Goal: Transaction & Acquisition: Purchase product/service

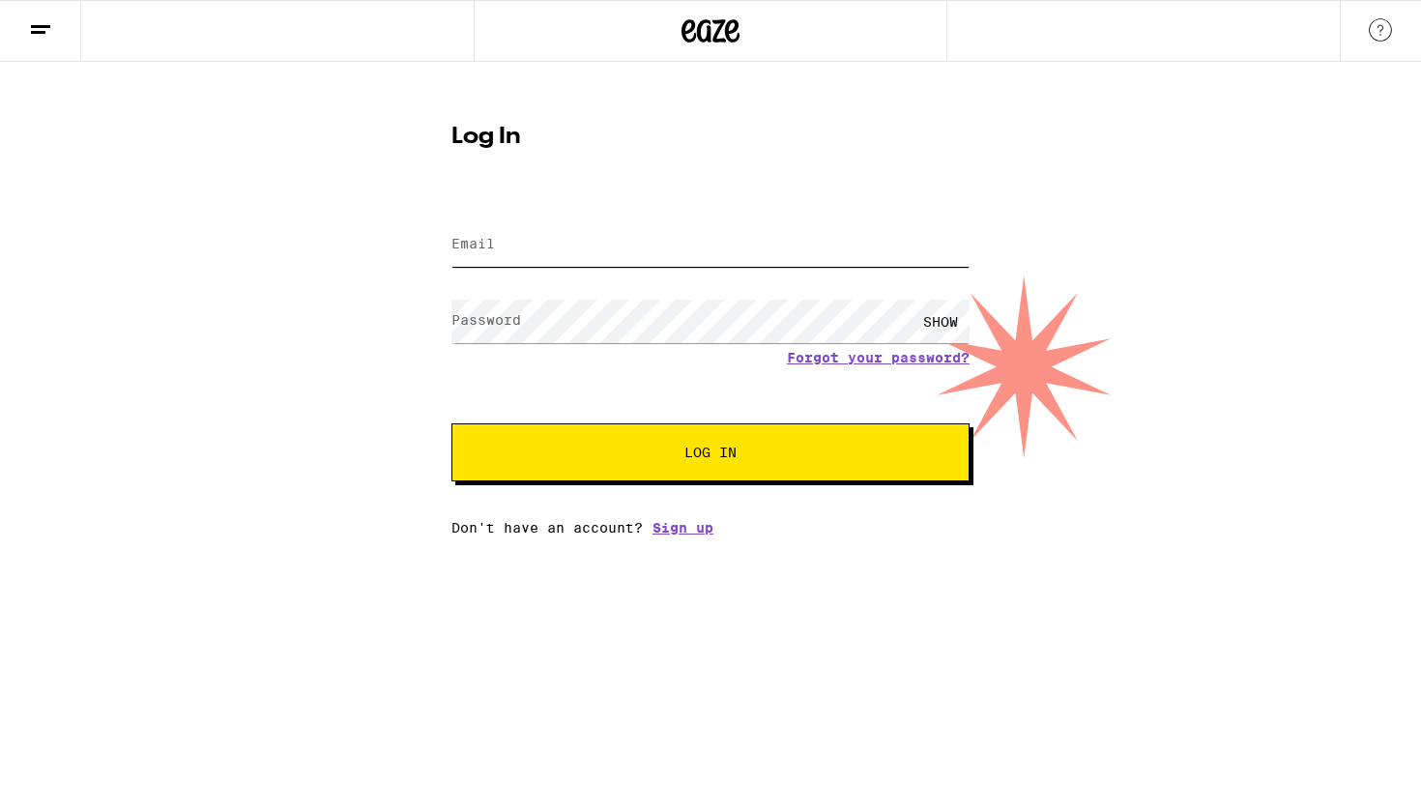
type input "[EMAIL_ADDRESS][DOMAIN_NAME]"
click at [711, 454] on button "Log In" at bounding box center [710, 452] width 518 height 58
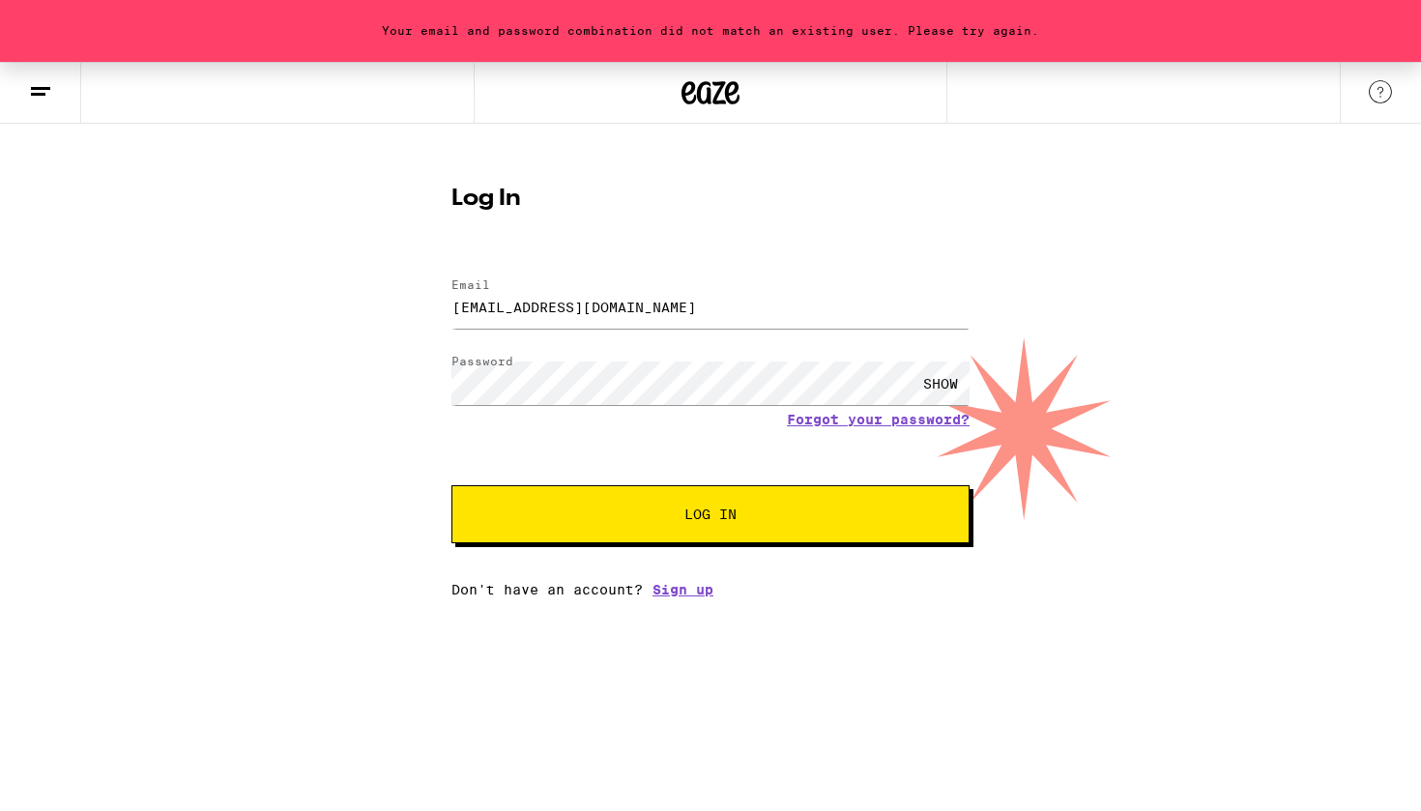
click at [654, 503] on button "Log In" at bounding box center [710, 514] width 518 height 58
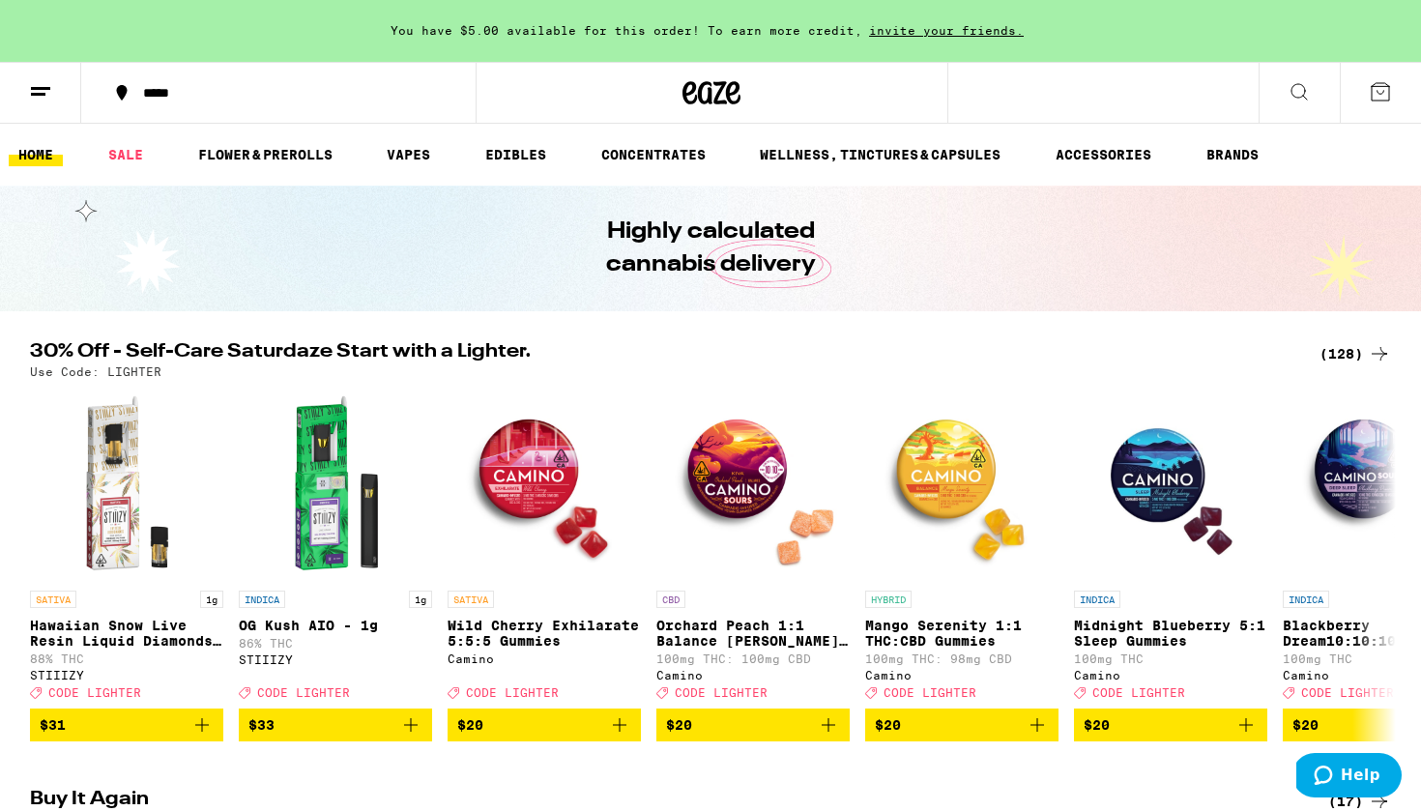
click at [235, 84] on button "*****" at bounding box center [278, 93] width 394 height 58
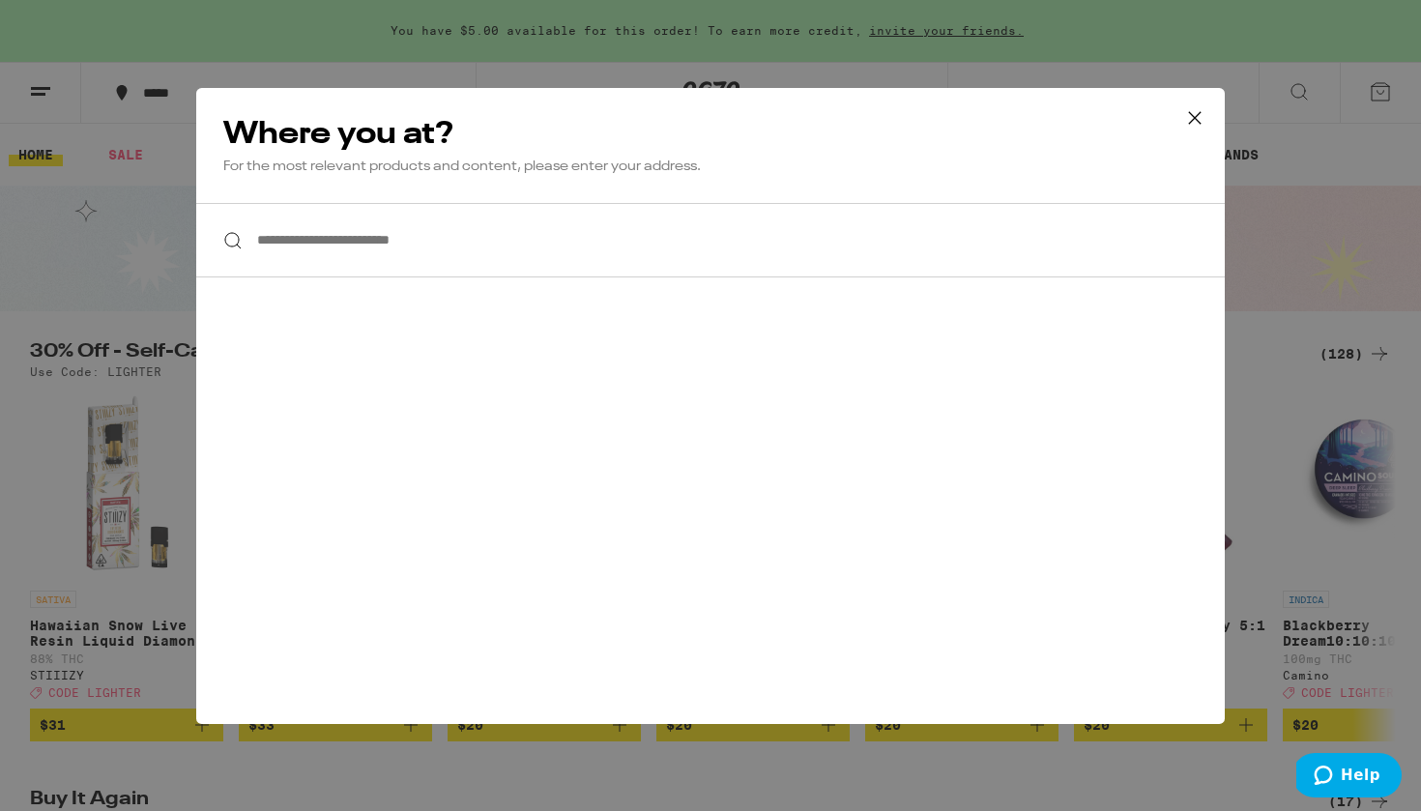
click at [416, 244] on input "**********" at bounding box center [710, 240] width 1029 height 74
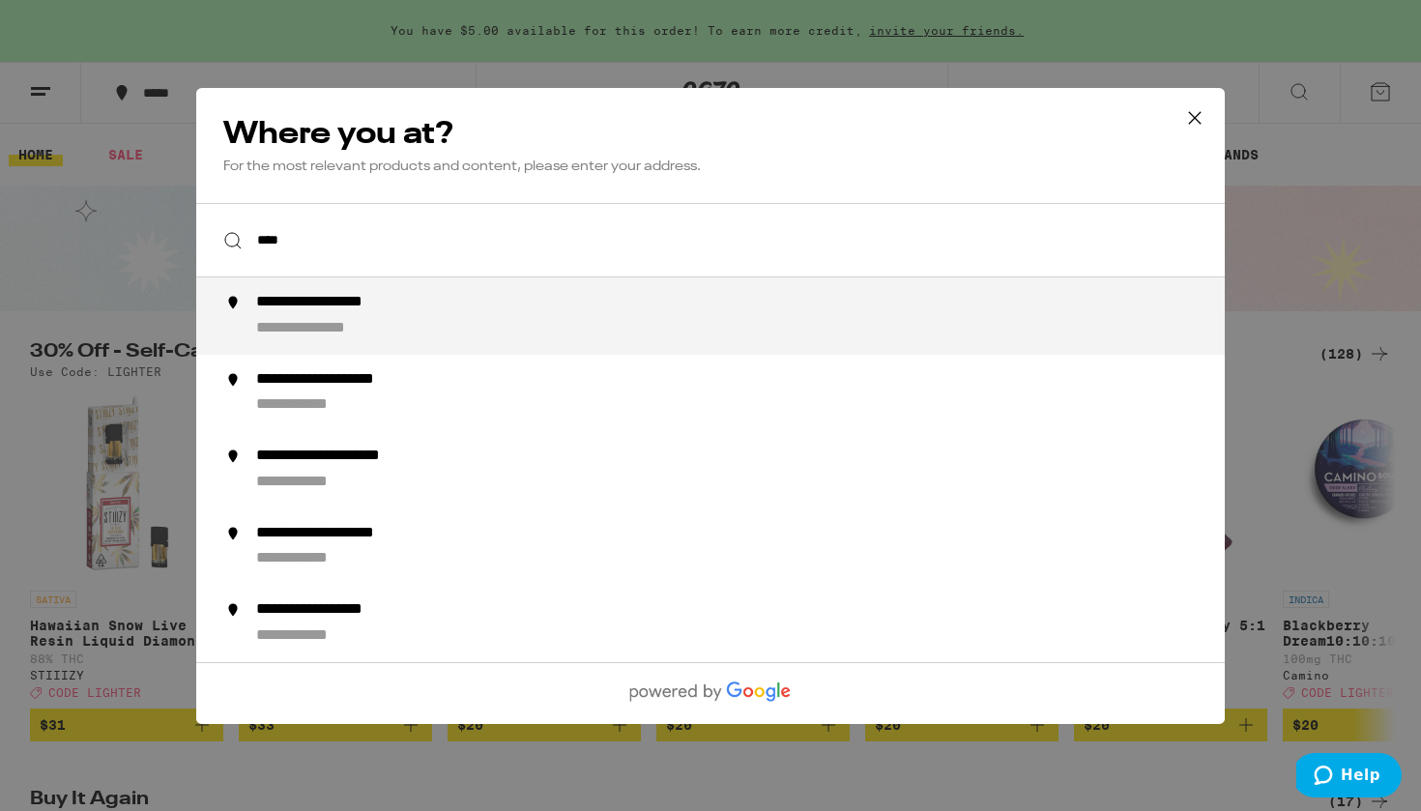
click at [405, 309] on div "**********" at bounding box center [346, 303] width 180 height 20
type input "**********"
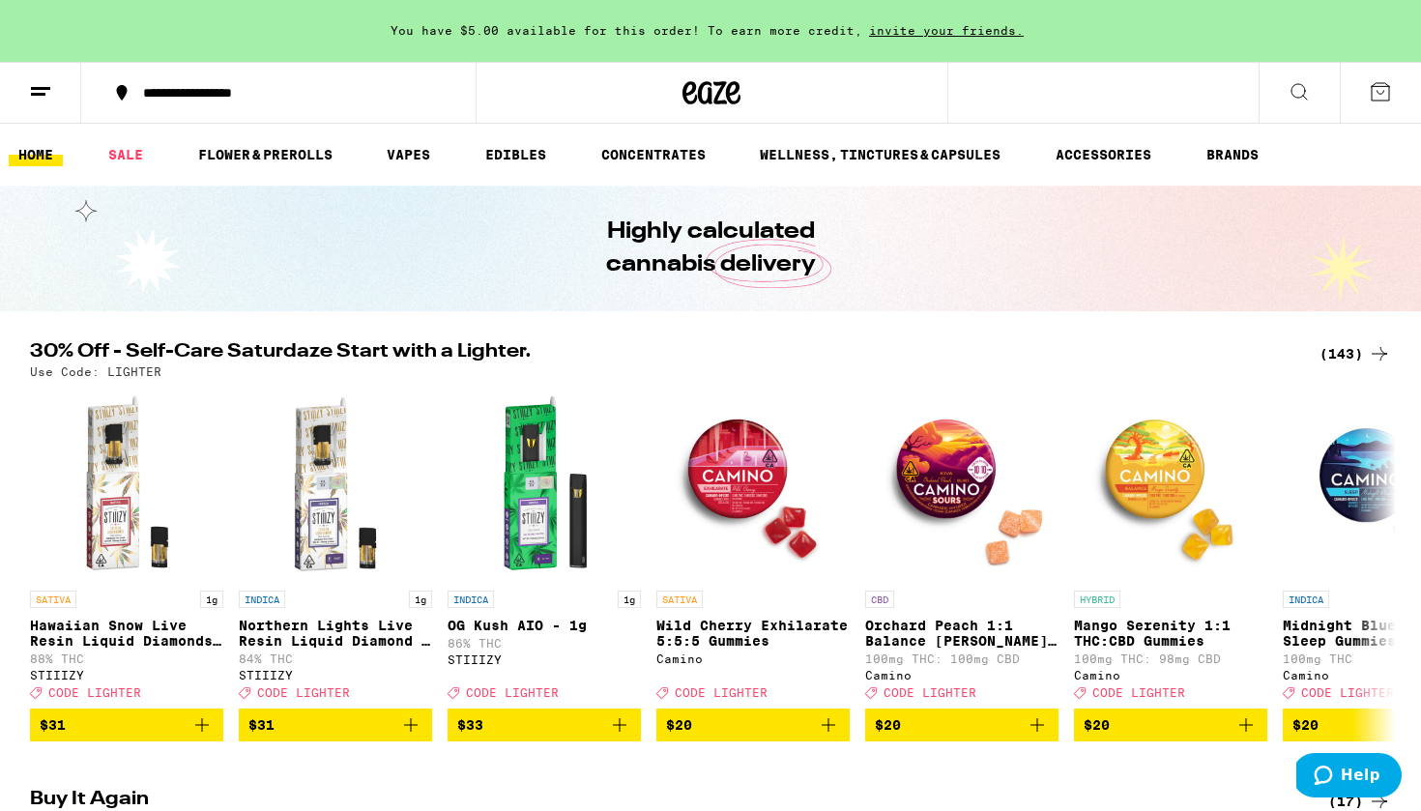
click at [1107, 171] on ul "HOME SALE FLOWER & PREROLLS VAPES EDIBLES CONCENTRATES WELLNESS, TINCTURES & CA…" at bounding box center [710, 155] width 1421 height 62
click at [1112, 136] on ul "HOME SALE FLOWER & PREROLLS VAPES EDIBLES CONCENTRATES WELLNESS, TINCTURES & CA…" at bounding box center [710, 155] width 1421 height 62
click at [1112, 152] on link "ACCESSORIES" at bounding box center [1103, 154] width 115 height 23
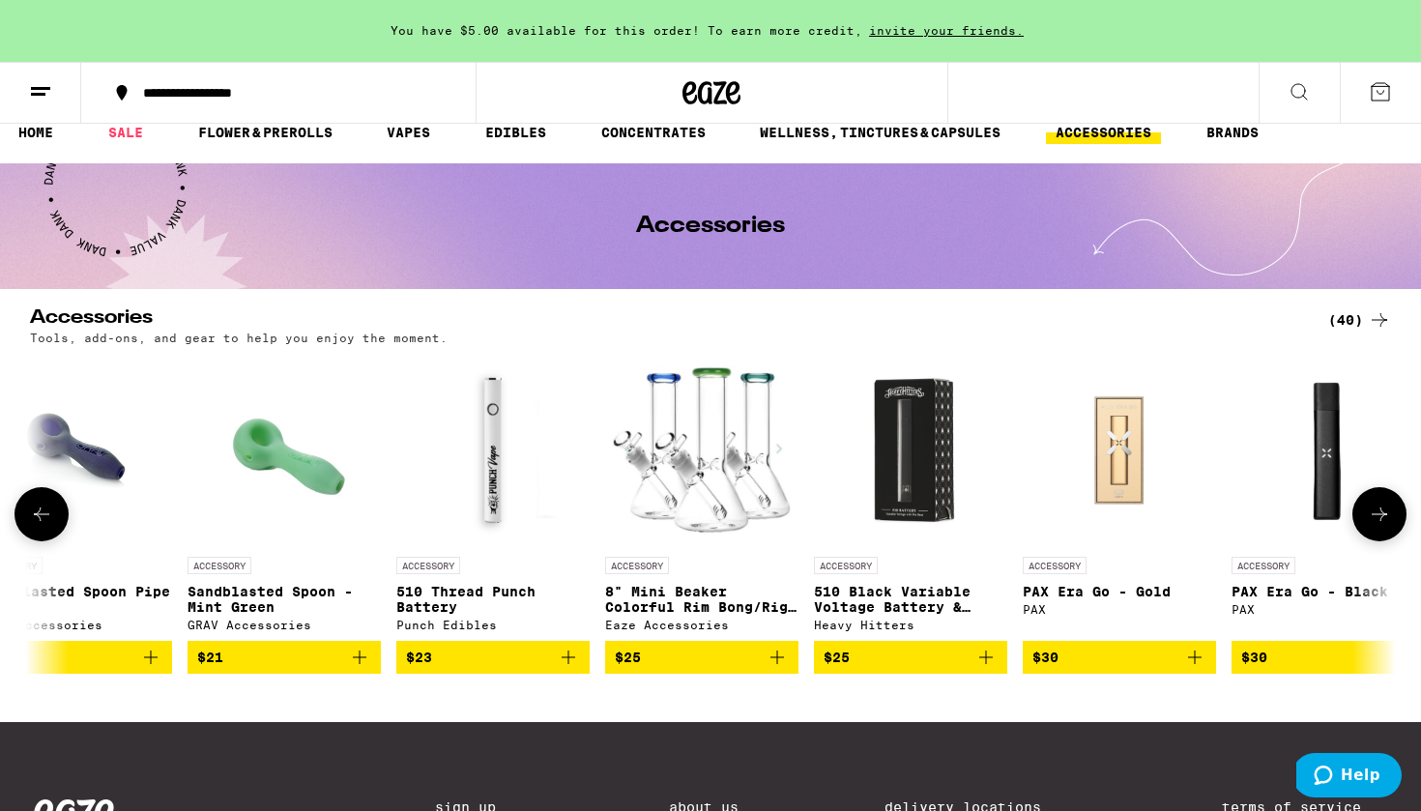
scroll to position [0, 5275]
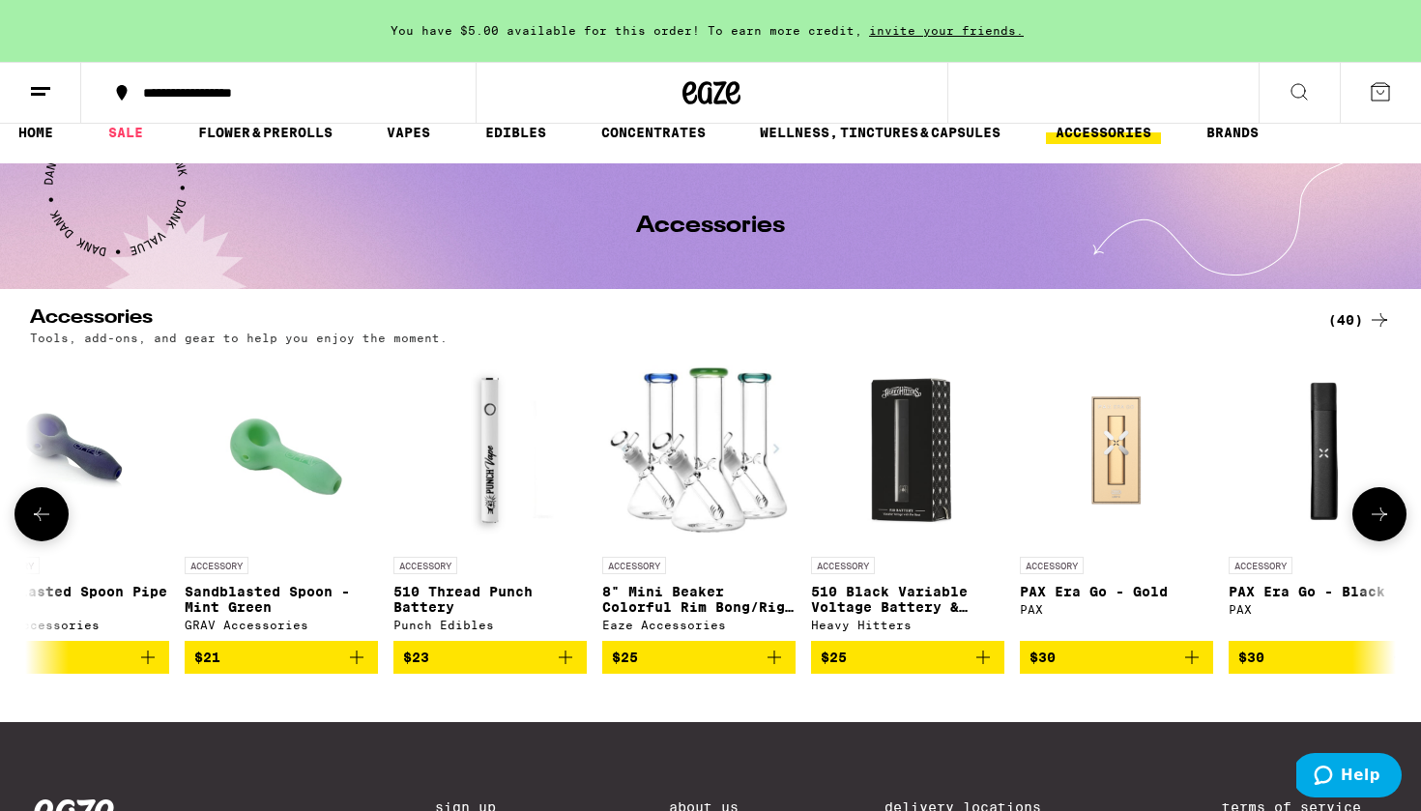
click at [777, 669] on icon "Add to bag" at bounding box center [774, 657] width 23 height 23
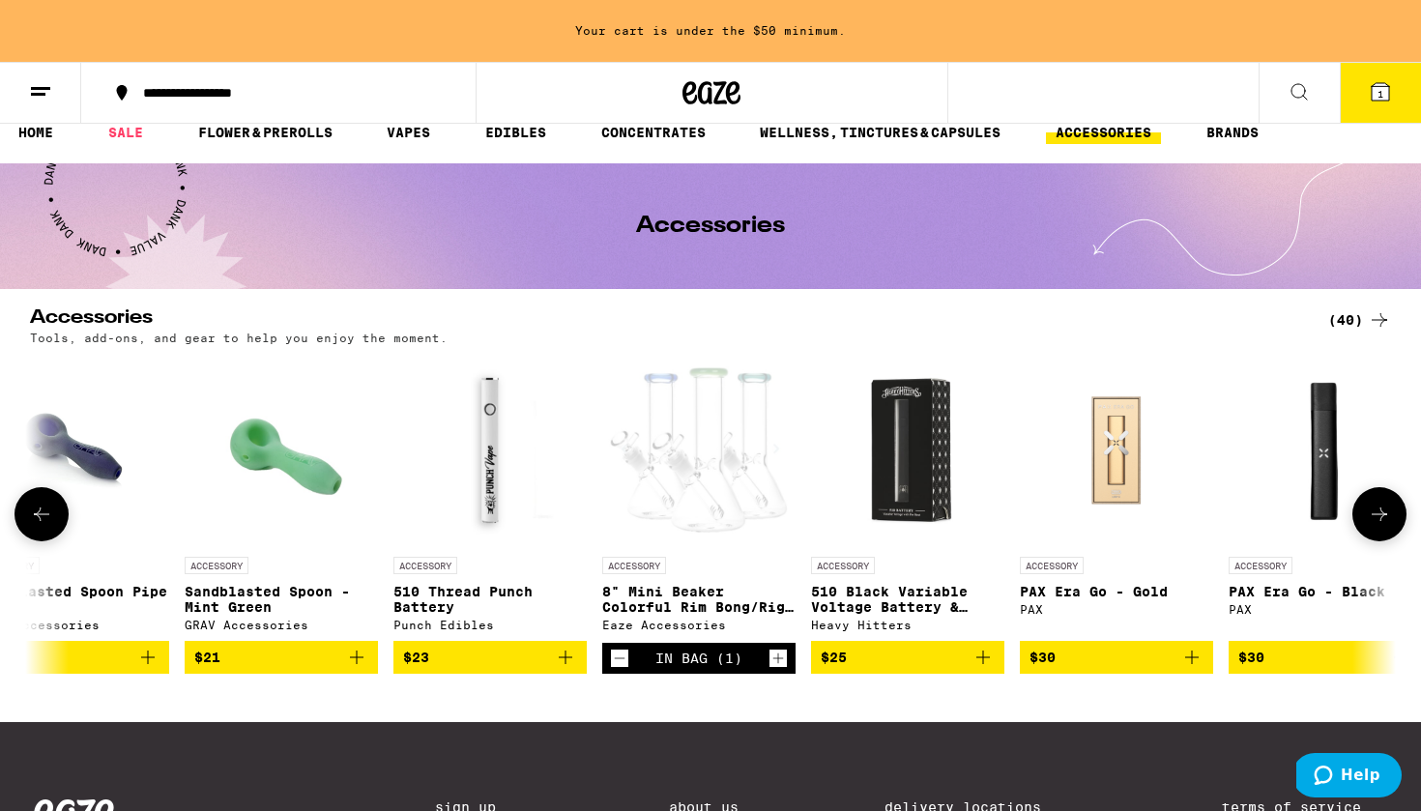
click at [570, 668] on icon "Add to bag" at bounding box center [565, 657] width 23 height 23
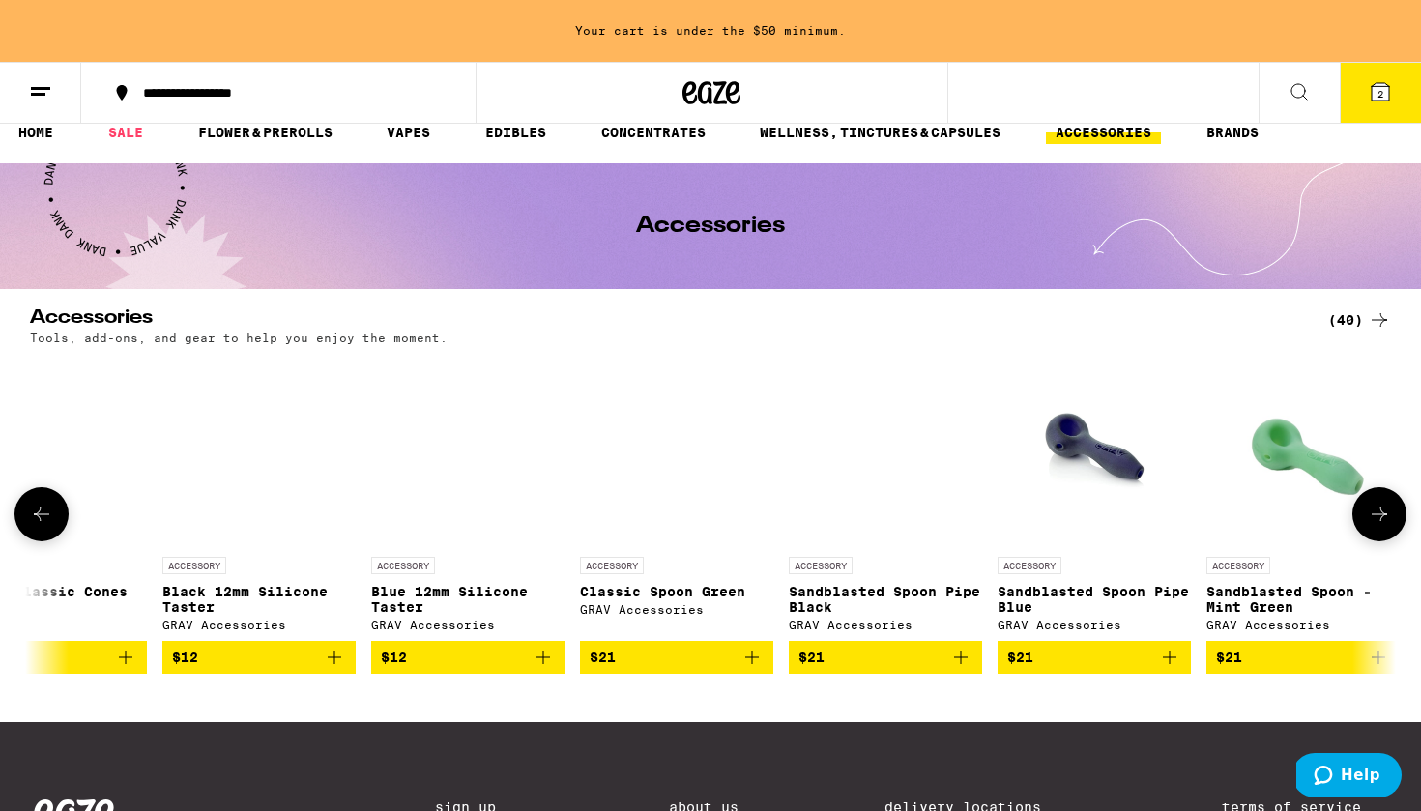
scroll to position [0, 4146]
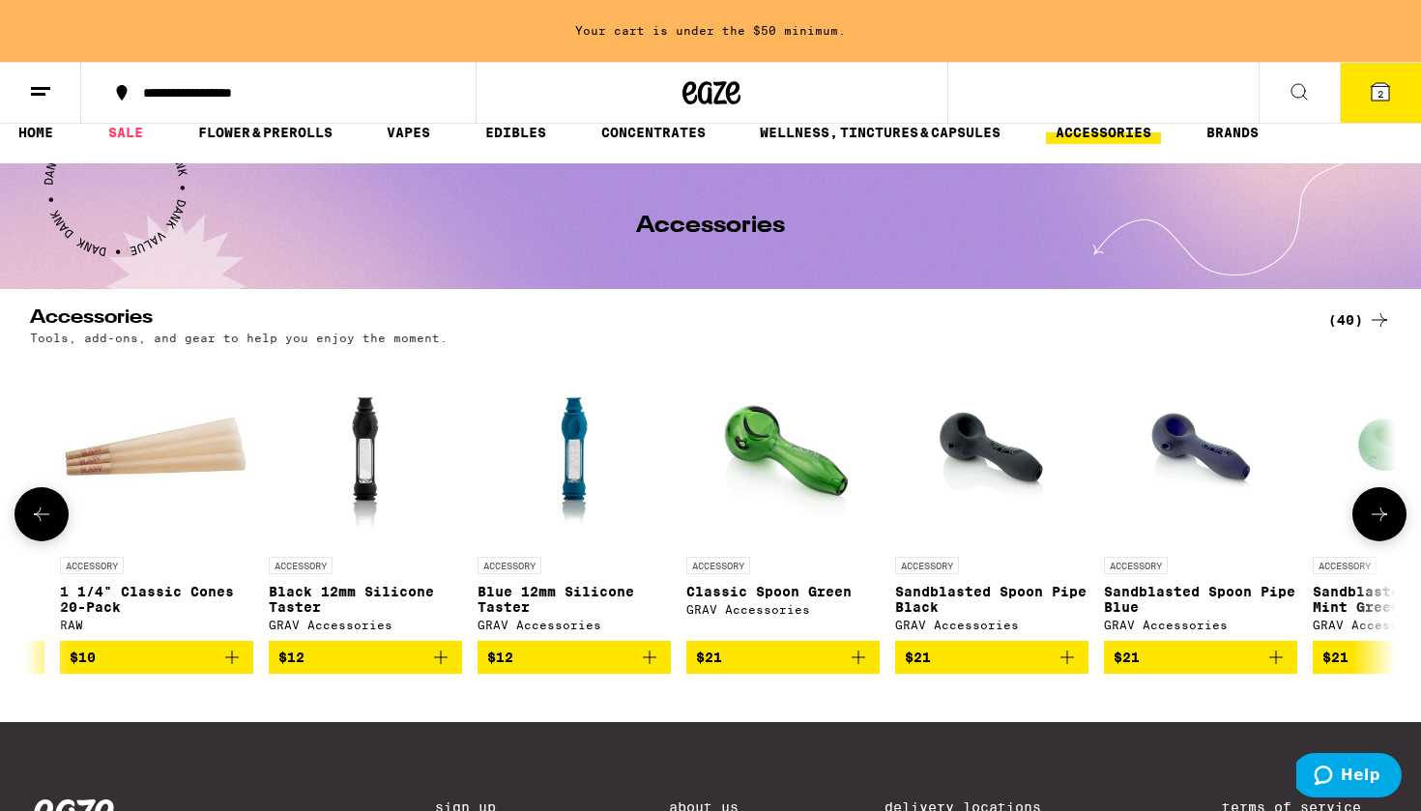
click at [437, 669] on icon "Add to bag" at bounding box center [440, 657] width 23 height 23
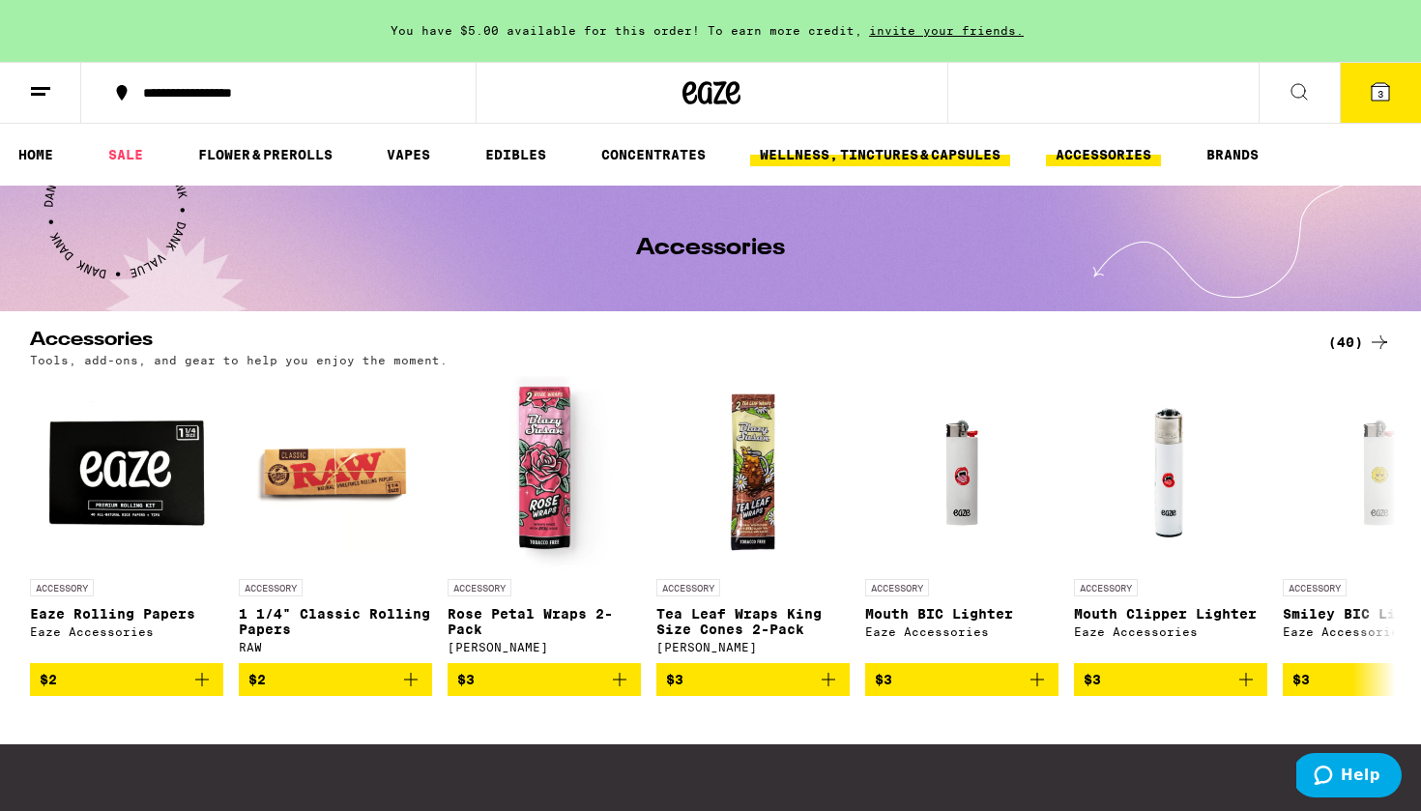
scroll to position [0, 0]
click at [842, 165] on link "WELLNESS, TINCTURES & CAPSULES" at bounding box center [880, 154] width 260 height 23
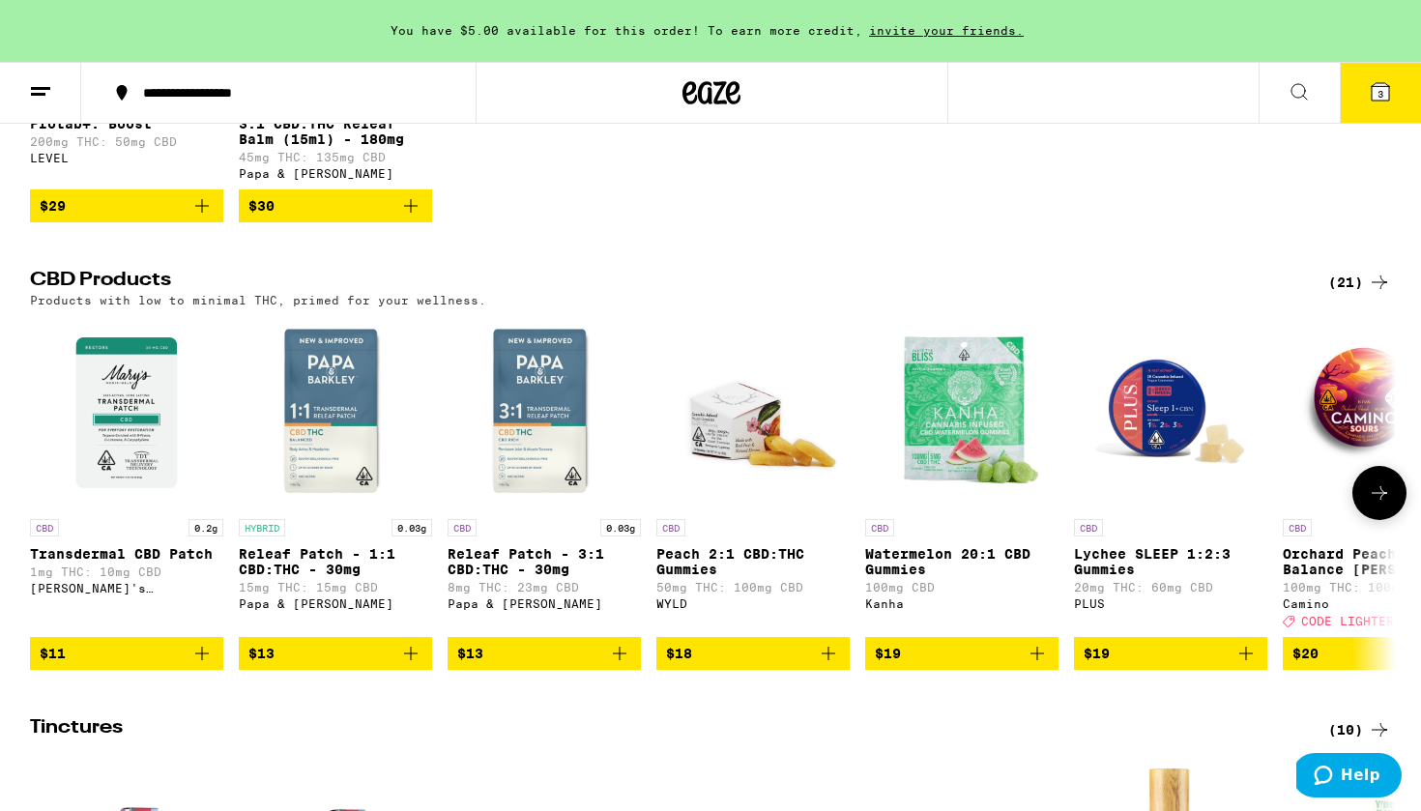
scroll to position [491, 0]
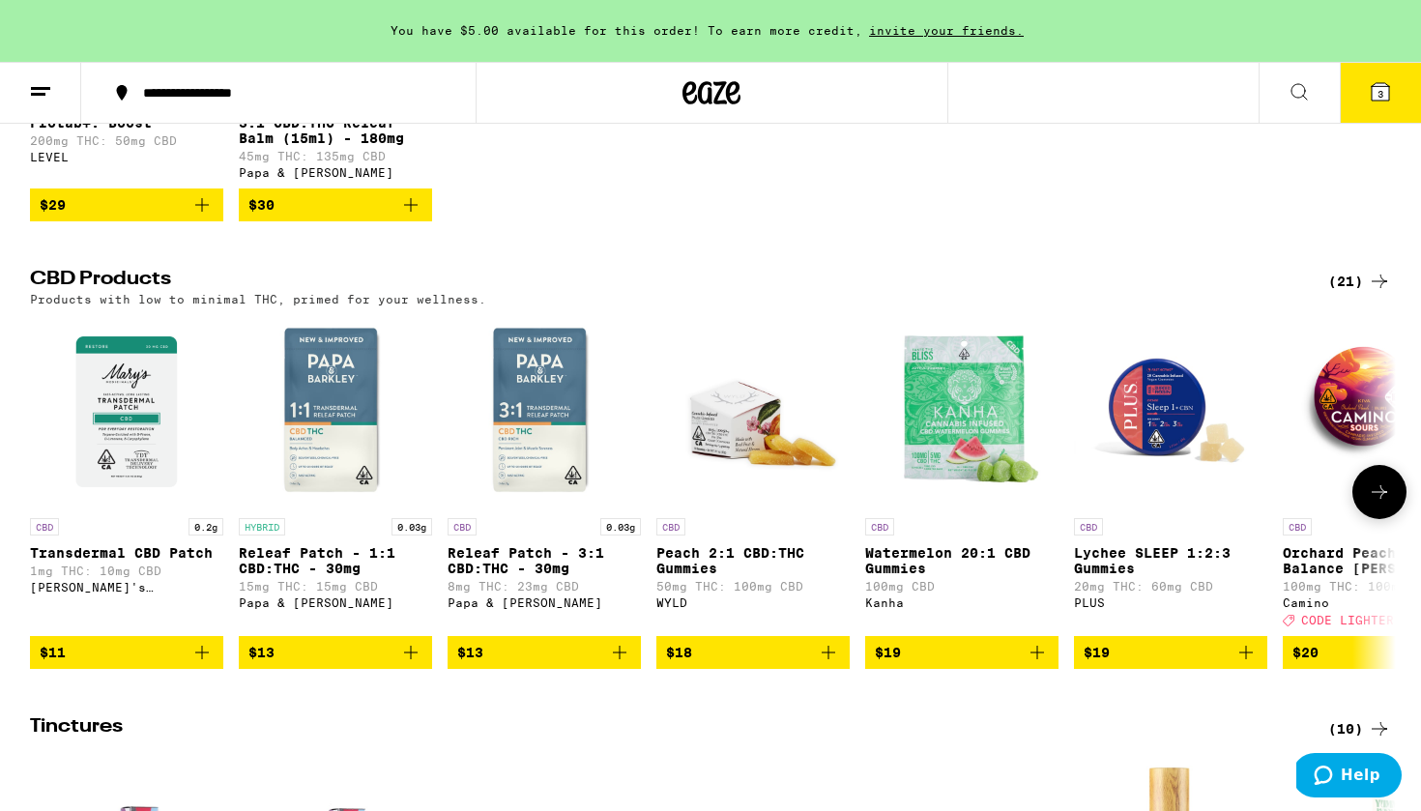
click at [418, 664] on icon "Add to bag" at bounding box center [410, 652] width 23 height 23
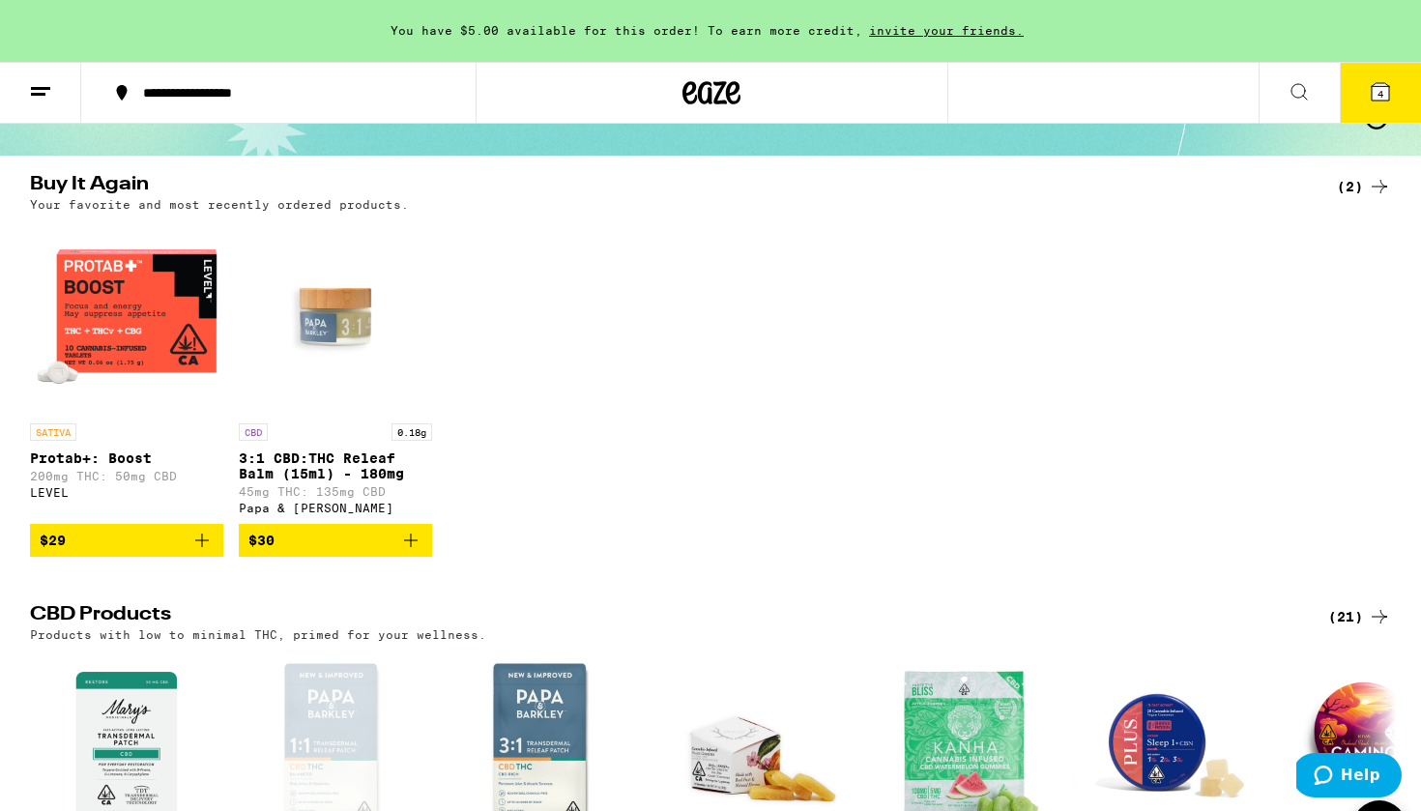
scroll to position [115, 0]
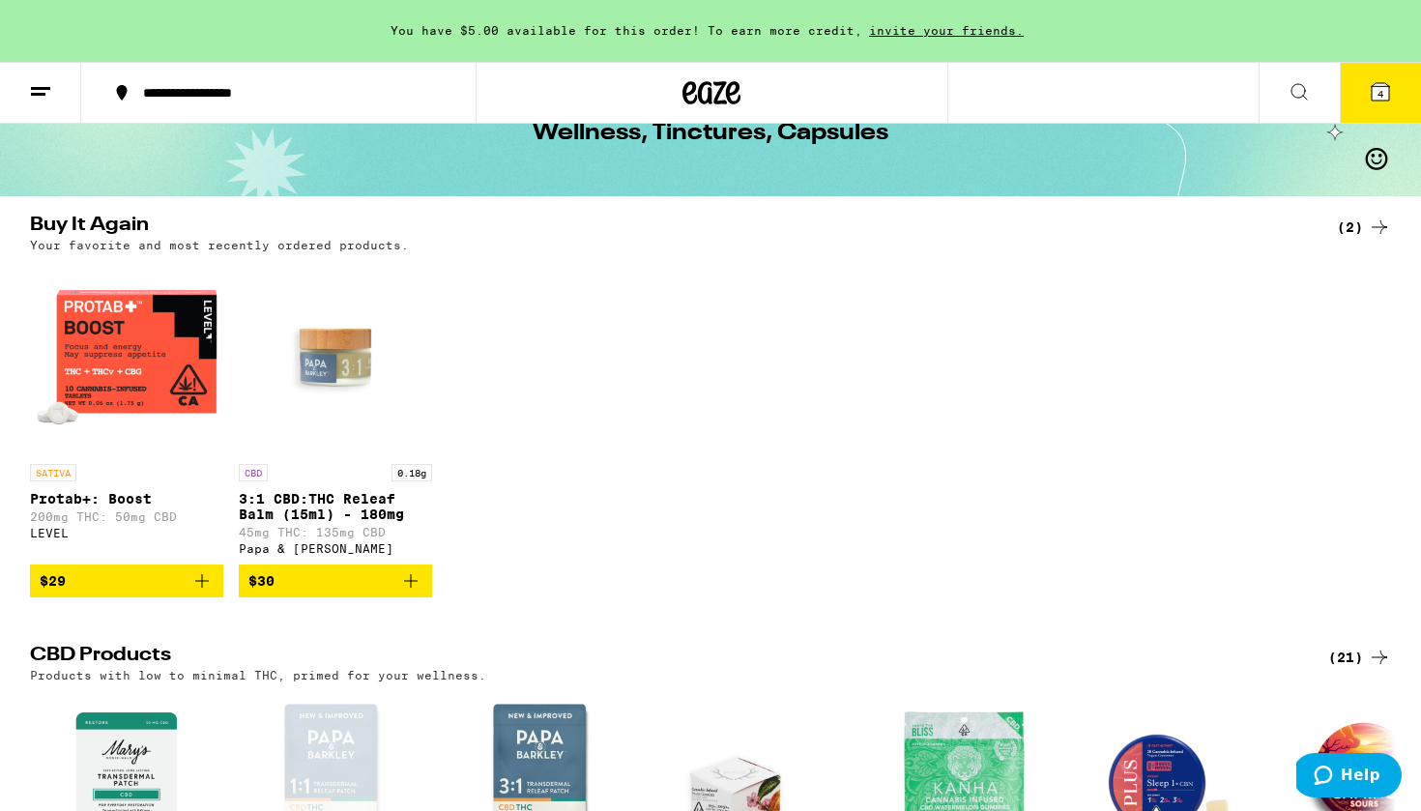
click at [408, 593] on icon "Add to bag" at bounding box center [410, 580] width 23 height 23
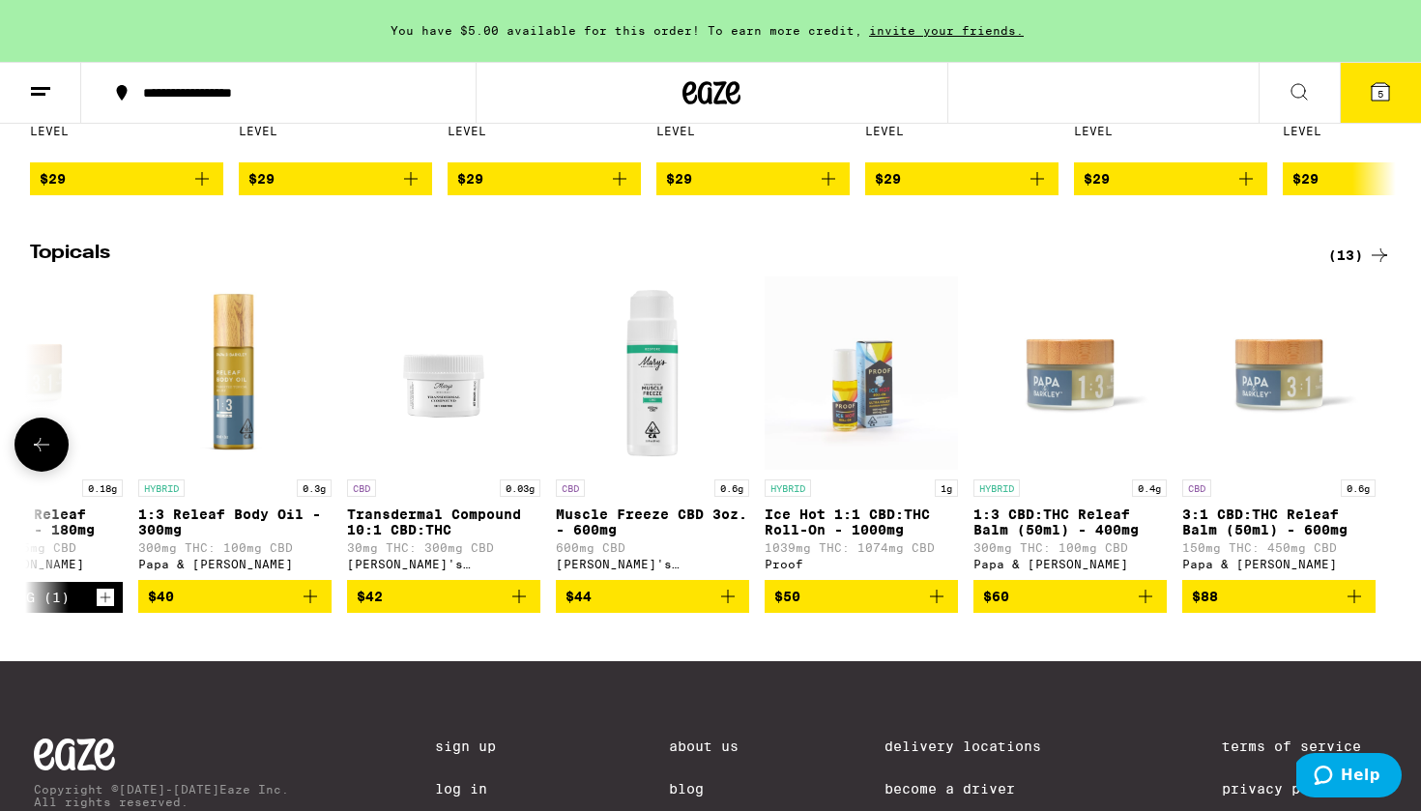
scroll to position [1817, 0]
click at [733, 608] on icon "Add to bag" at bounding box center [727, 596] width 23 height 23
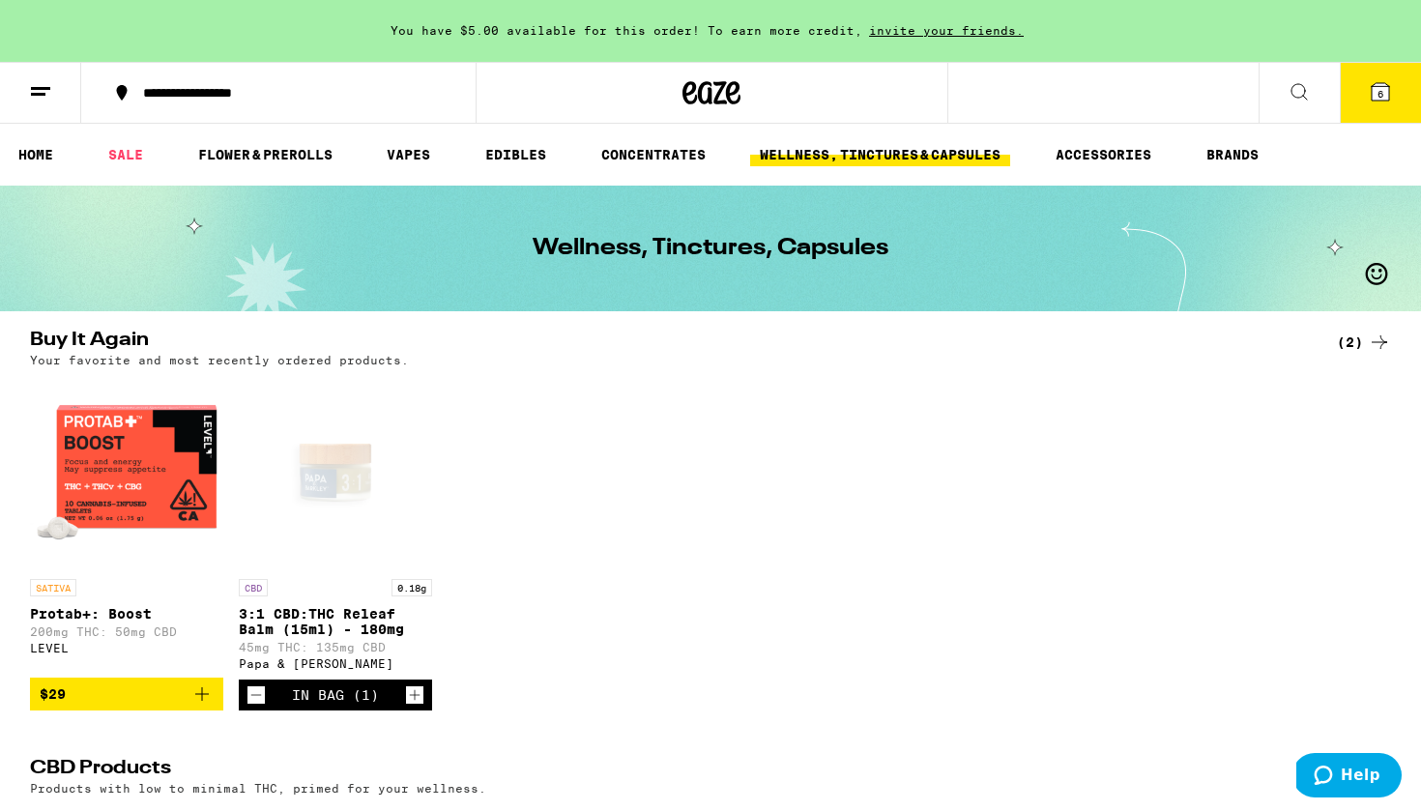
scroll to position [0, 0]
click at [663, 160] on link "CONCENTRATES" at bounding box center [654, 154] width 124 height 23
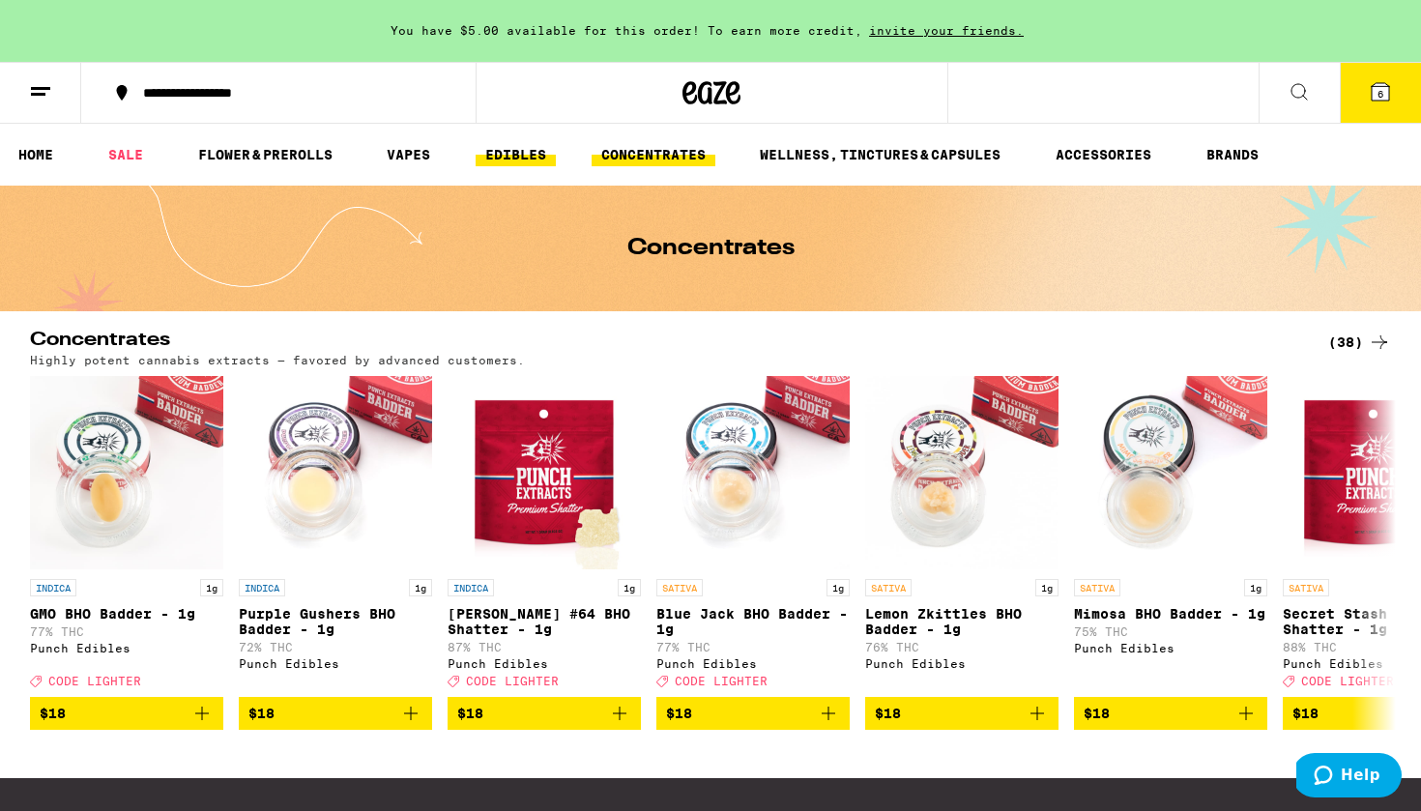
click at [506, 152] on link "EDIBLES" at bounding box center [516, 154] width 80 height 23
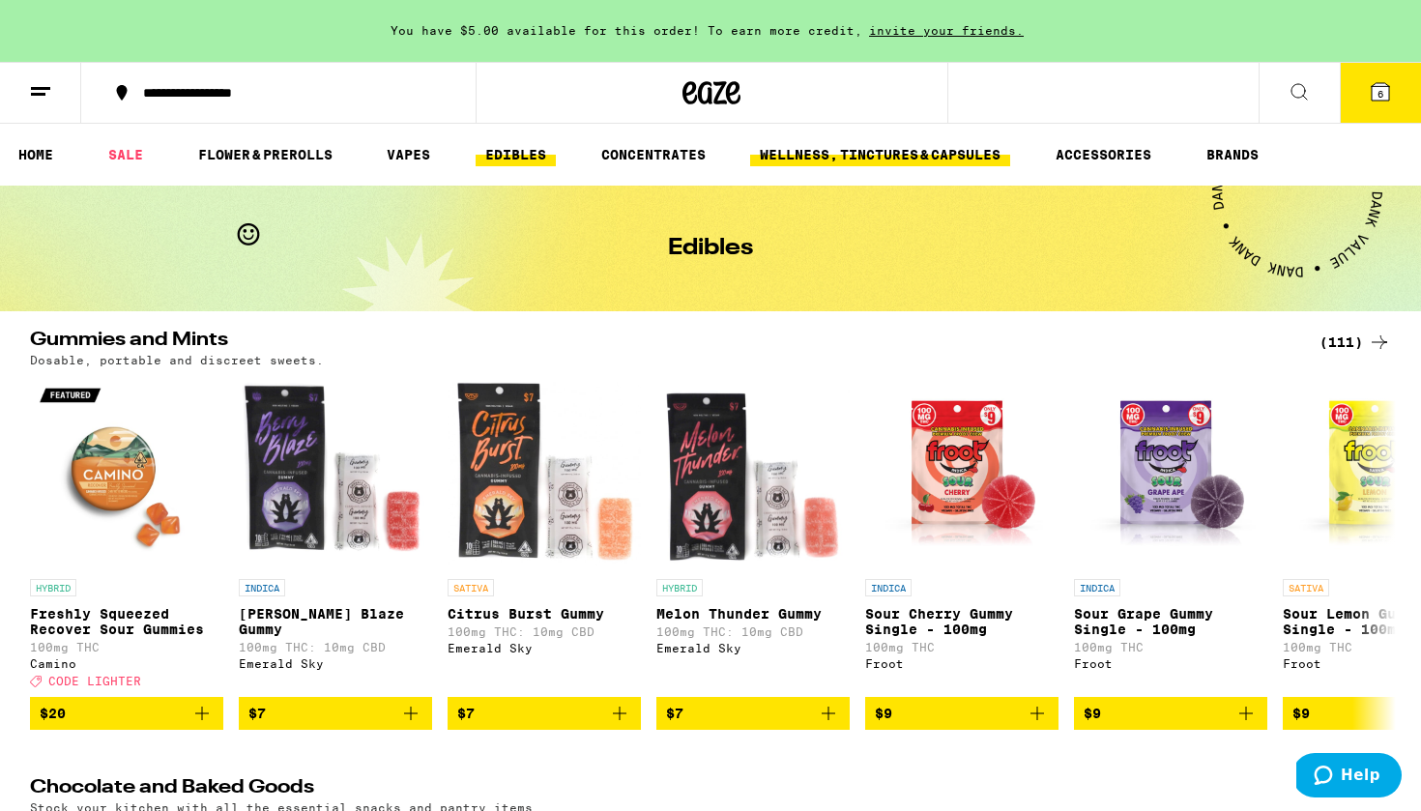
click at [829, 153] on link "WELLNESS, TINCTURES & CAPSULES" at bounding box center [880, 154] width 260 height 23
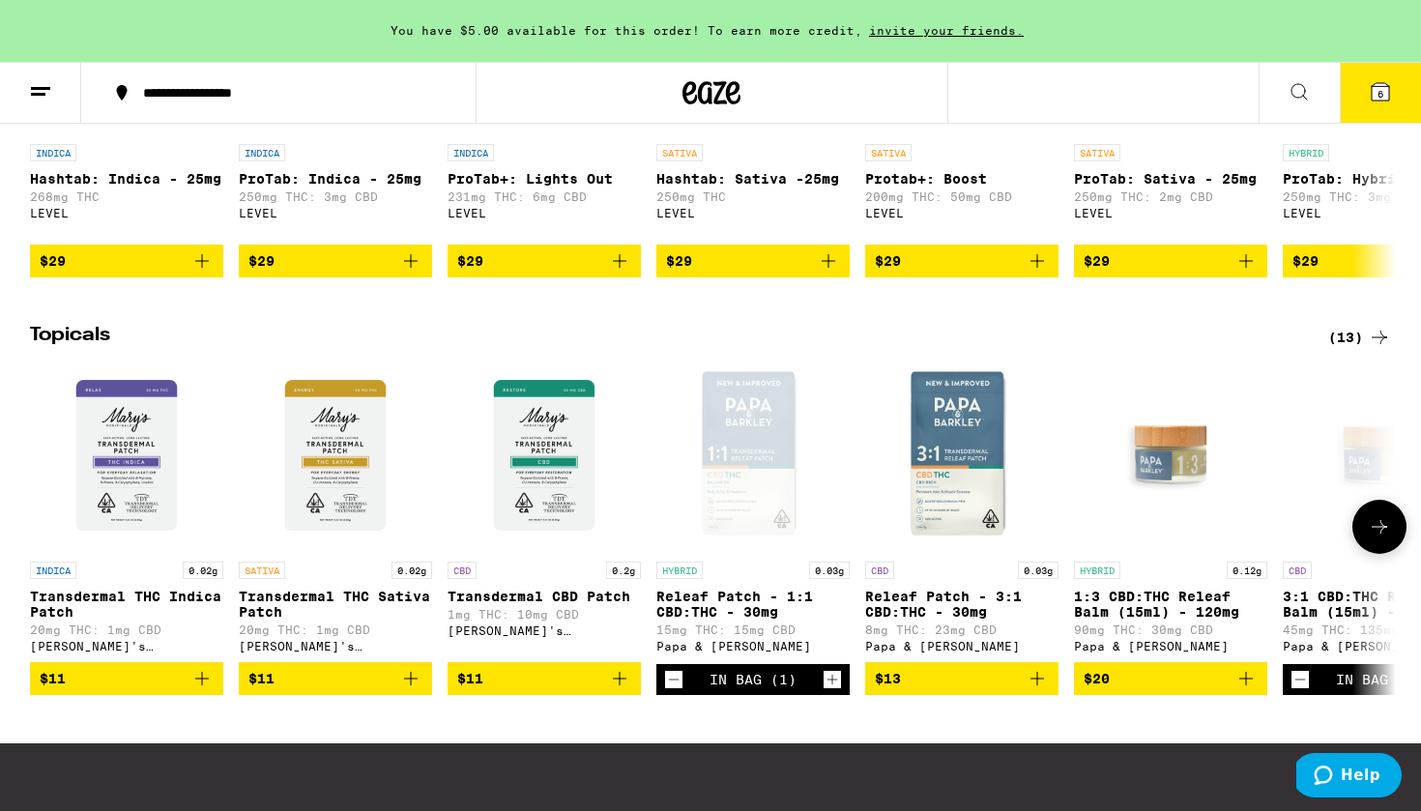
scroll to position [1734, 0]
click at [208, 690] on icon "Add to bag" at bounding box center [201, 678] width 23 height 23
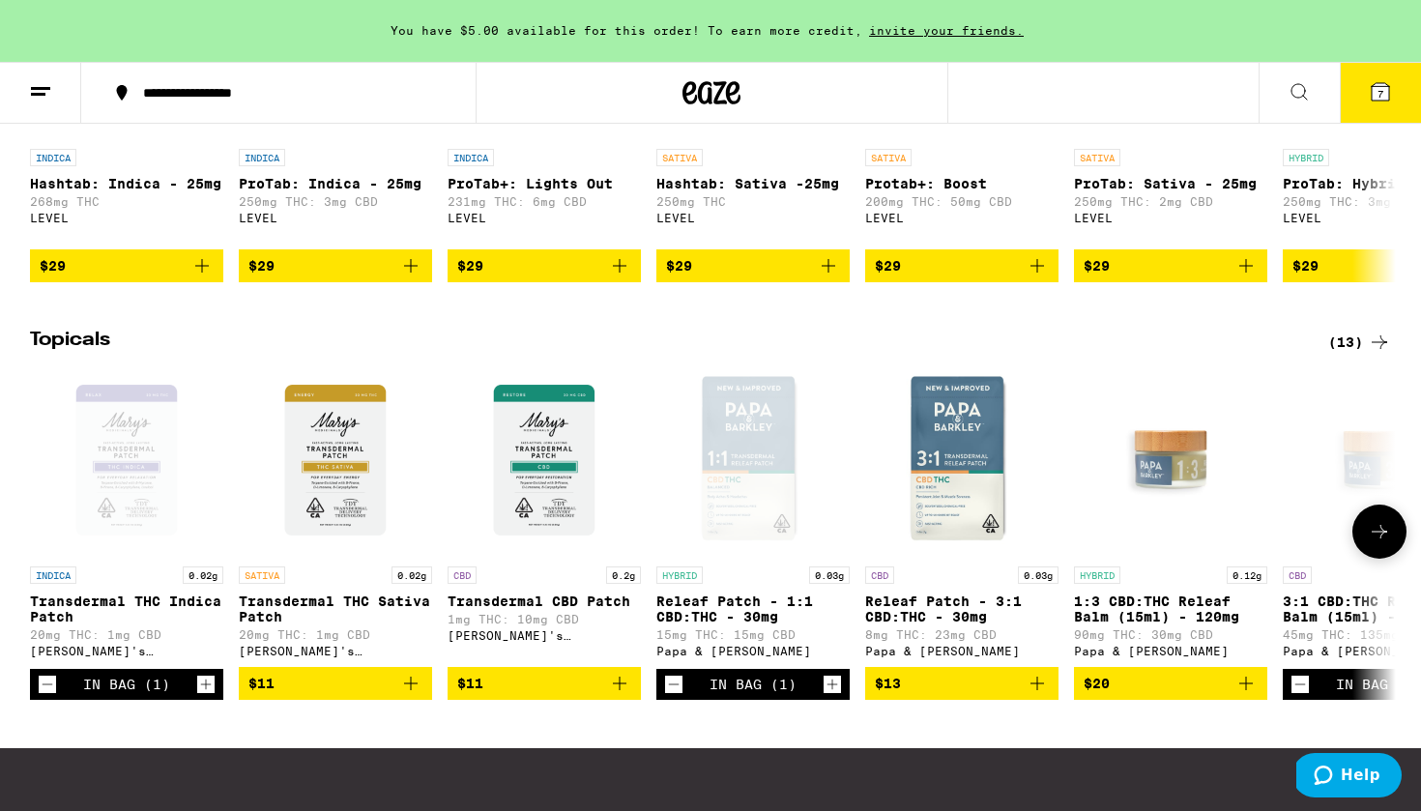
scroll to position [1731, 0]
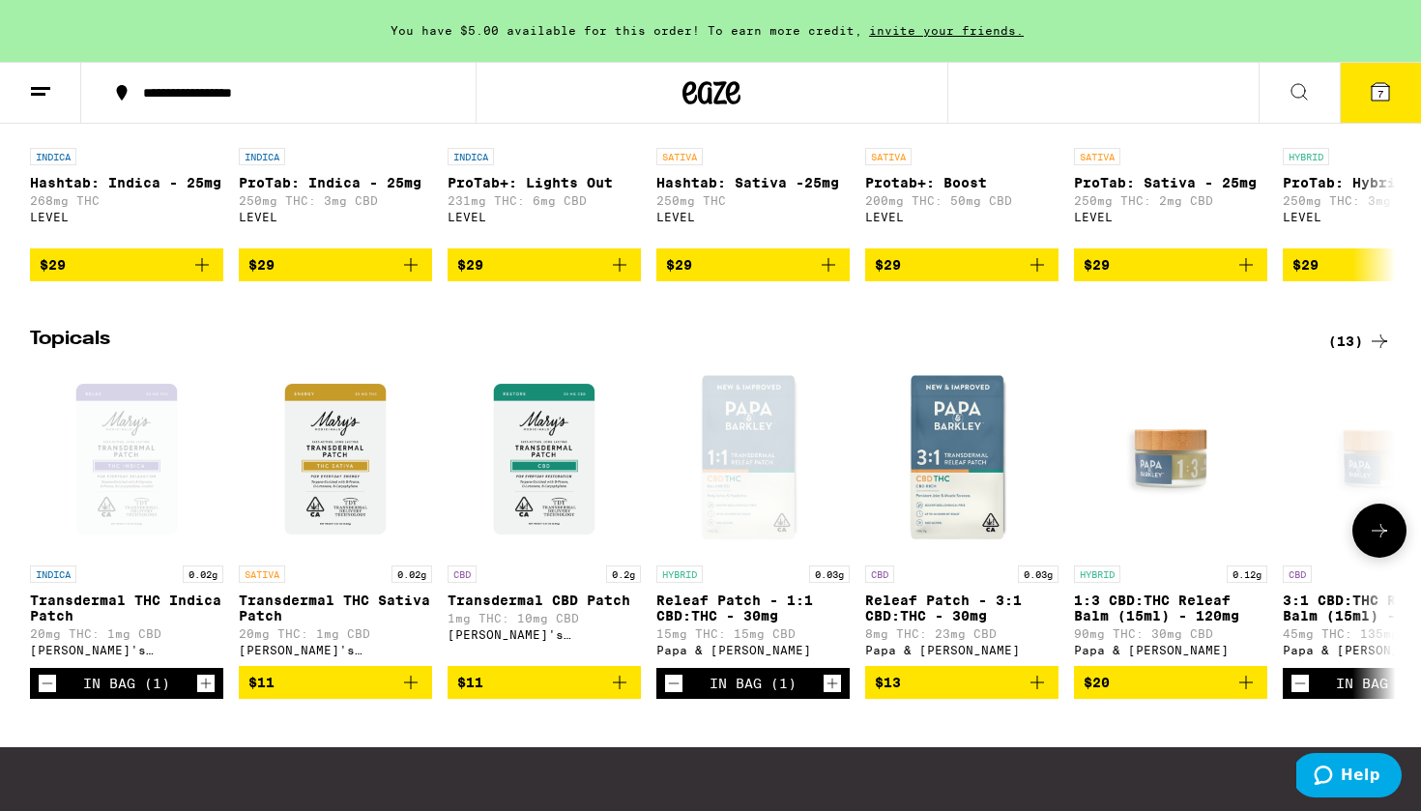
click at [201, 695] on icon "Increment" at bounding box center [205, 683] width 17 height 23
click at [53, 695] on icon "Decrement" at bounding box center [47, 683] width 17 height 23
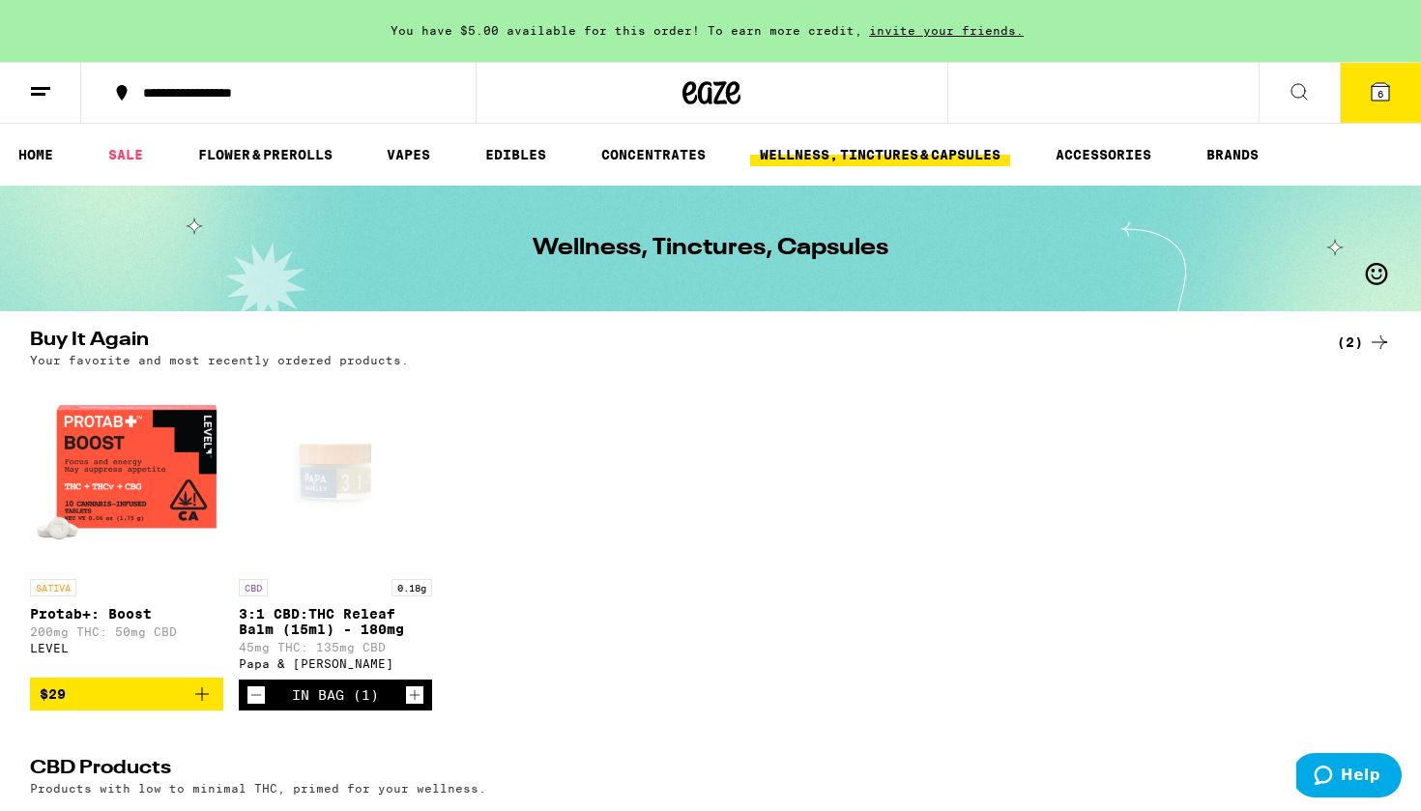
scroll to position [0, 0]
click at [261, 155] on link "FLOWER & PREROLLS" at bounding box center [266, 154] width 154 height 23
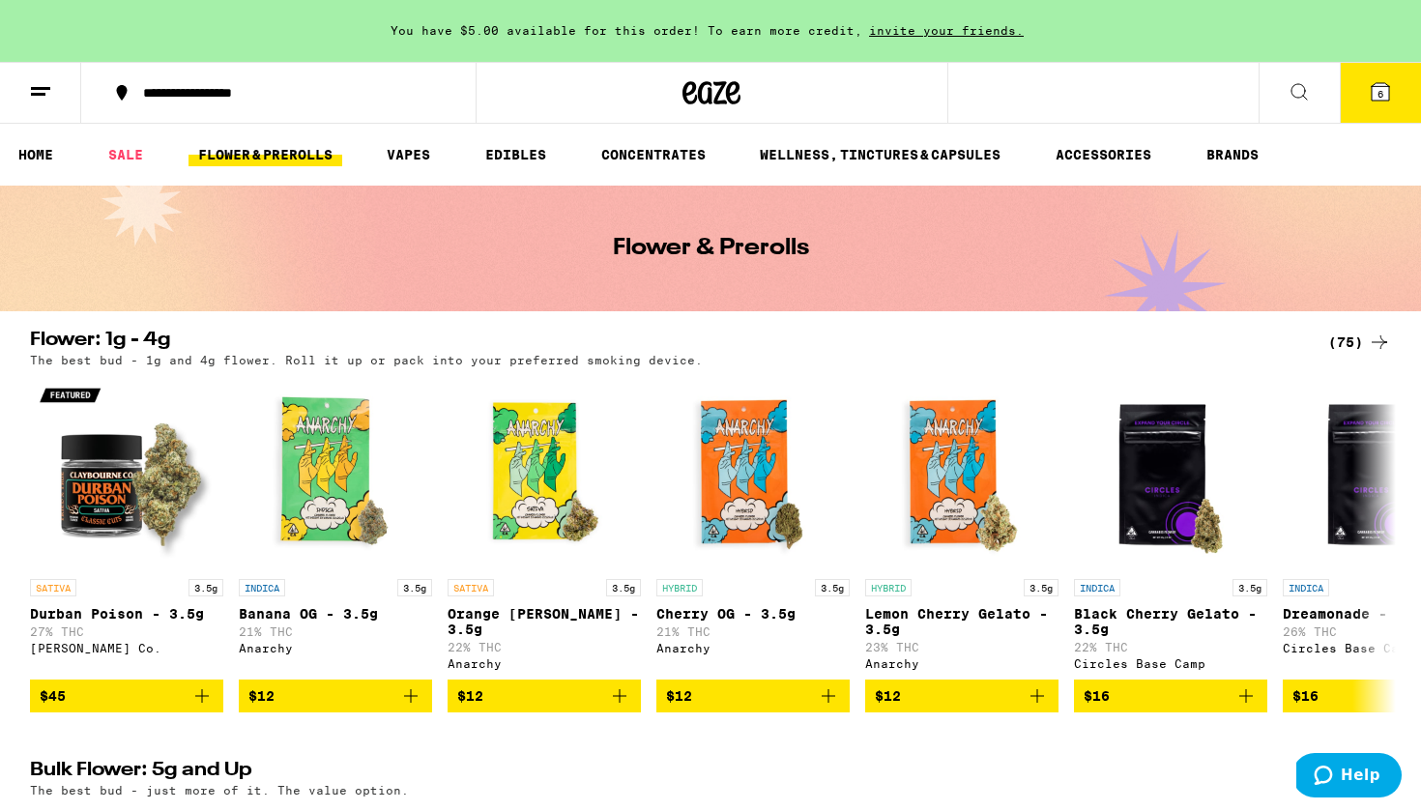
click at [1350, 338] on div "(75)" at bounding box center [1359, 342] width 63 height 23
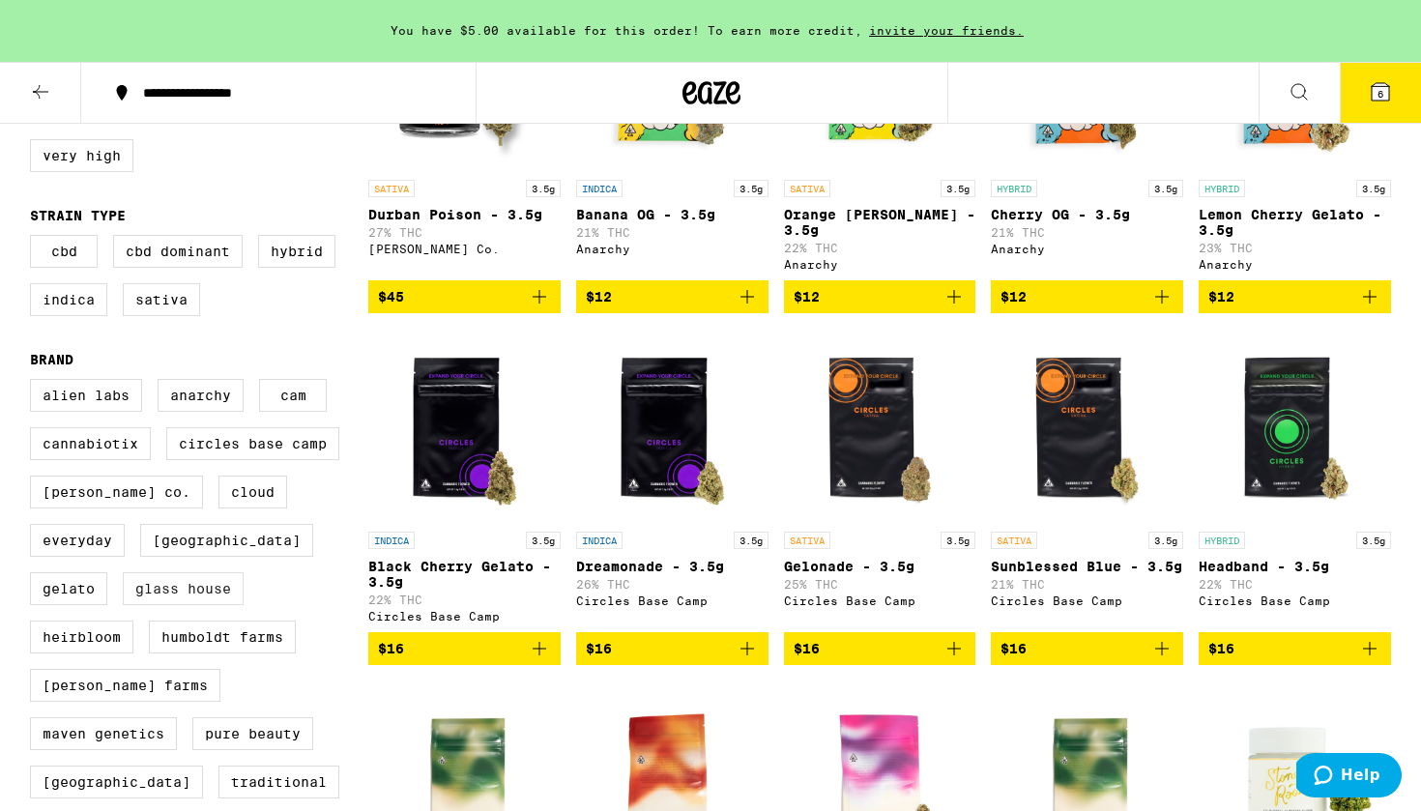
scroll to position [233, 0]
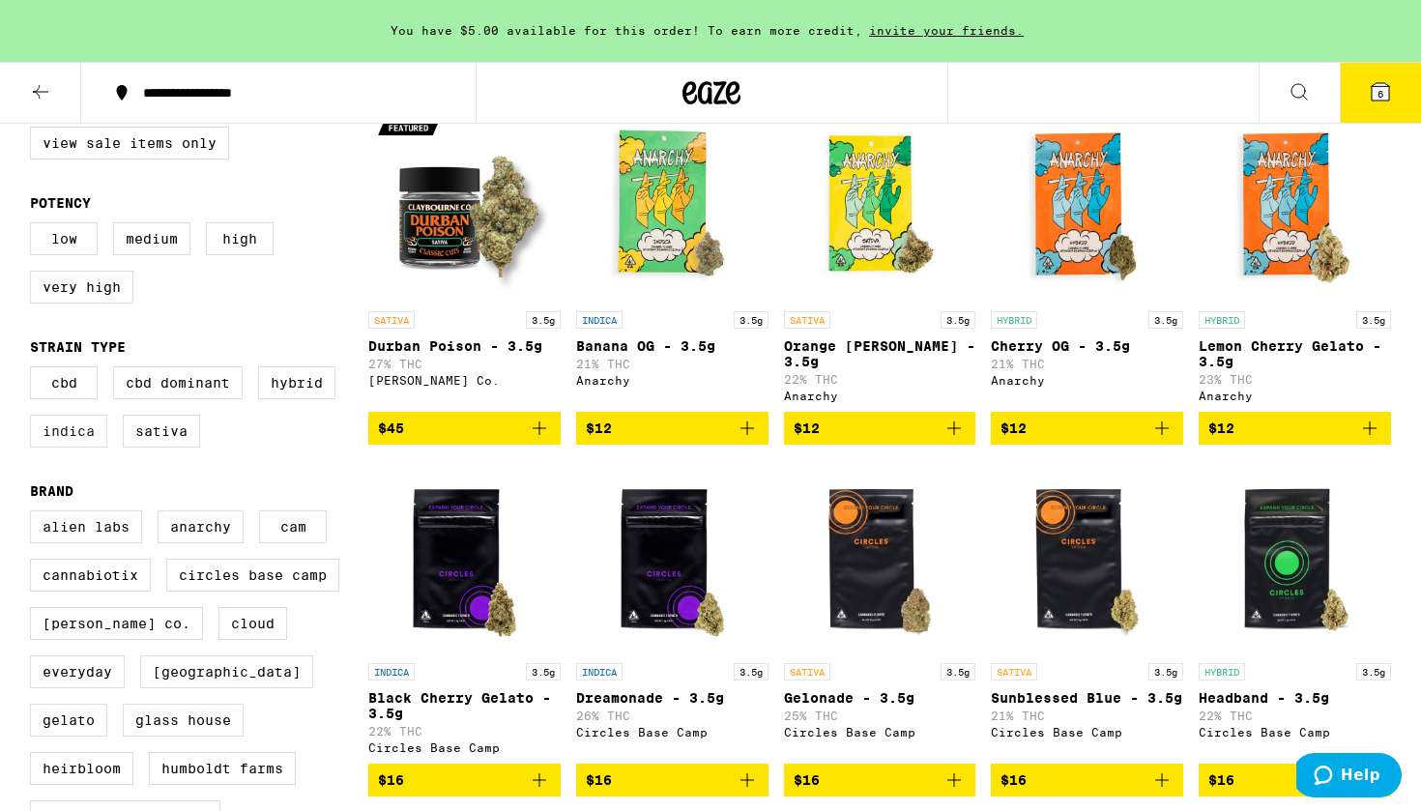
click at [71, 448] on label "Indica" at bounding box center [68, 431] width 77 height 33
click at [35, 370] on input "Indica" at bounding box center [34, 369] width 1 height 1
checkbox input "true"
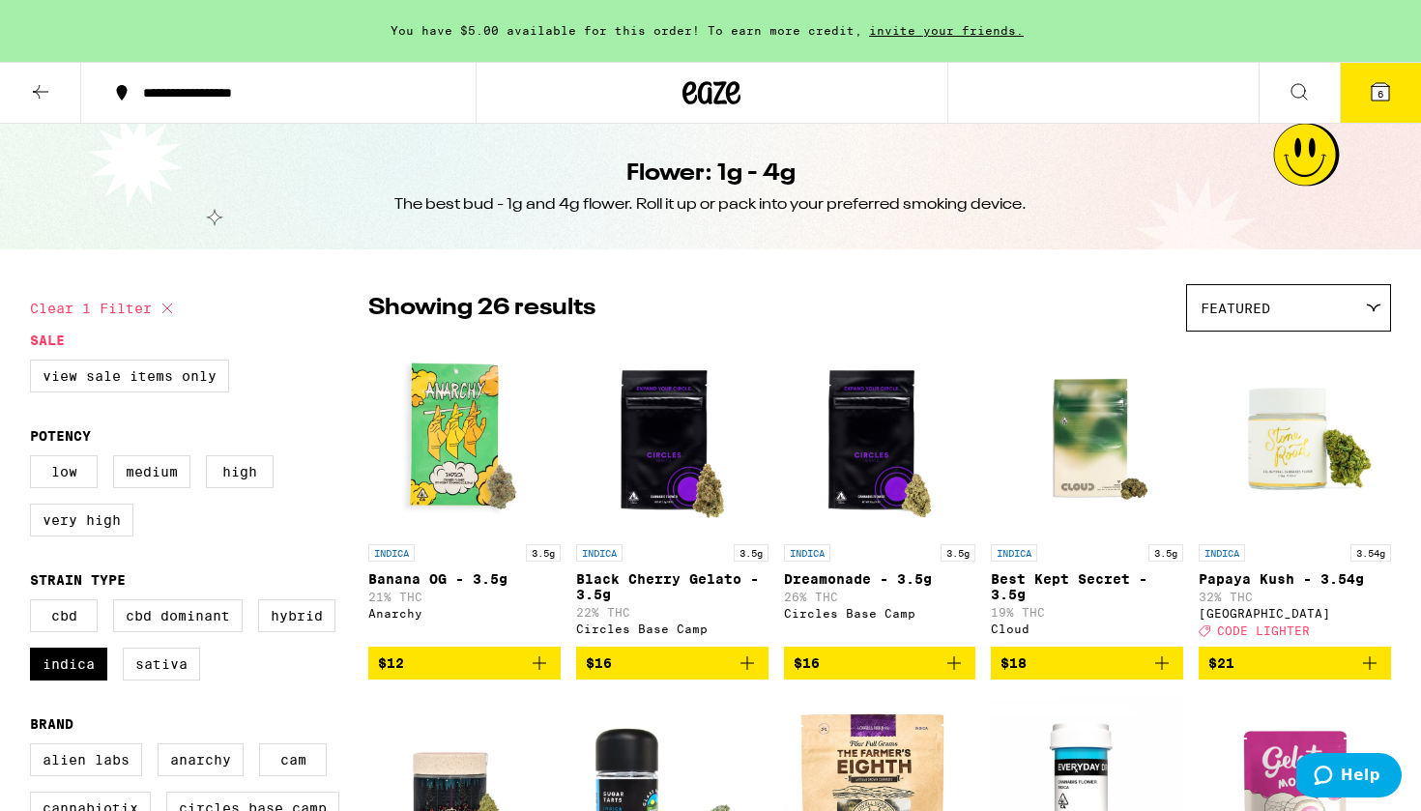
click at [1295, 458] on img "Open page for Papaya Kush - 3.54g from Stone Road" at bounding box center [1295, 437] width 192 height 193
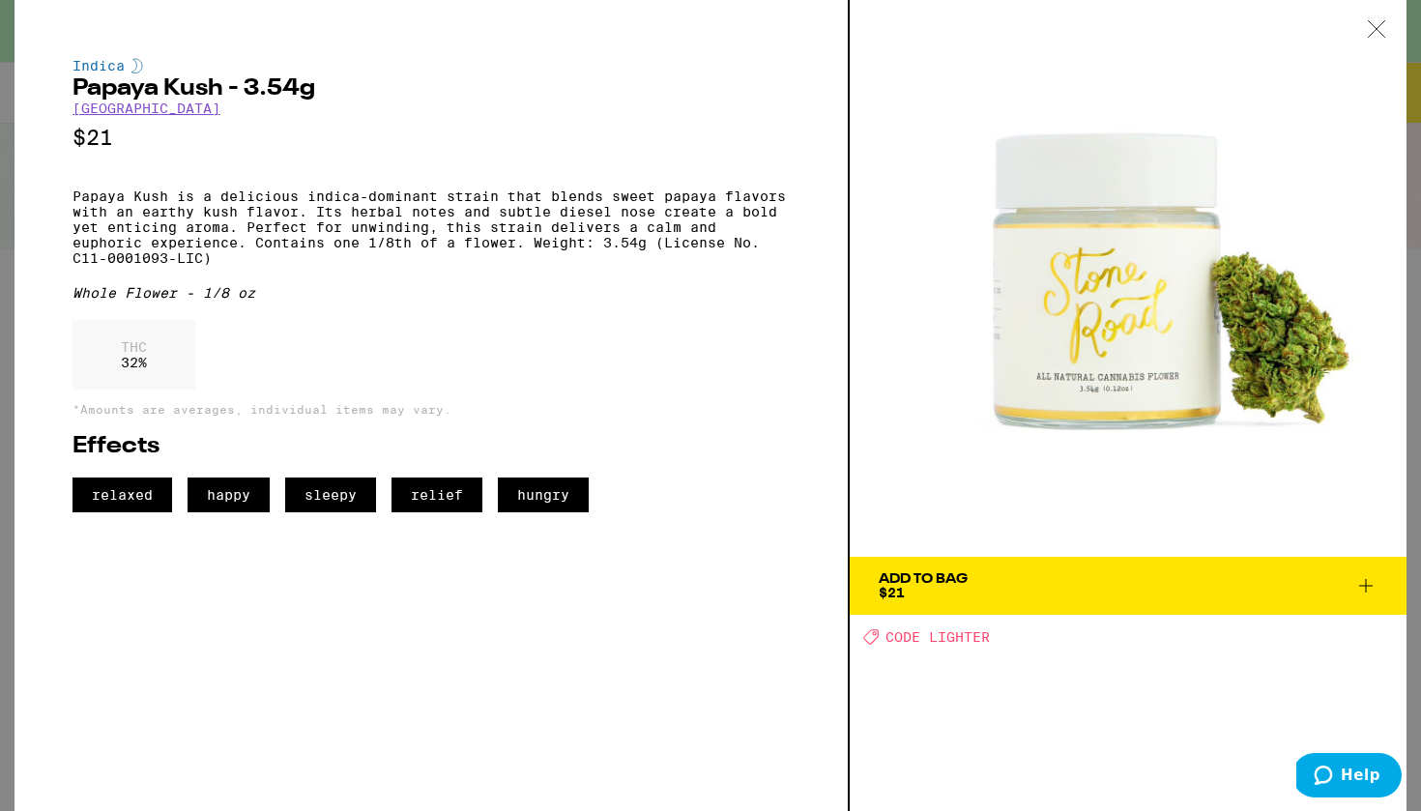
click at [1019, 578] on span "Add To Bag $21" at bounding box center [1128, 585] width 499 height 27
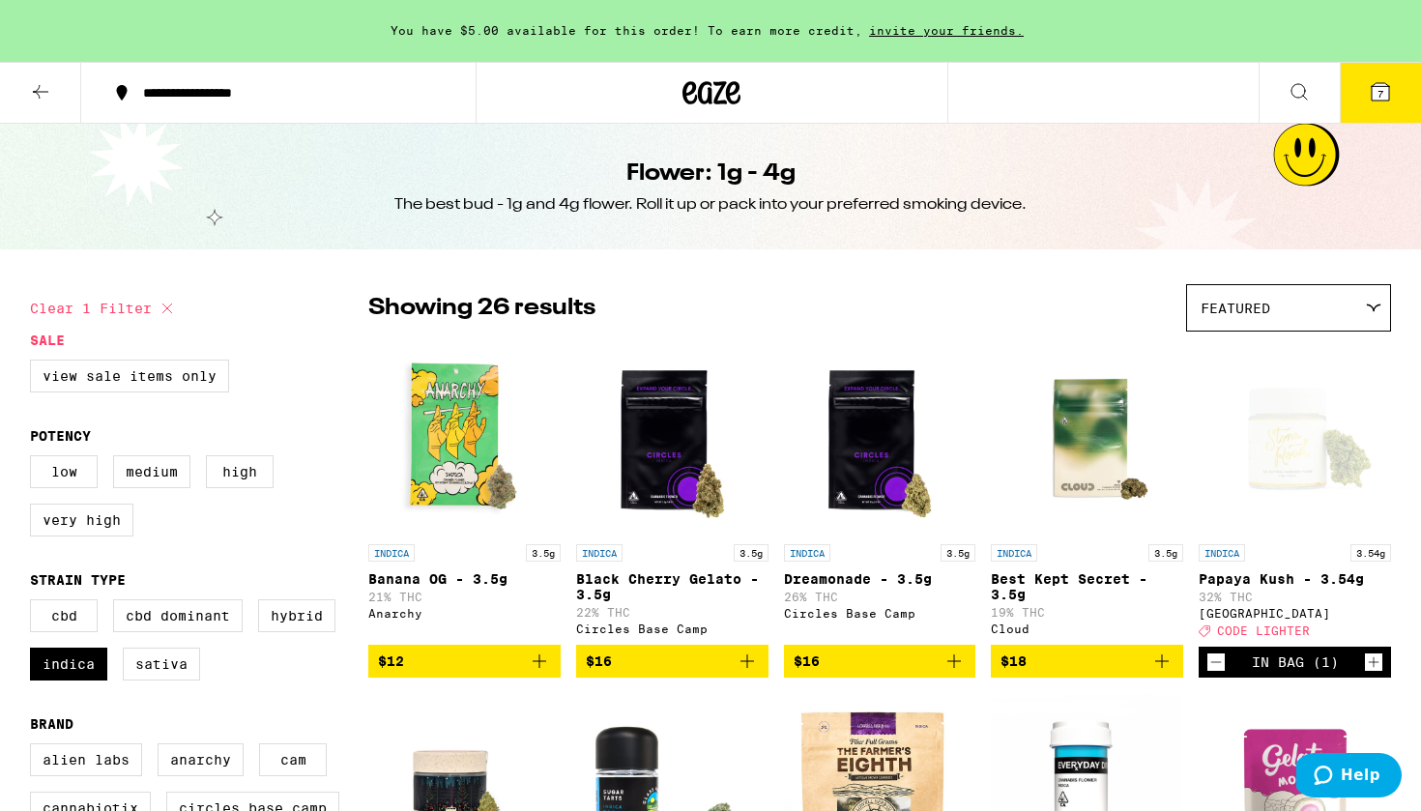
click at [1101, 451] on img "Open page for Best Kept Secret - 3.5g from Cloud" at bounding box center [1087, 437] width 192 height 193
click at [219, 627] on label "CBD Dominant" at bounding box center [178, 615] width 130 height 33
click at [35, 603] on input "CBD Dominant" at bounding box center [34, 602] width 1 height 1
checkbox input "true"
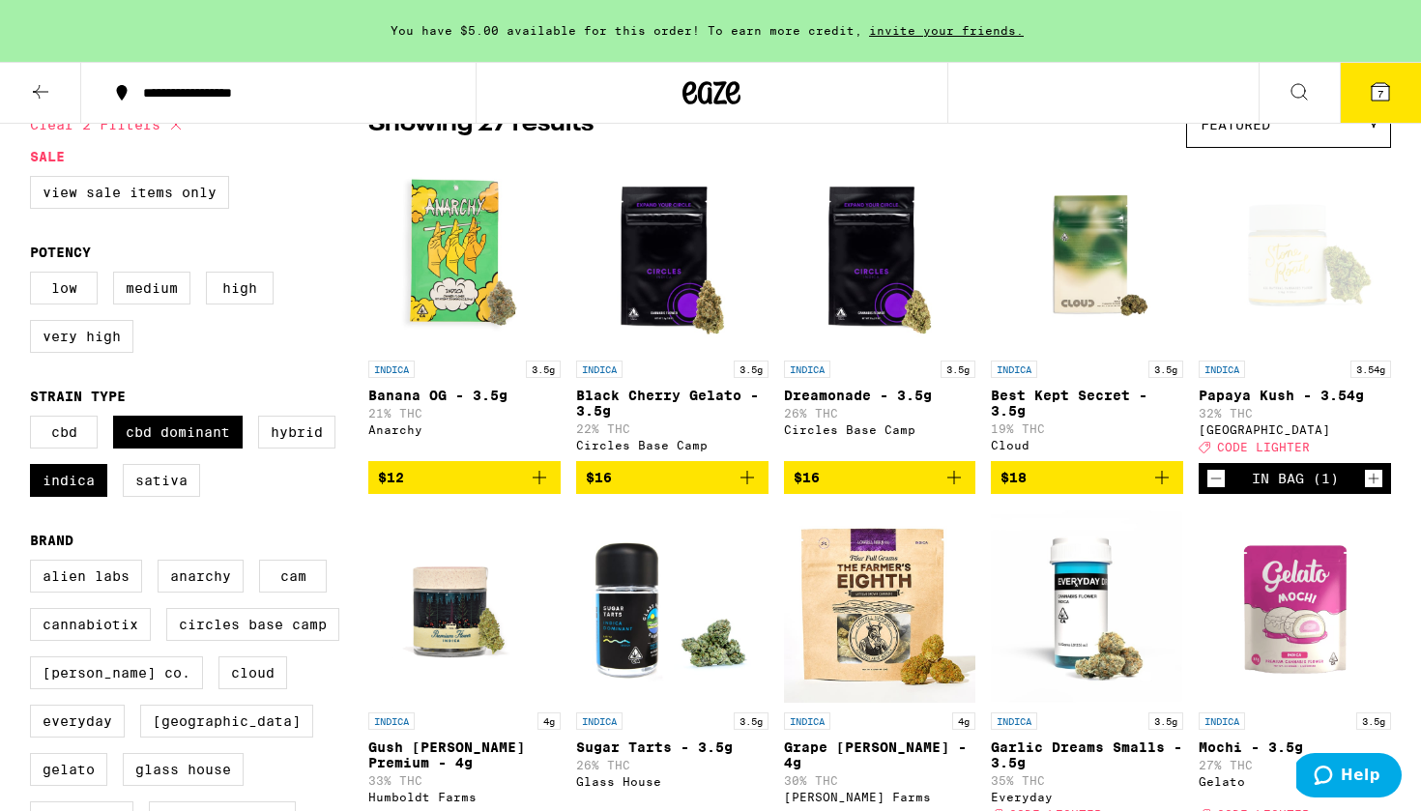
scroll to position [182, 0]
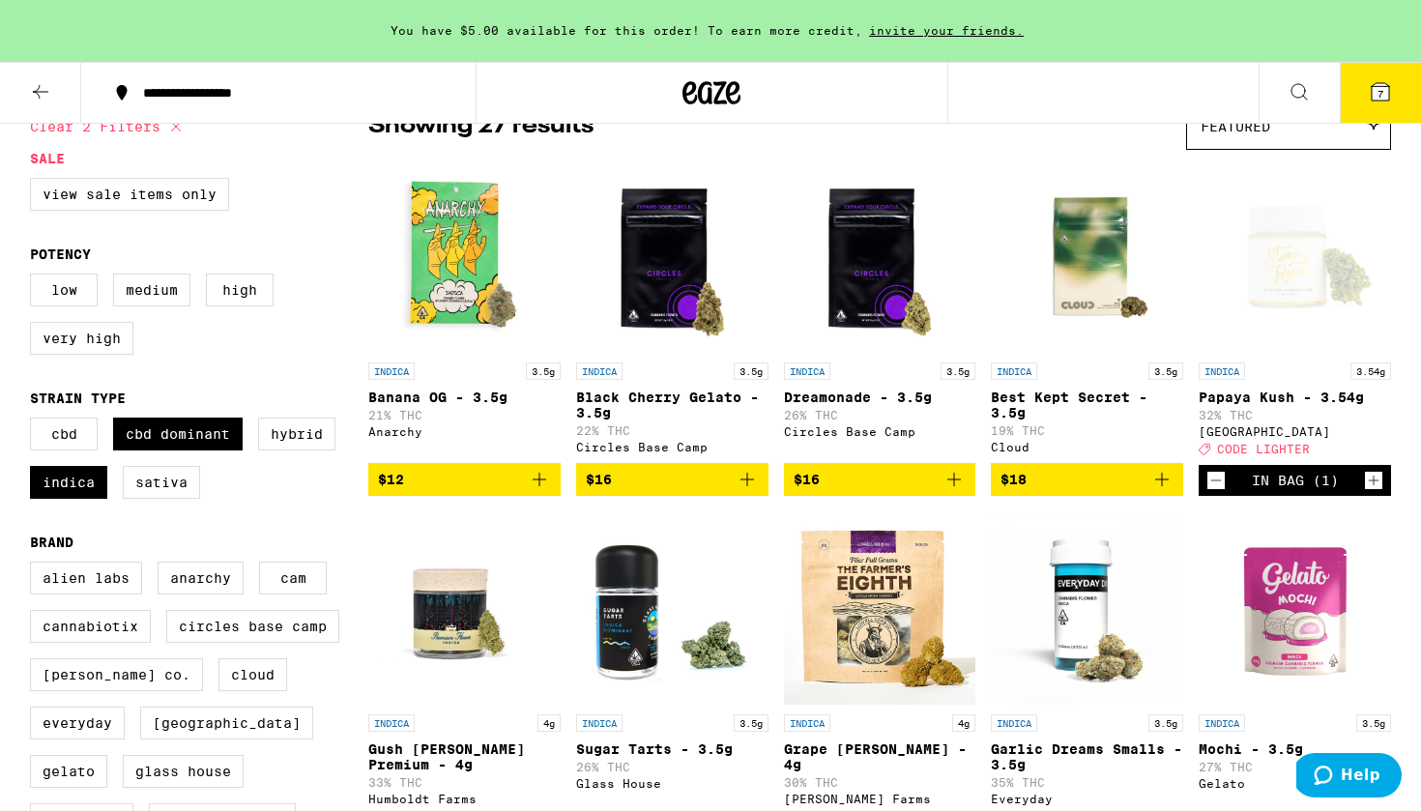
click at [448, 266] on img "Open page for Banana OG - 3.5g from Anarchy" at bounding box center [464, 256] width 192 height 193
click at [485, 624] on img "Open page for Gush Mintz Premium - 4g from Humboldt Farms" at bounding box center [464, 607] width 192 height 193
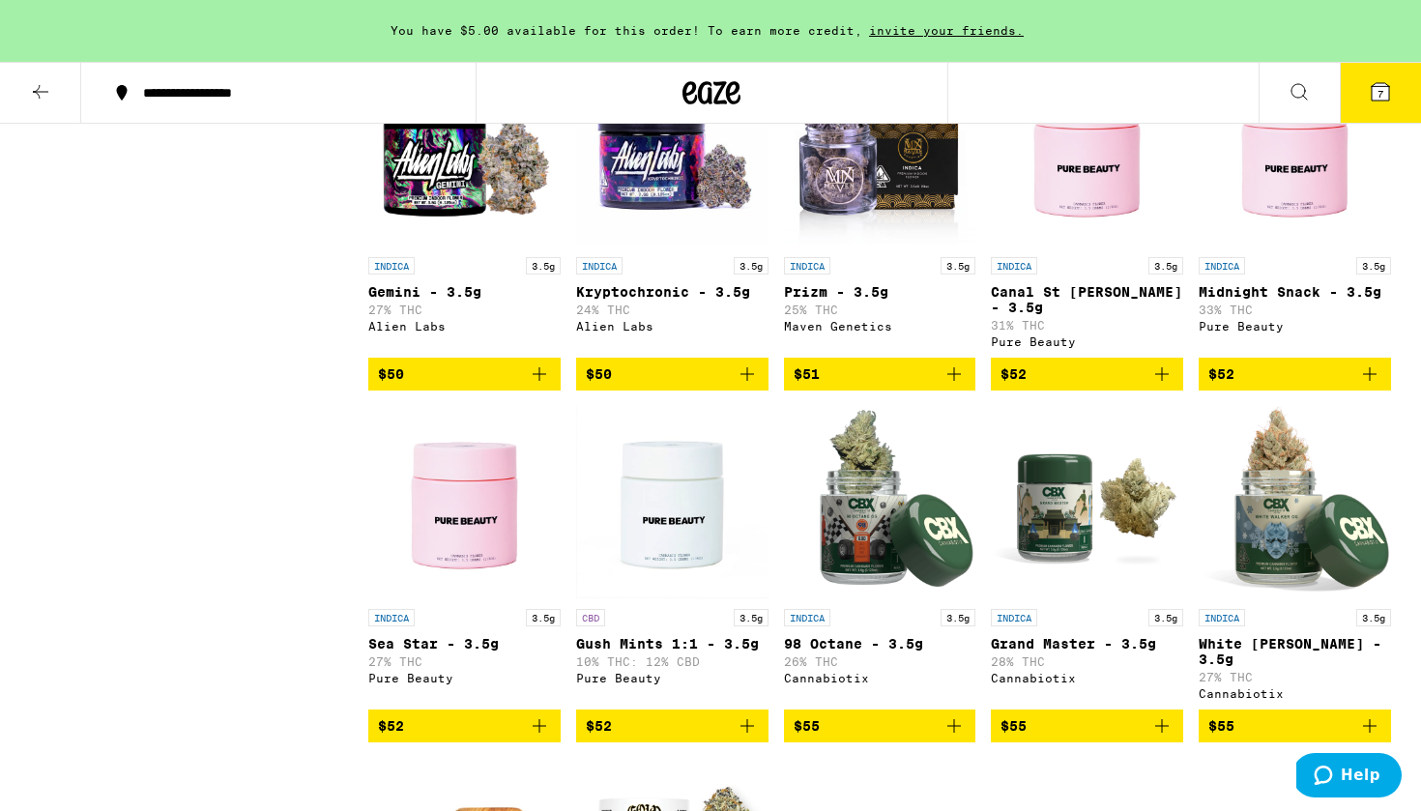
scroll to position [1396, 0]
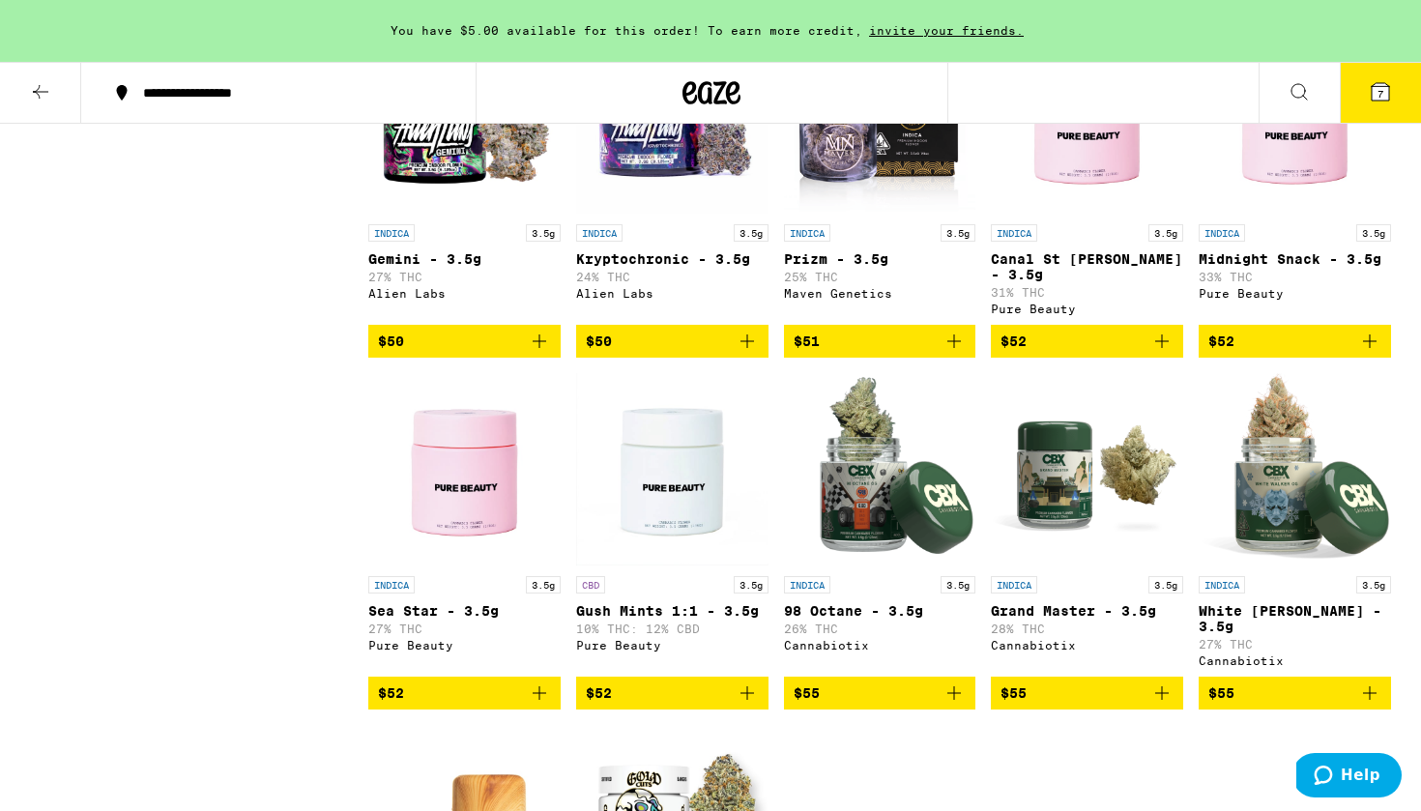
click at [1094, 207] on img "Open page for Canal St Runtz - 3.5g from Pure Beauty" at bounding box center [1087, 117] width 192 height 193
click at [1316, 195] on img "Open page for Midnight Snack - 3.5g from Pure Beauty" at bounding box center [1295, 117] width 192 height 193
click at [505, 499] on img "Open page for Sea Star - 3.5g from Pure Beauty" at bounding box center [464, 469] width 192 height 193
click at [679, 519] on img "Open page for Gush Mints 1:1 - 3.5g from Pure Beauty" at bounding box center [672, 469] width 192 height 193
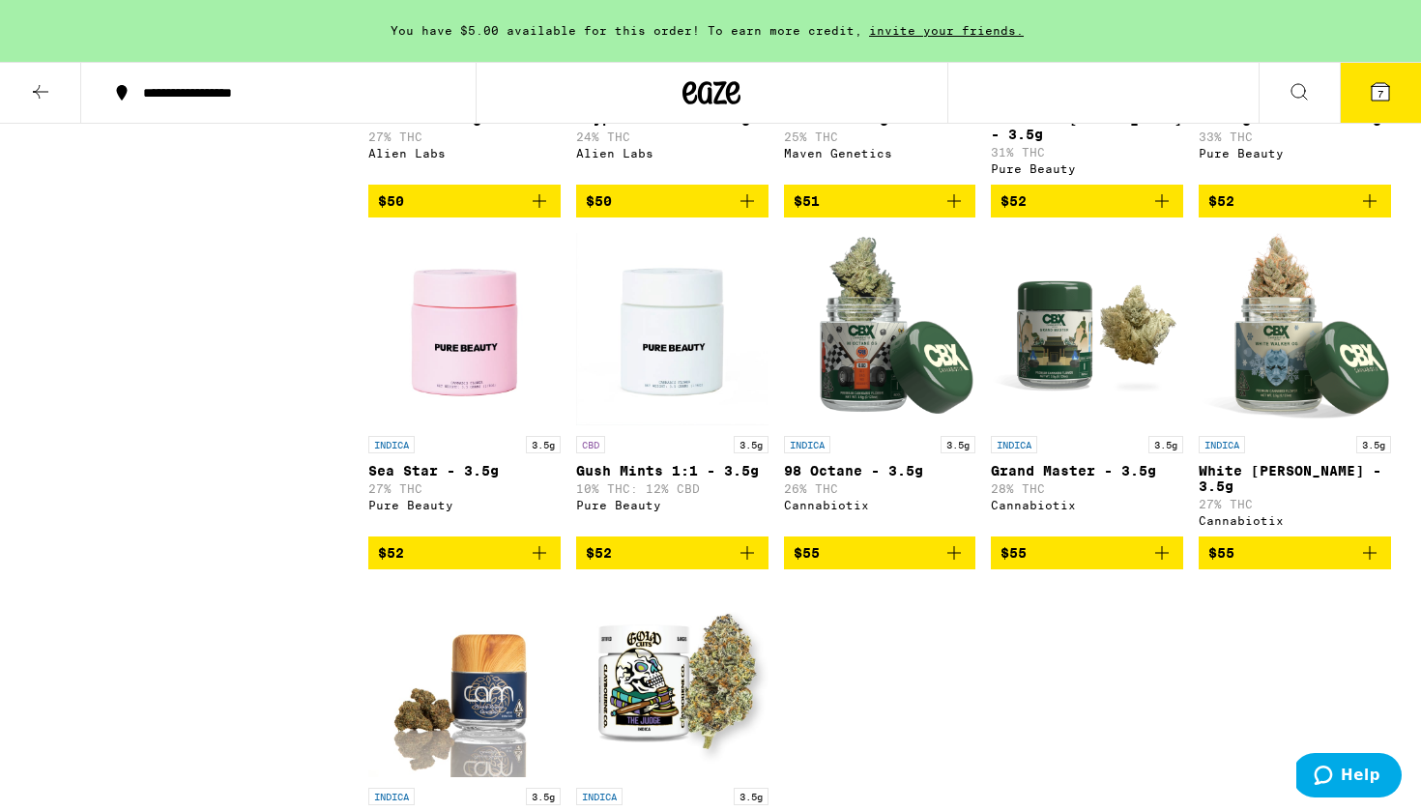
scroll to position [1540, 0]
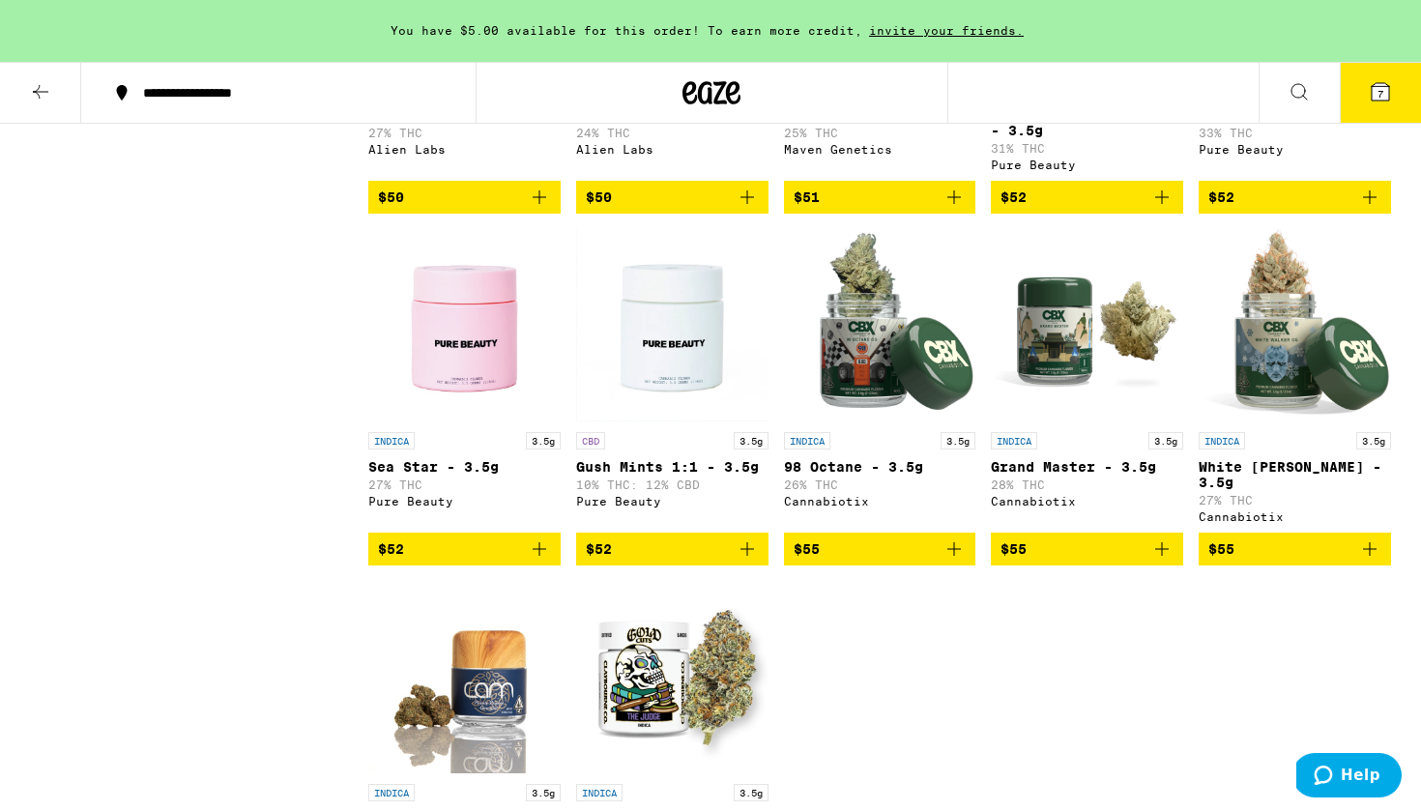
click at [498, 726] on img "Open page for Brain Dead - 3.5g from CAM" at bounding box center [464, 677] width 192 height 193
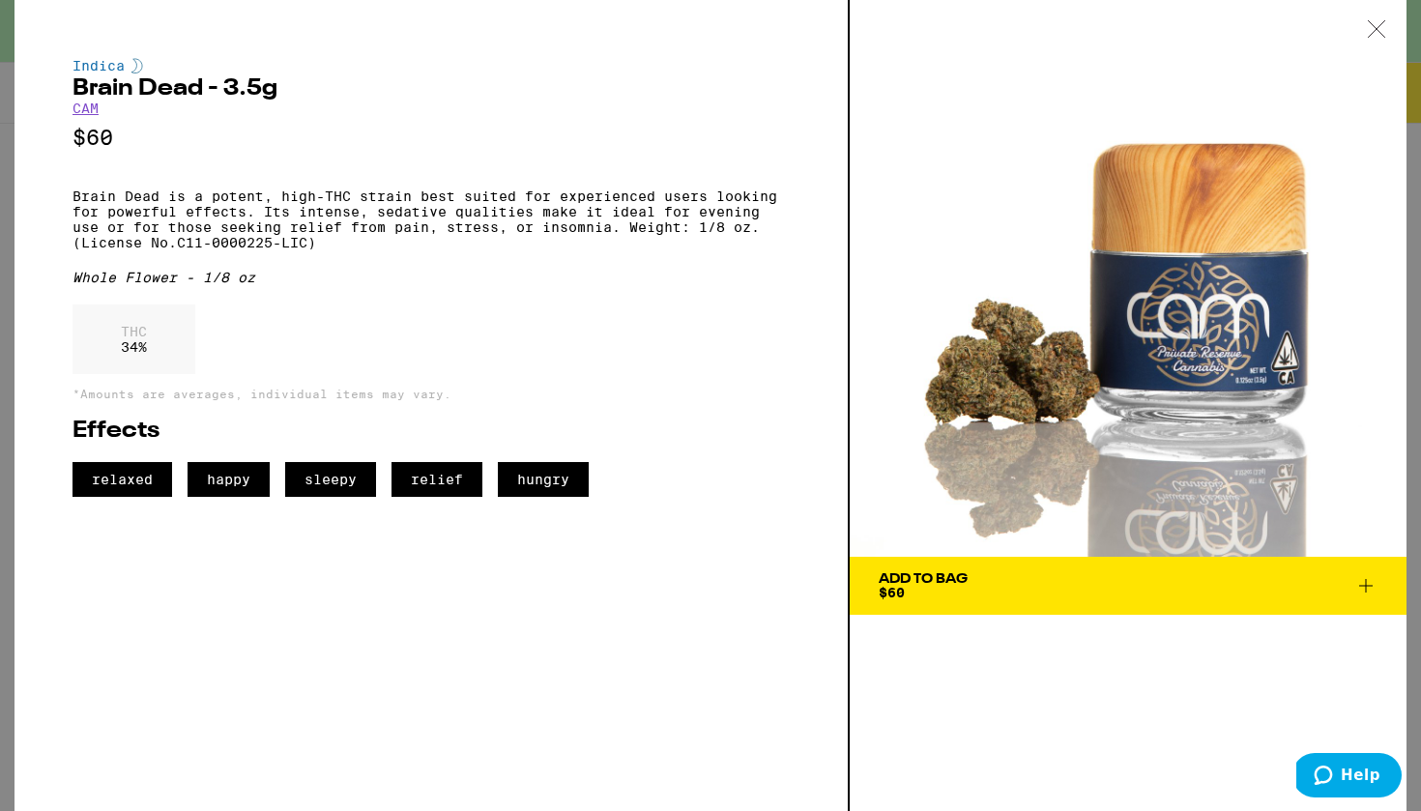
click at [994, 599] on button "Add To Bag $60" at bounding box center [1128, 586] width 557 height 58
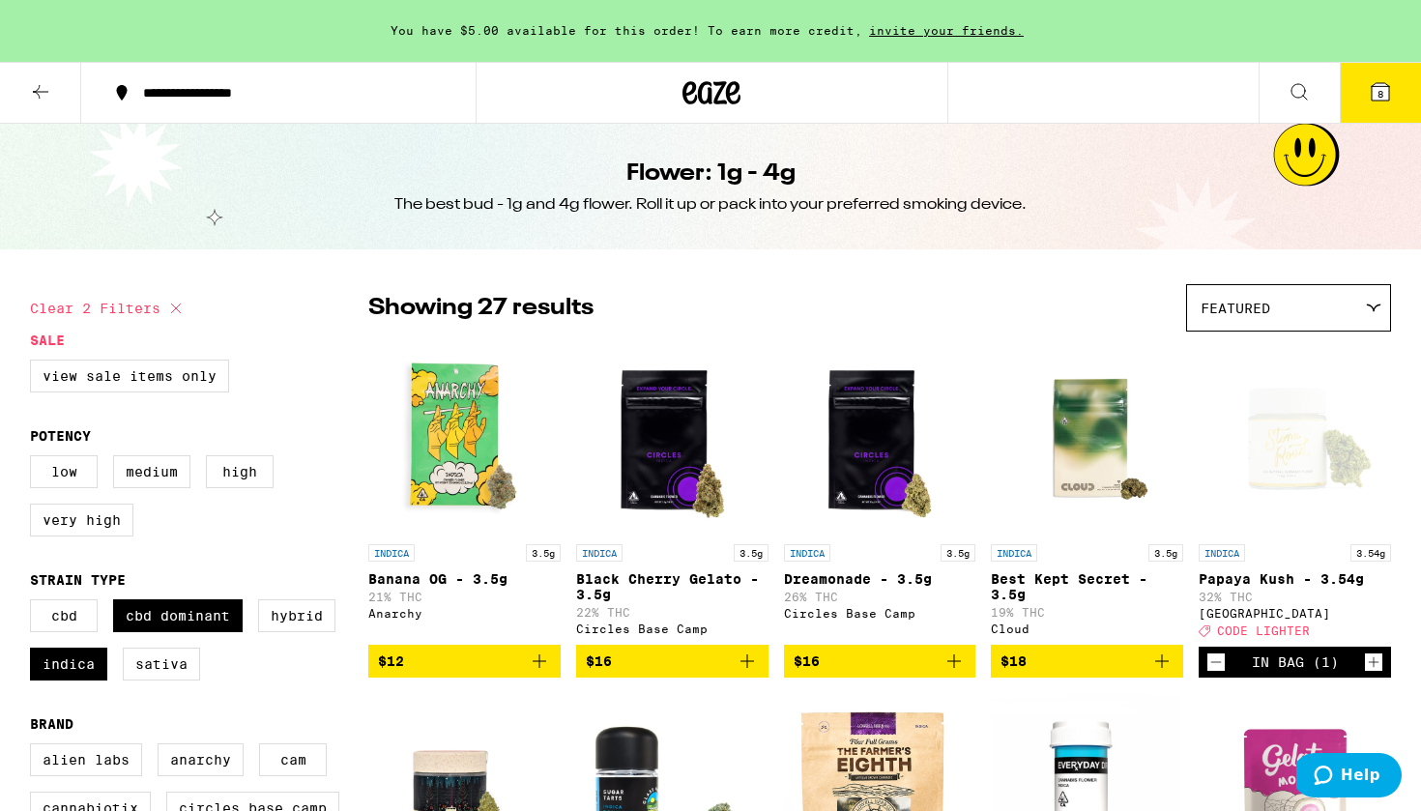
click at [60, 88] on button at bounding box center [40, 93] width 81 height 61
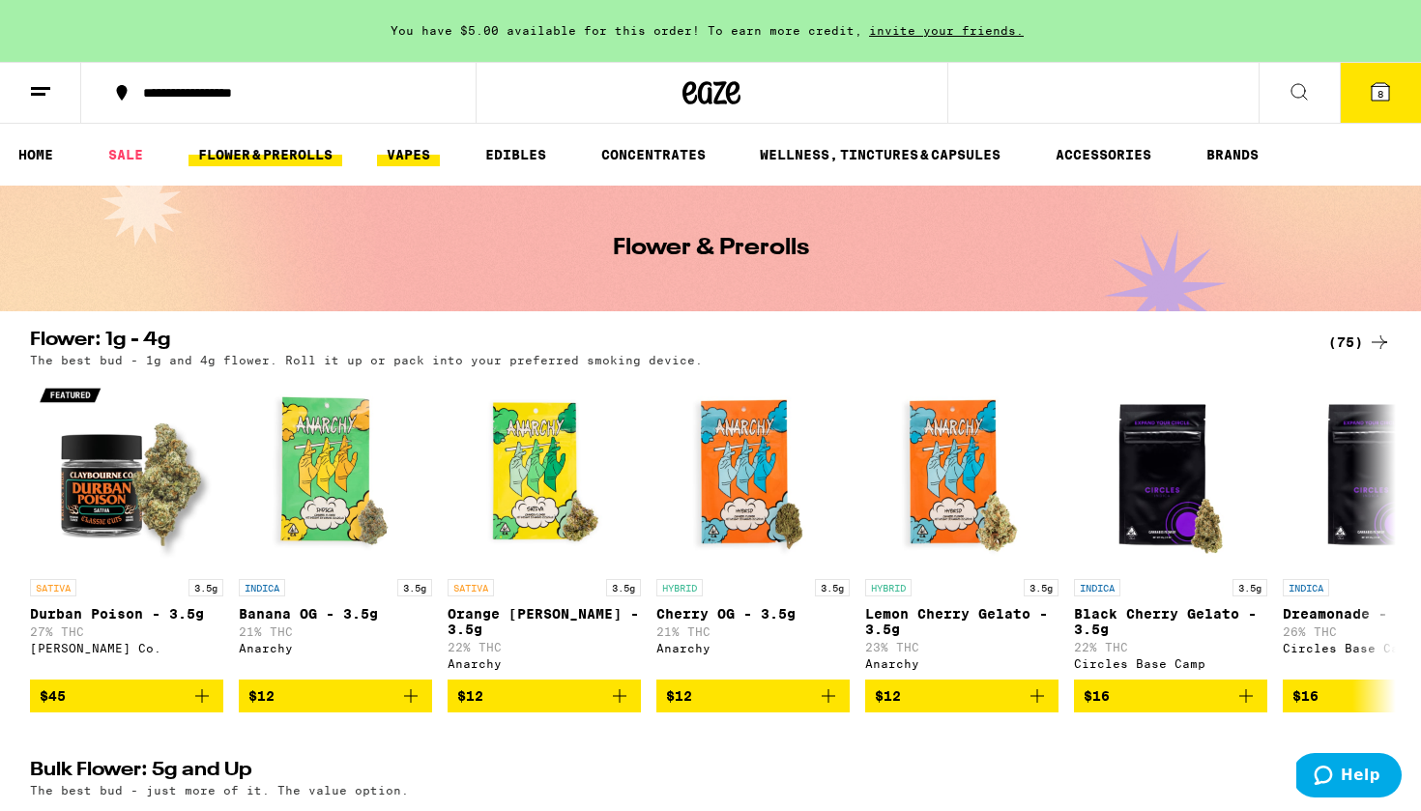
click at [407, 161] on link "VAPES" at bounding box center [408, 154] width 63 height 23
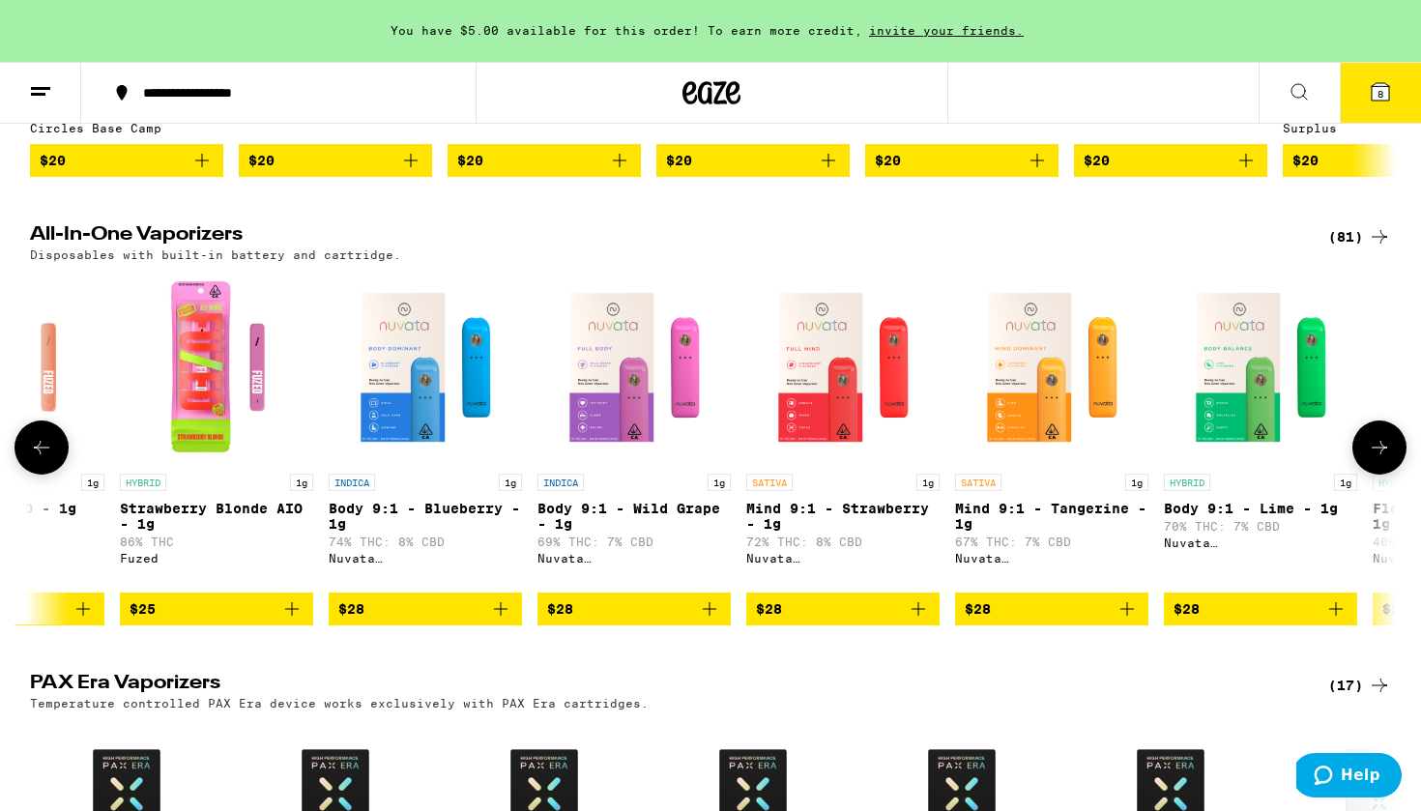
scroll to position [0, 253]
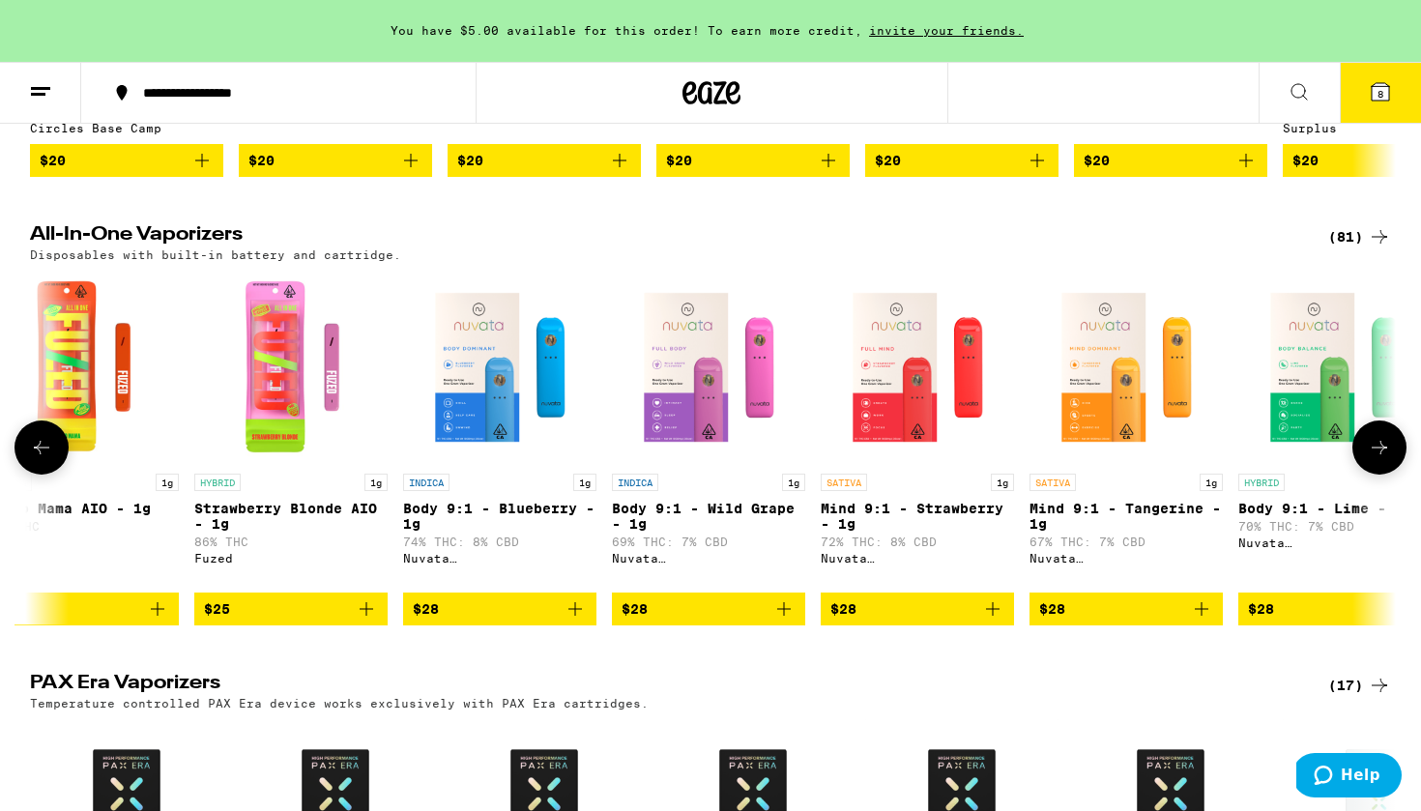
click at [690, 444] on img "Open page for Body 9:1 - Wild Grape - 1g from Nuvata (CA)" at bounding box center [708, 367] width 193 height 193
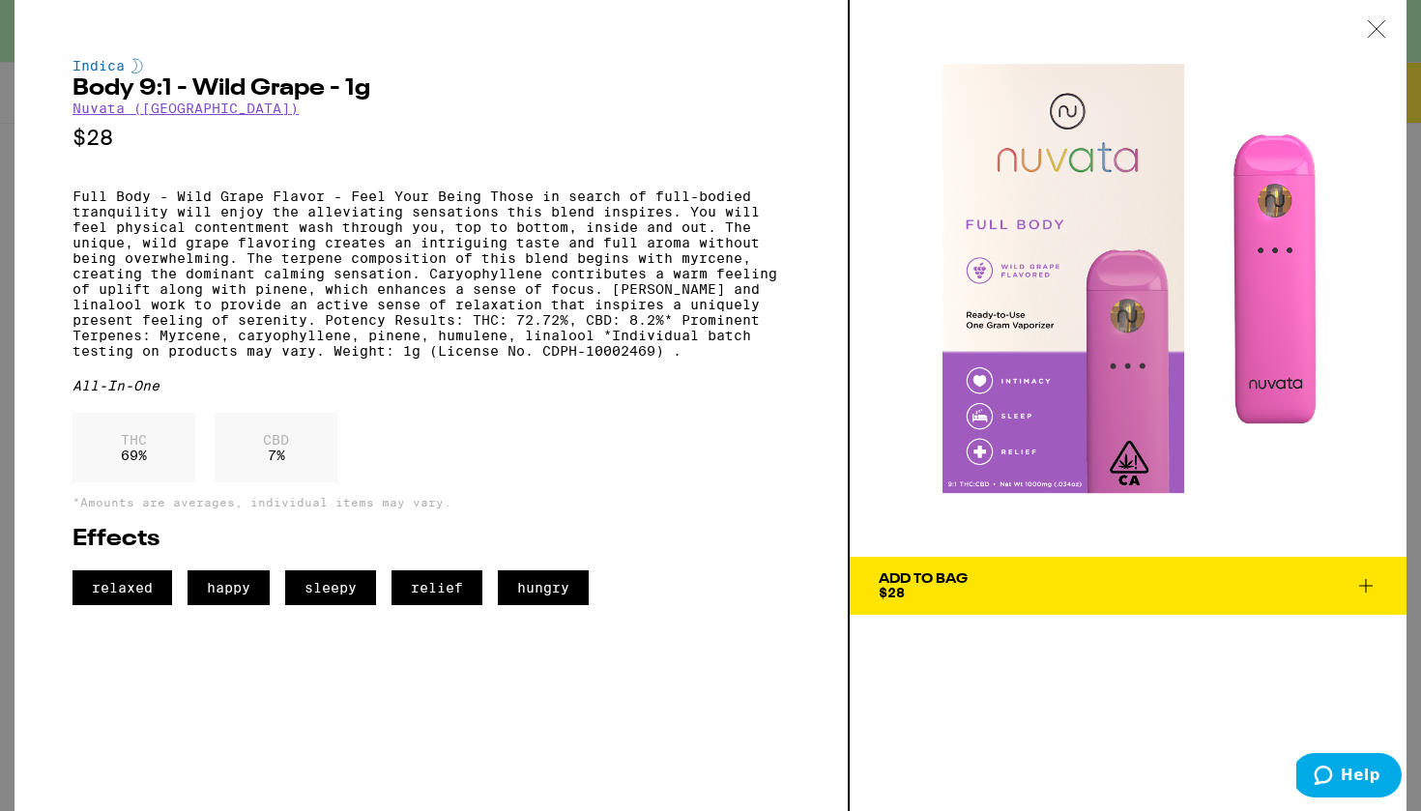
click at [942, 593] on div "Add To Bag $28" at bounding box center [923, 585] width 89 height 27
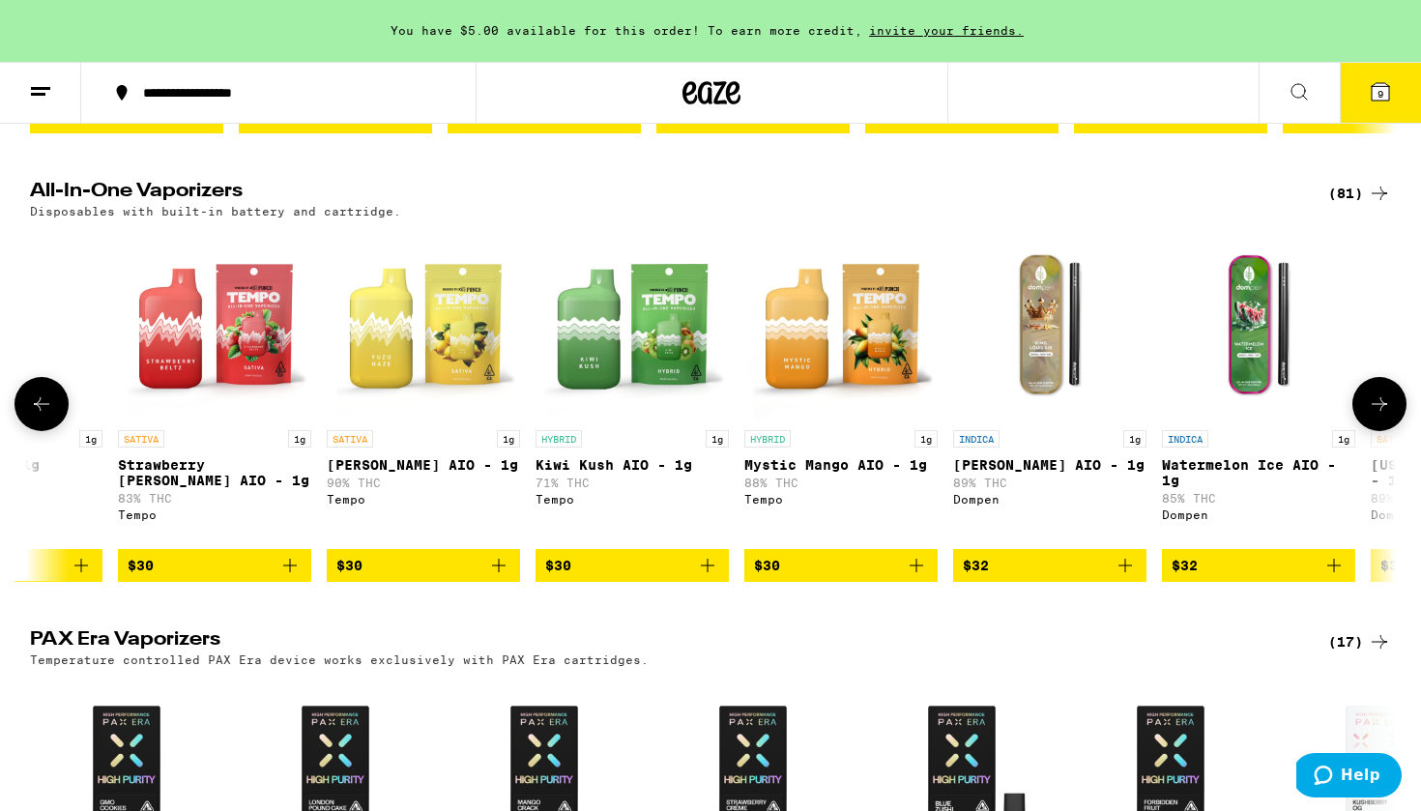
scroll to position [0, 6805]
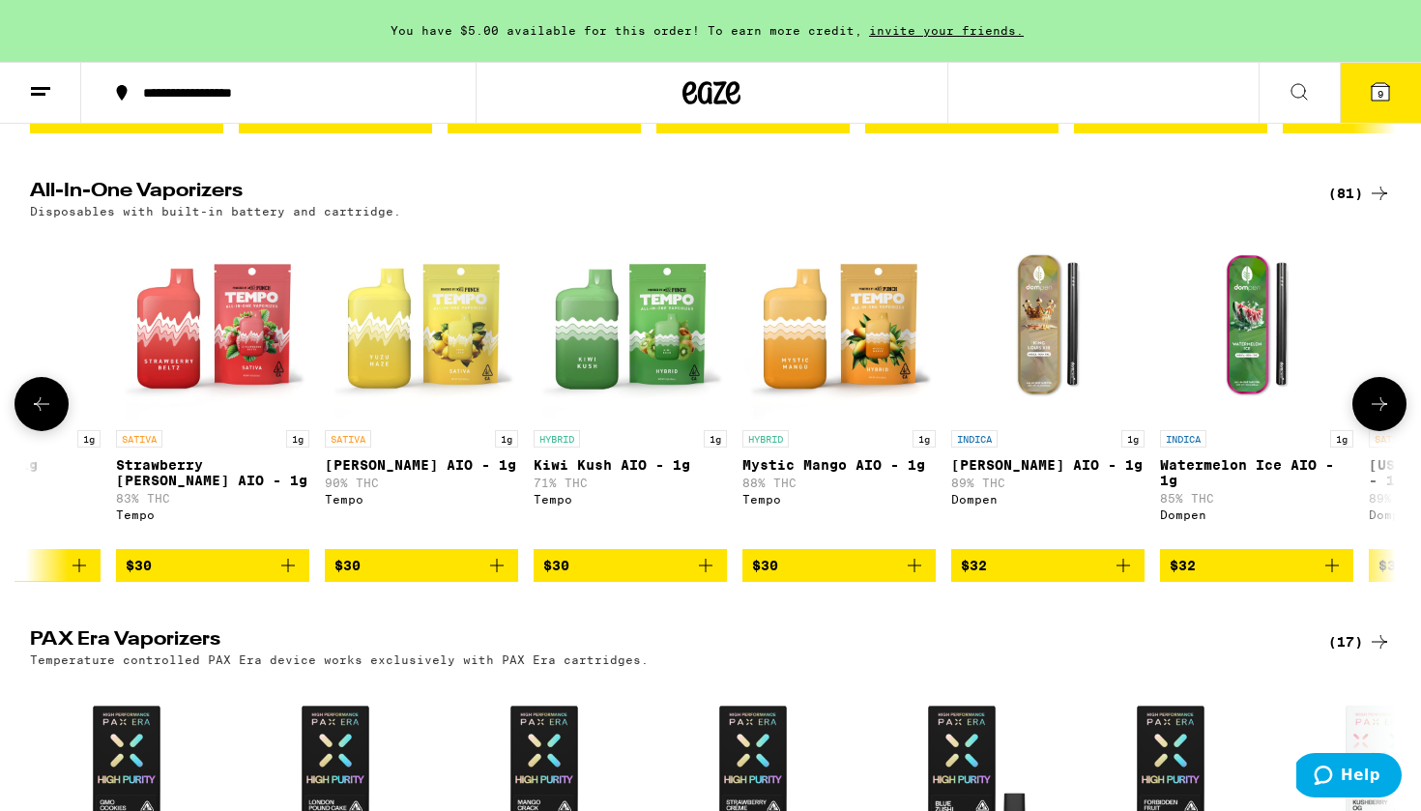
click at [254, 377] on img "Open page for Strawberry Beltz AIO - 1g from Tempo" at bounding box center [212, 323] width 193 height 193
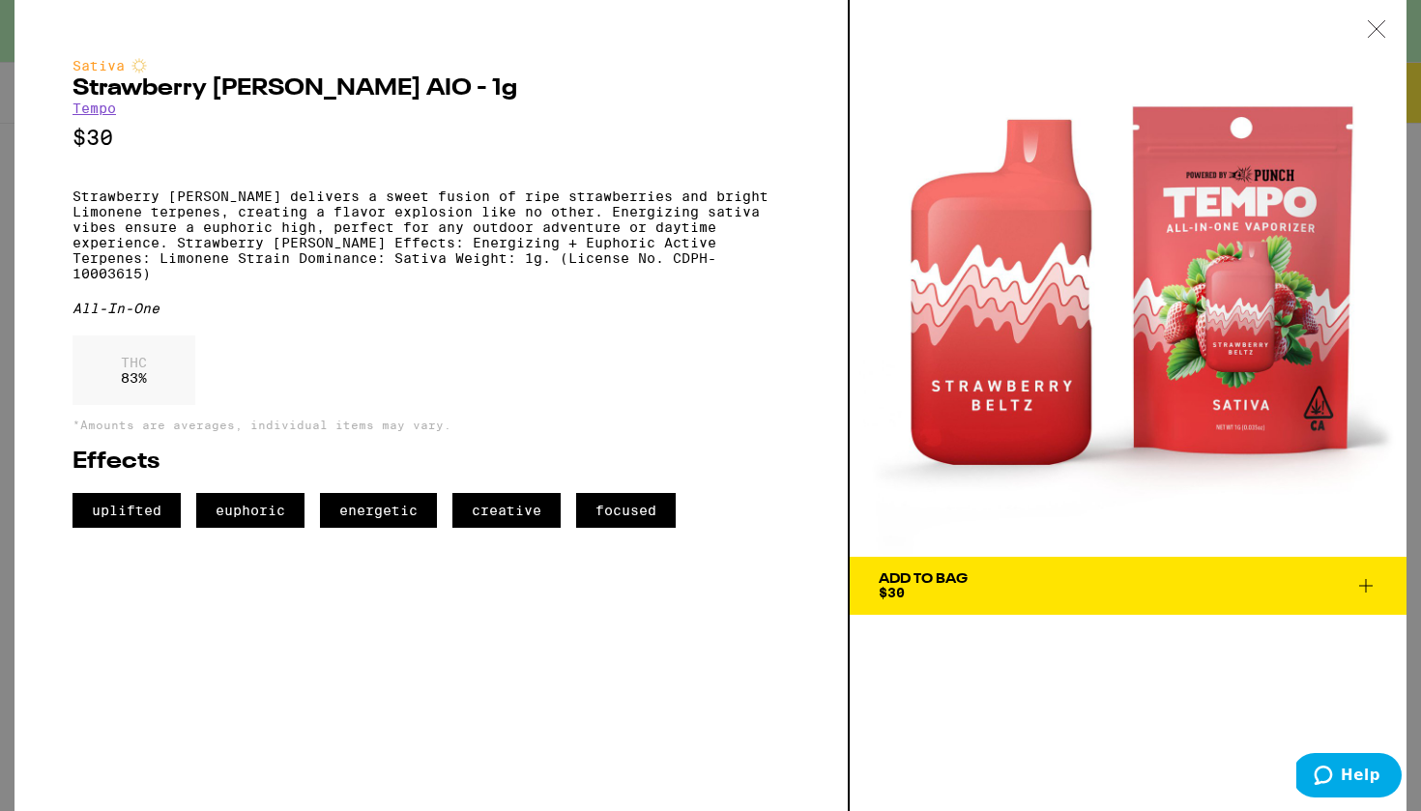
click at [959, 580] on div "Add To Bag" at bounding box center [923, 579] width 89 height 14
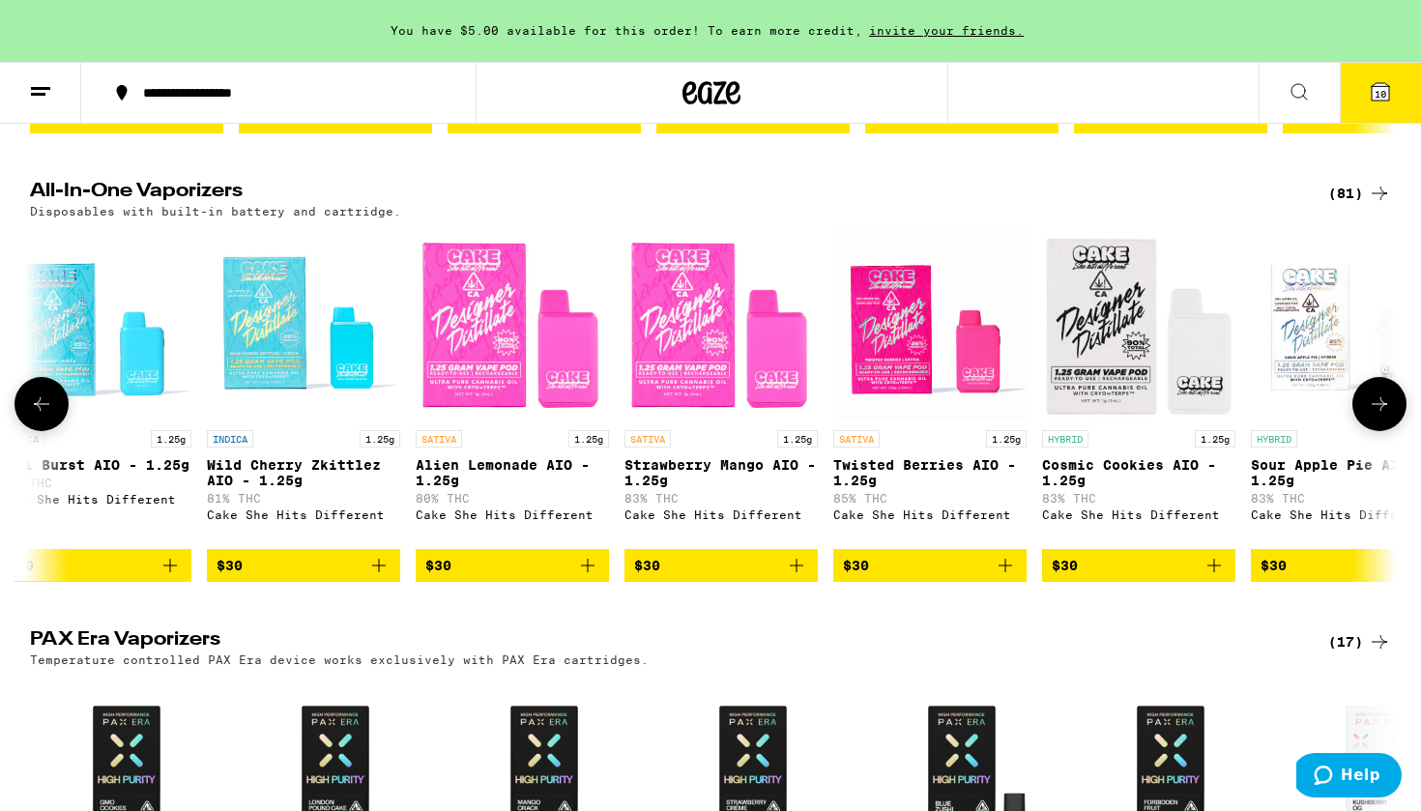
scroll to position [0, 3371]
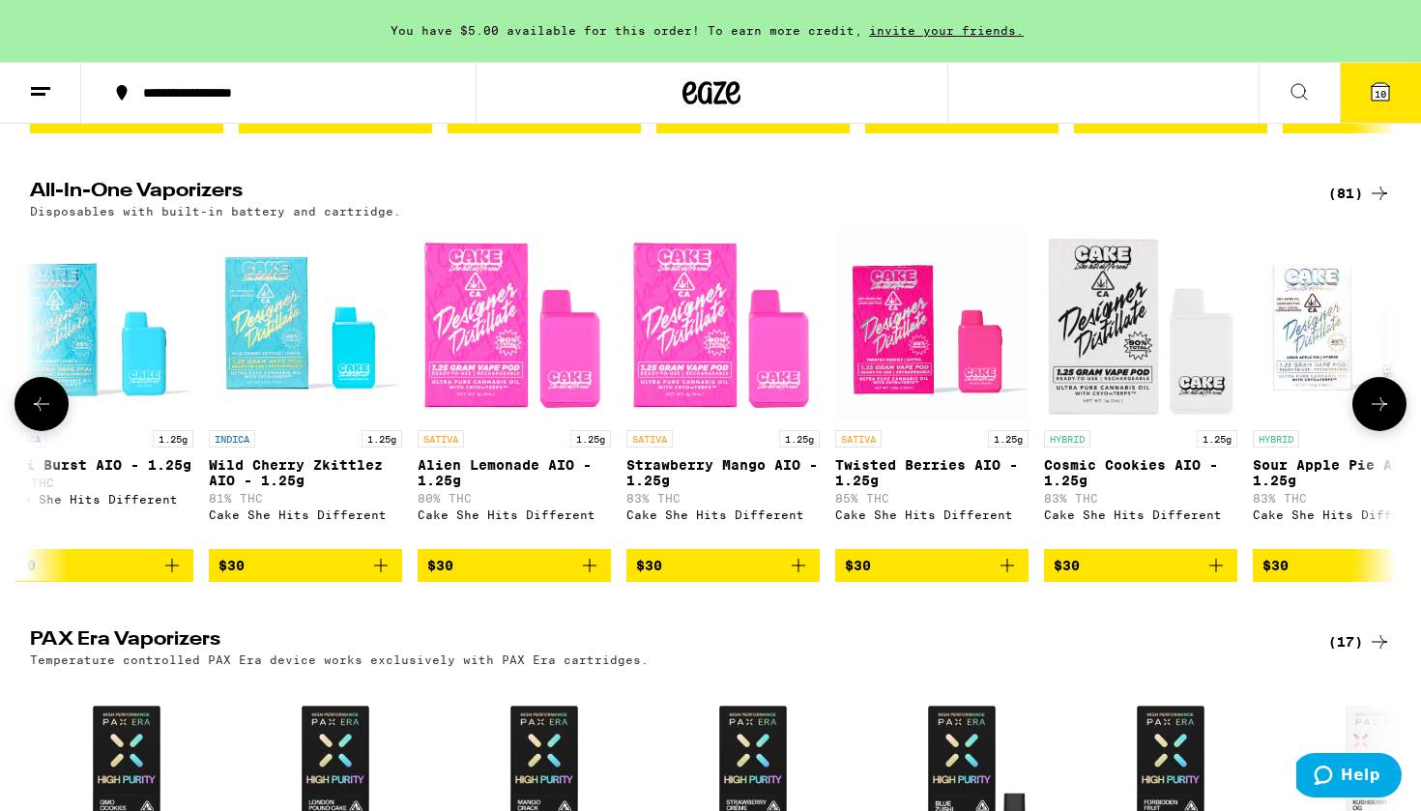
click at [899, 367] on img "Open page for Twisted Berries AIO - 1.25g from Cake She Hits Different" at bounding box center [931, 323] width 193 height 193
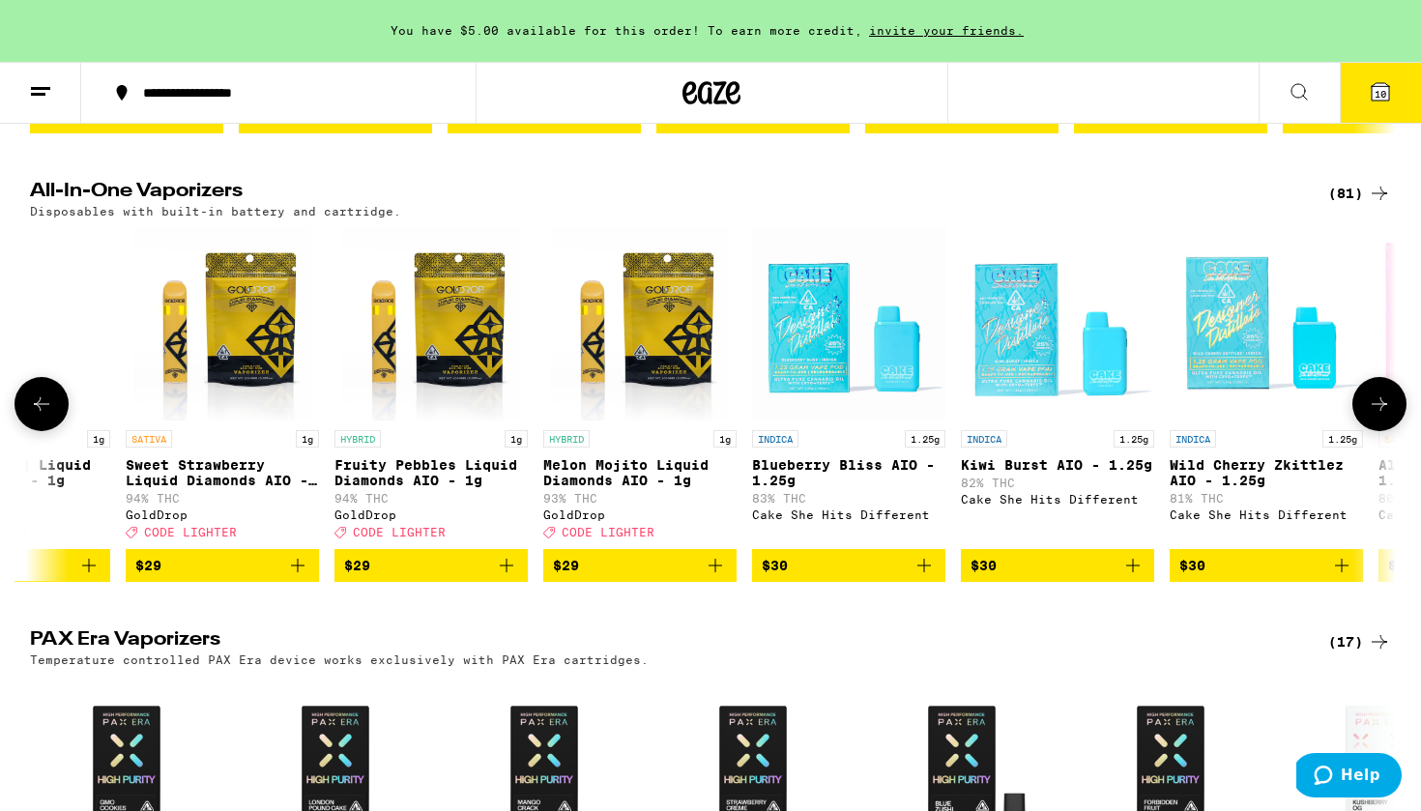
scroll to position [0, 2460]
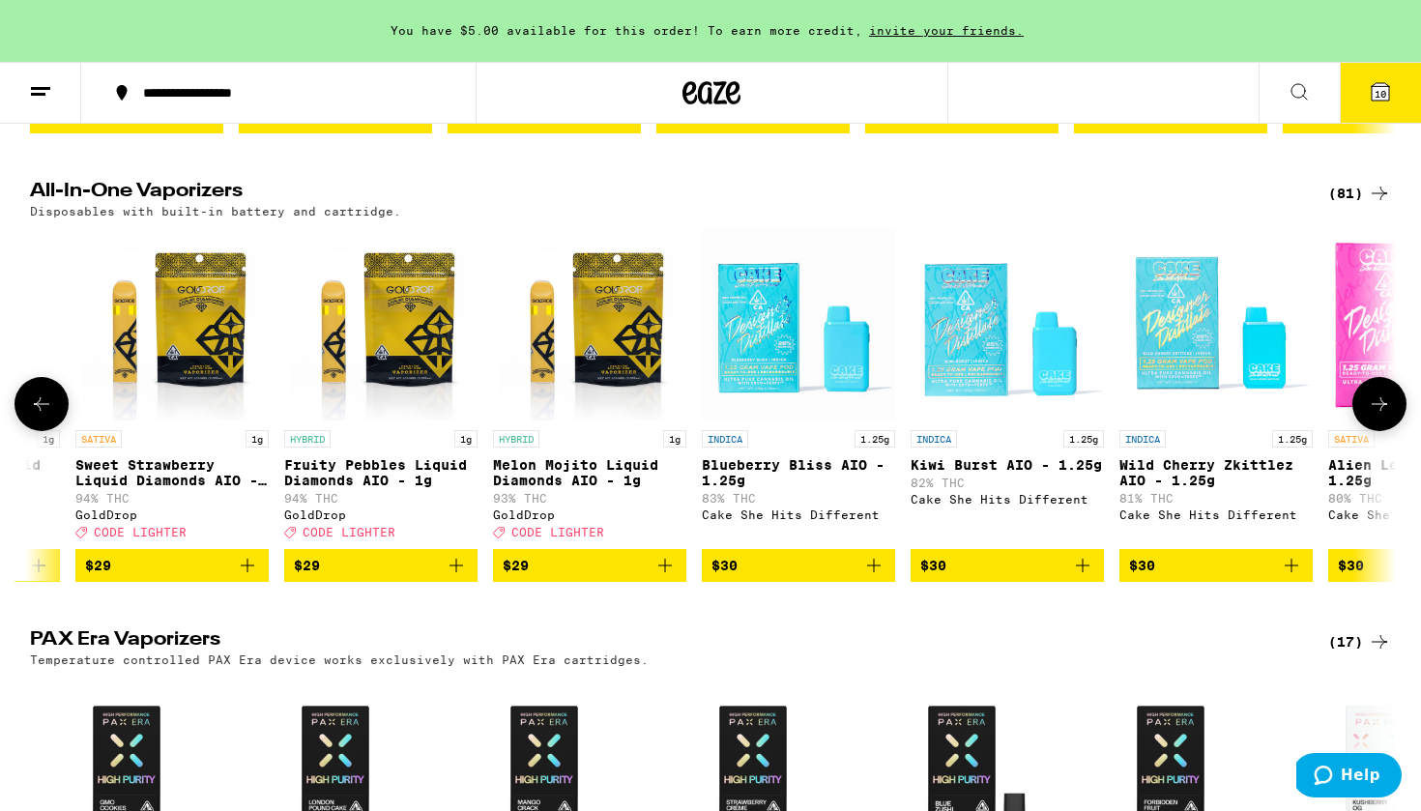
click at [757, 403] on img "Open page for Blueberry Bliss AIO - 1.25g from Cake She Hits Different" at bounding box center [798, 323] width 193 height 193
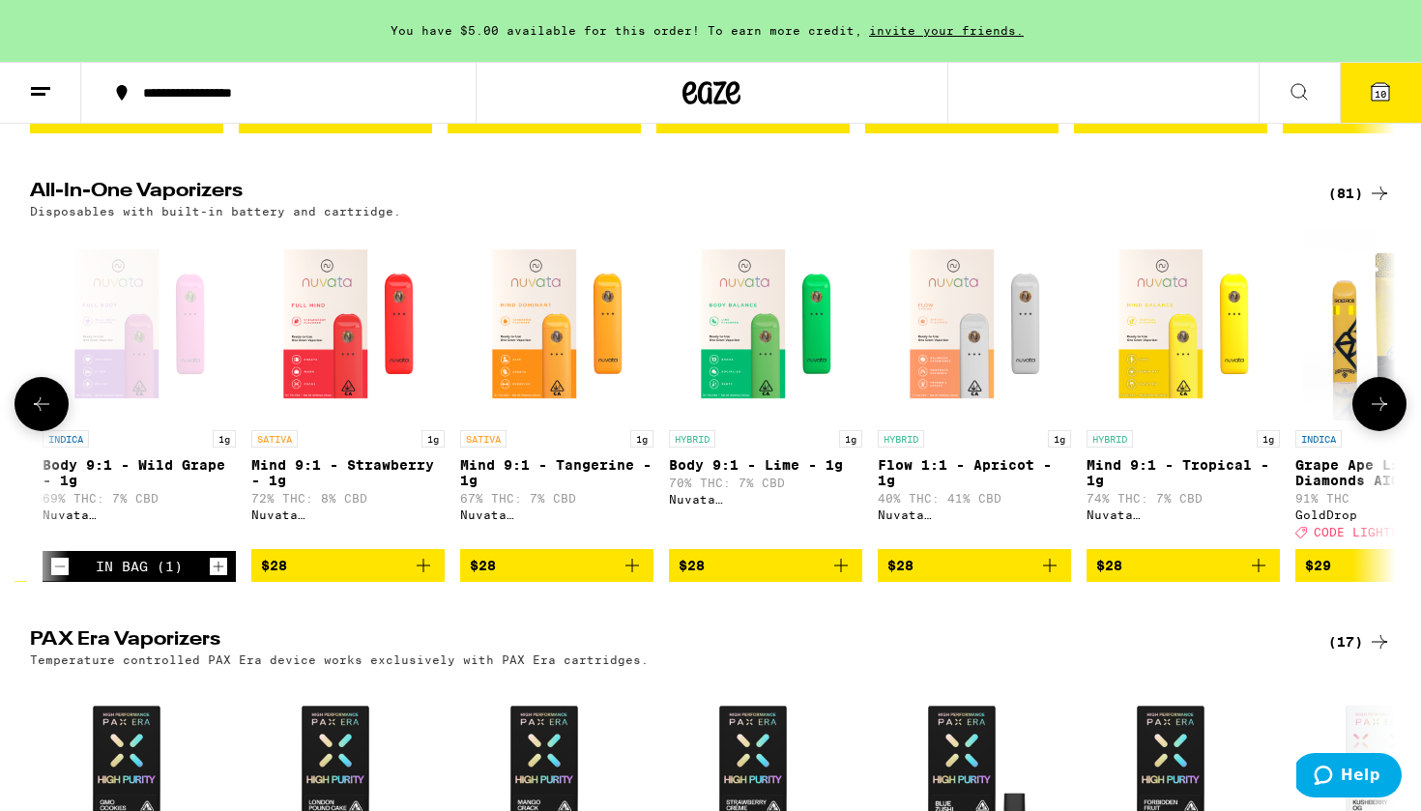
scroll to position [0, 824]
click at [300, 346] on img "Open page for Mind 9:1 - Strawberry - 1g from Nuvata (CA)" at bounding box center [346, 323] width 193 height 193
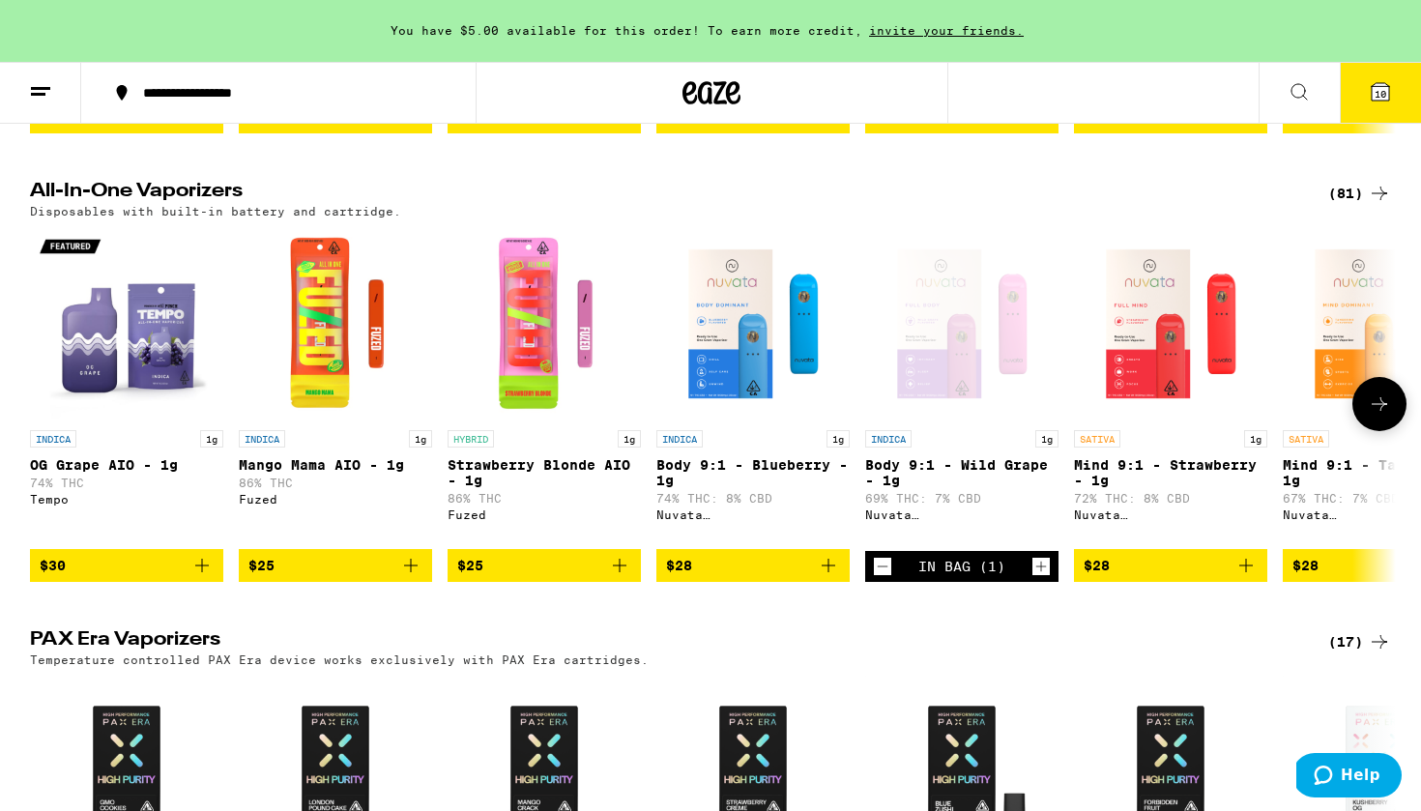
click at [109, 388] on img "Open page for OG Grape AIO - 1g from Tempo" at bounding box center [126, 323] width 193 height 193
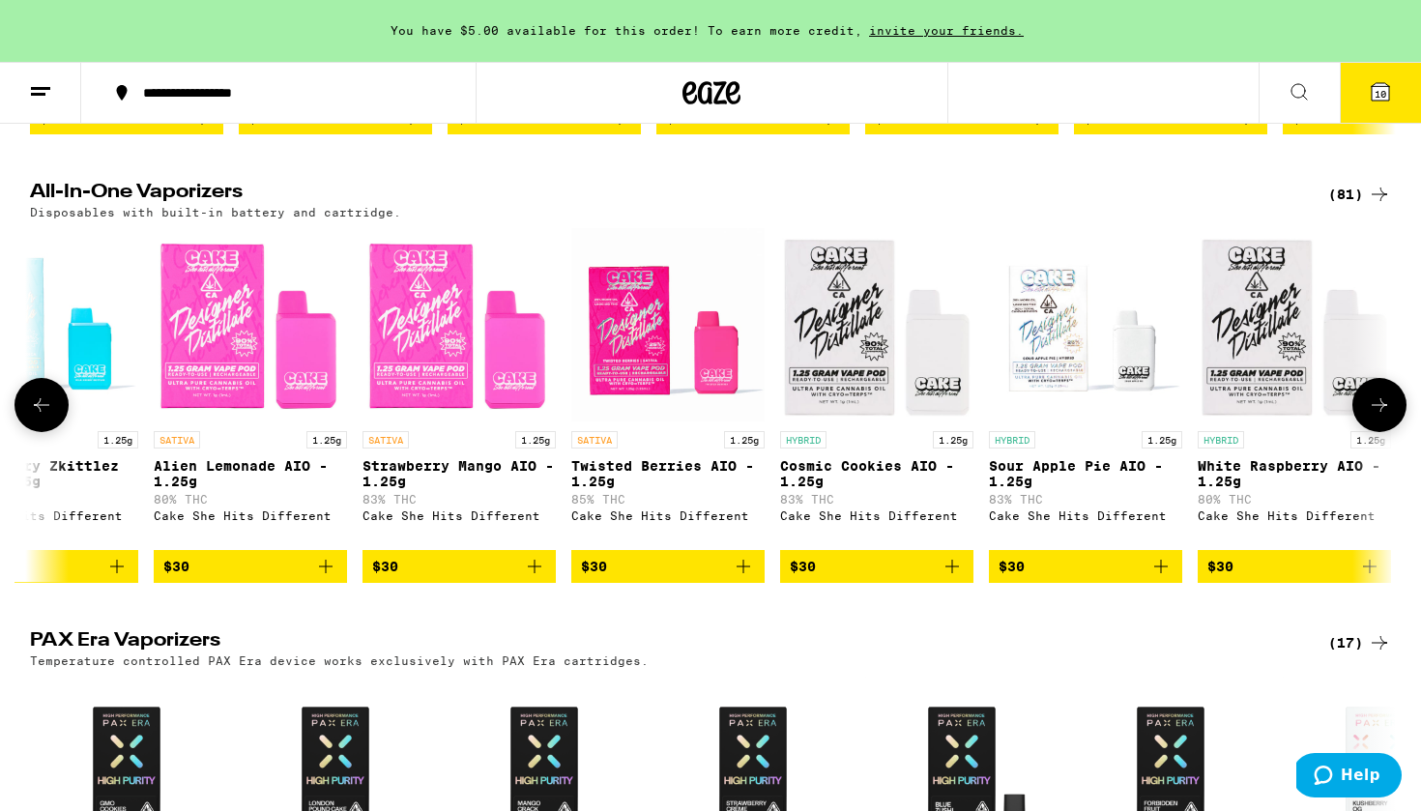
scroll to position [0, 3688]
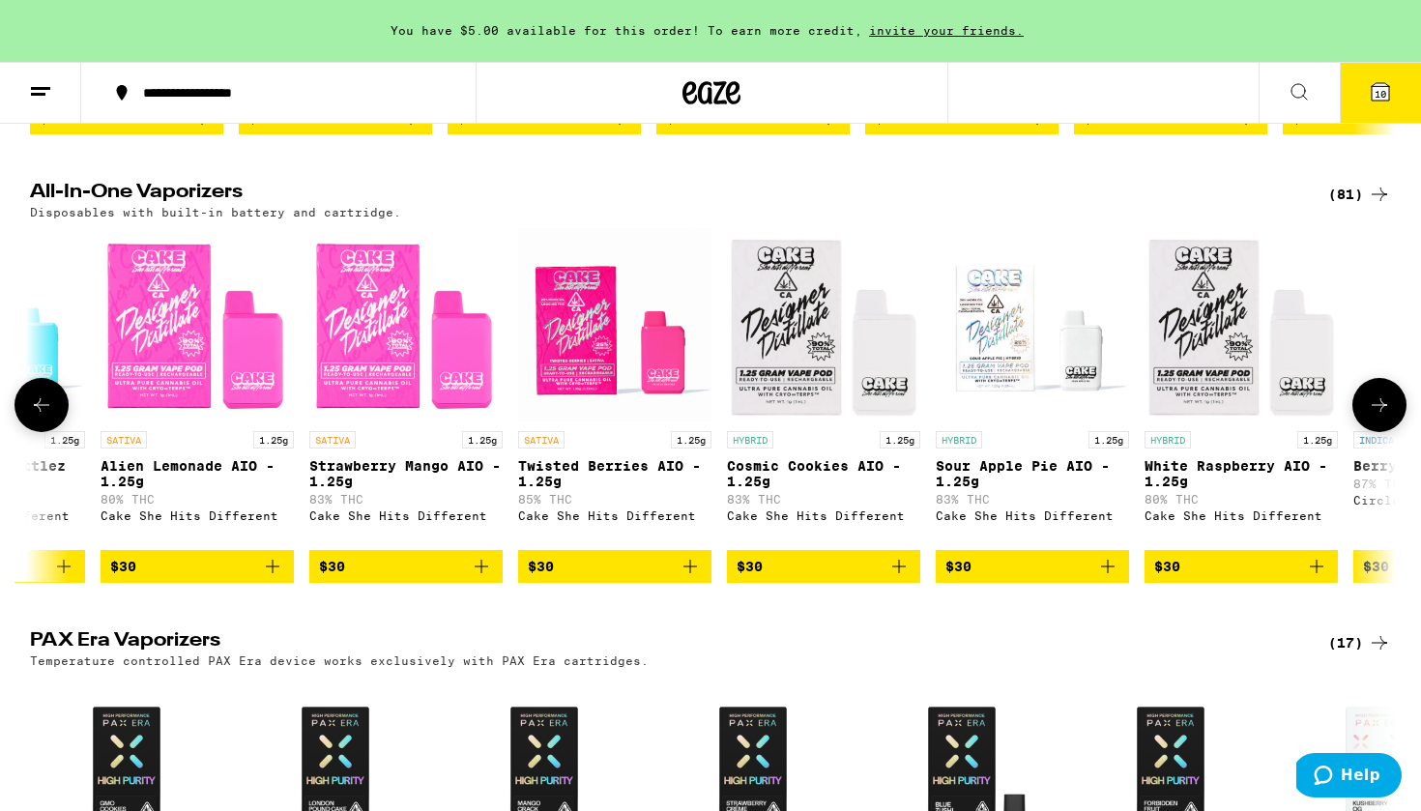
click at [185, 404] on img "Open page for Alien Lemonade AIO - 1.25g from Cake She Hits Different" at bounding box center [197, 324] width 193 height 193
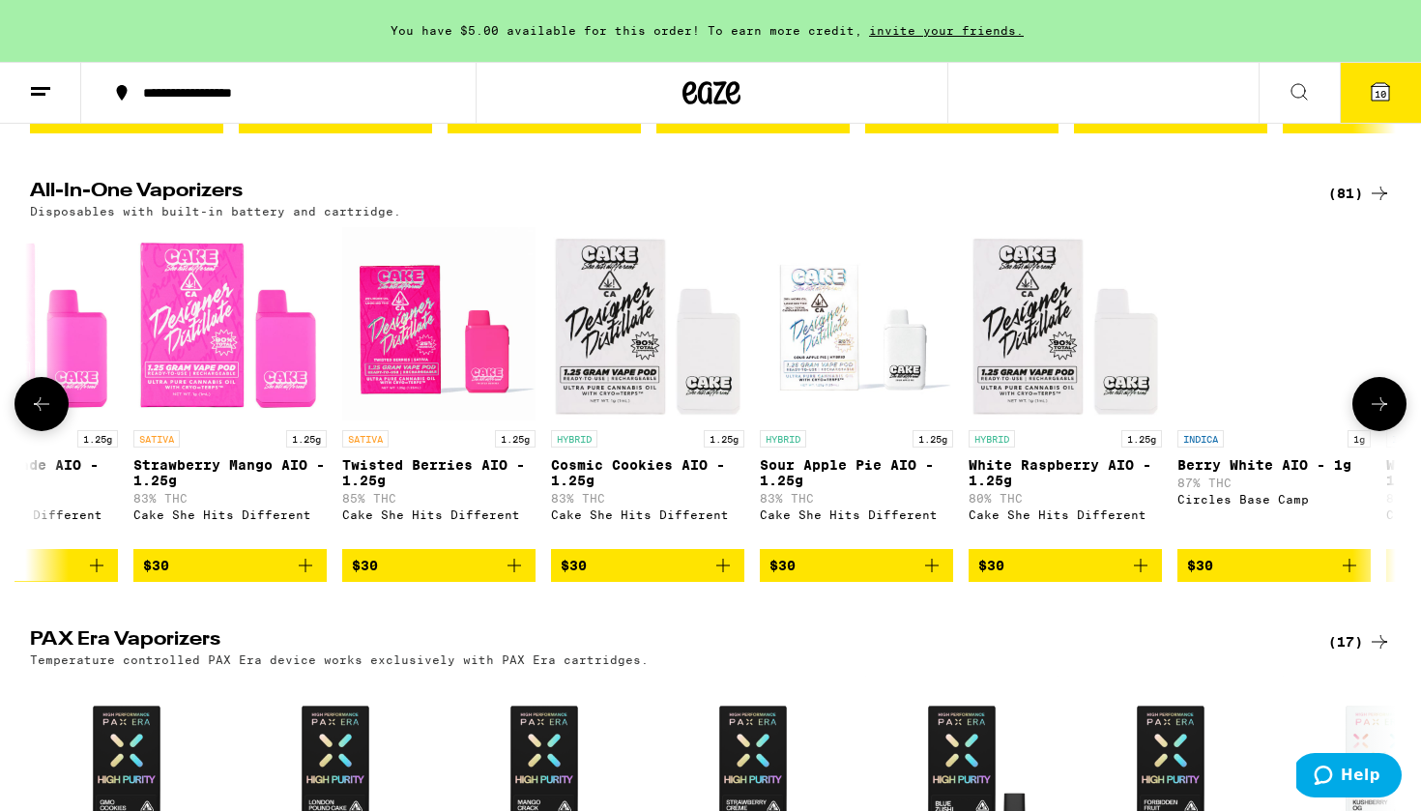
scroll to position [0, 3906]
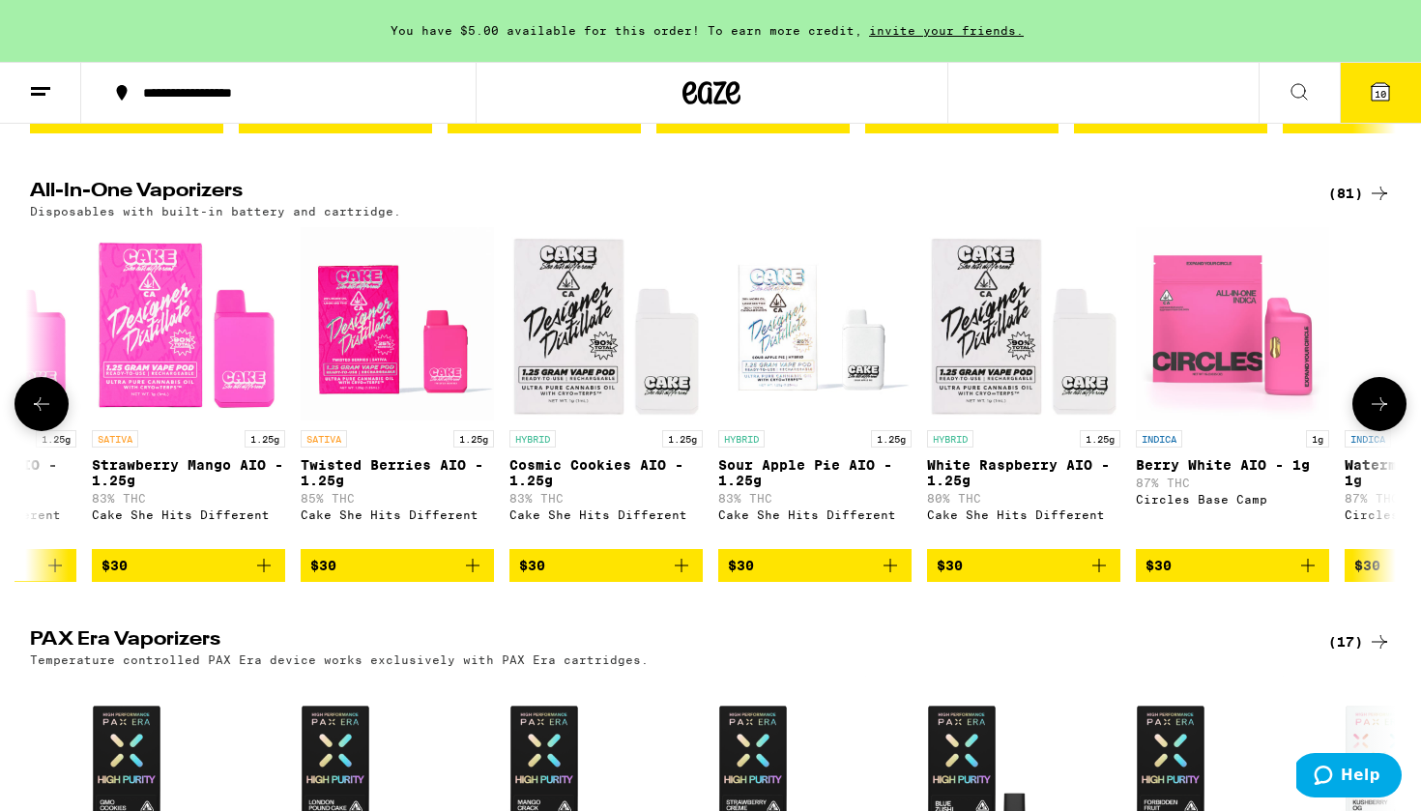
click at [601, 421] on img "Open page for Cosmic Cookies AIO - 1.25g from Cake She Hits Different" at bounding box center [605, 323] width 193 height 193
click at [813, 408] on img "Open page for Sour Apple Pie AIO - 1.25g from Cake She Hits Different" at bounding box center [814, 323] width 193 height 193
click at [1014, 417] on img "Open page for White Raspberry AIO - 1.25g from Cake She Hits Different" at bounding box center [1023, 323] width 193 height 193
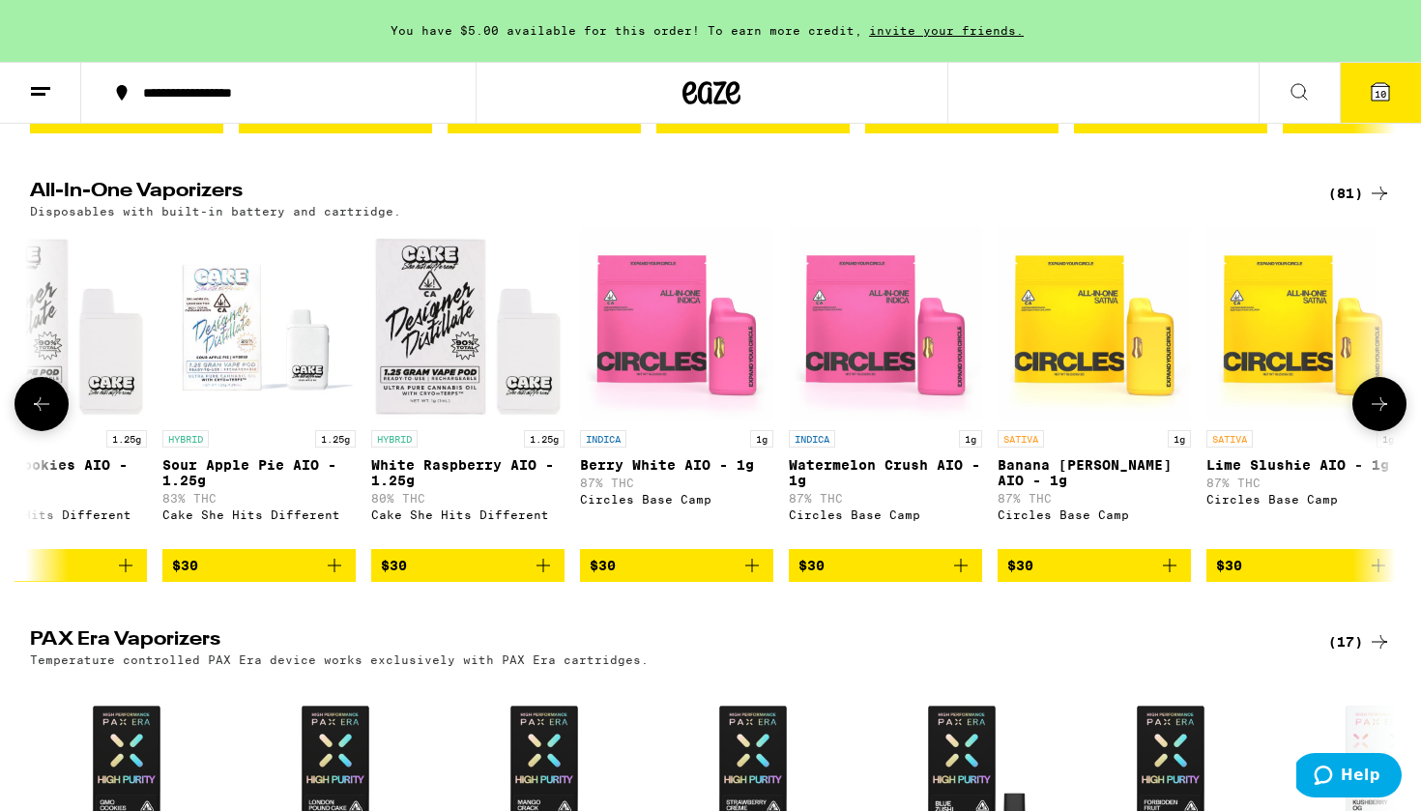
scroll to position [0, 4467]
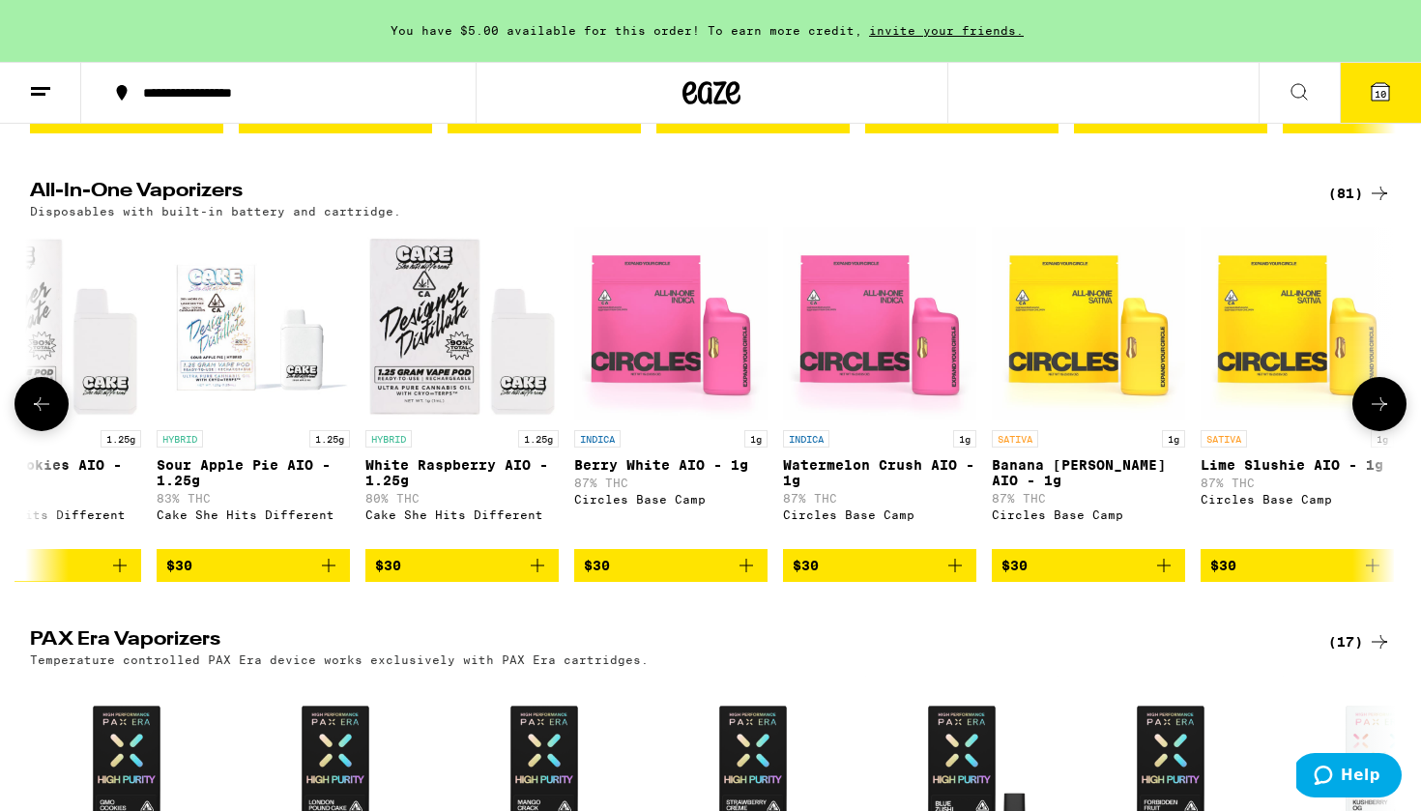
click at [700, 385] on img "Open page for Berry White AIO - 1g from Circles Base Camp" at bounding box center [670, 323] width 193 height 193
click at [1051, 364] on img "Open page for Banana Runtz AIO - 1g from Circles Base Camp" at bounding box center [1088, 323] width 193 height 193
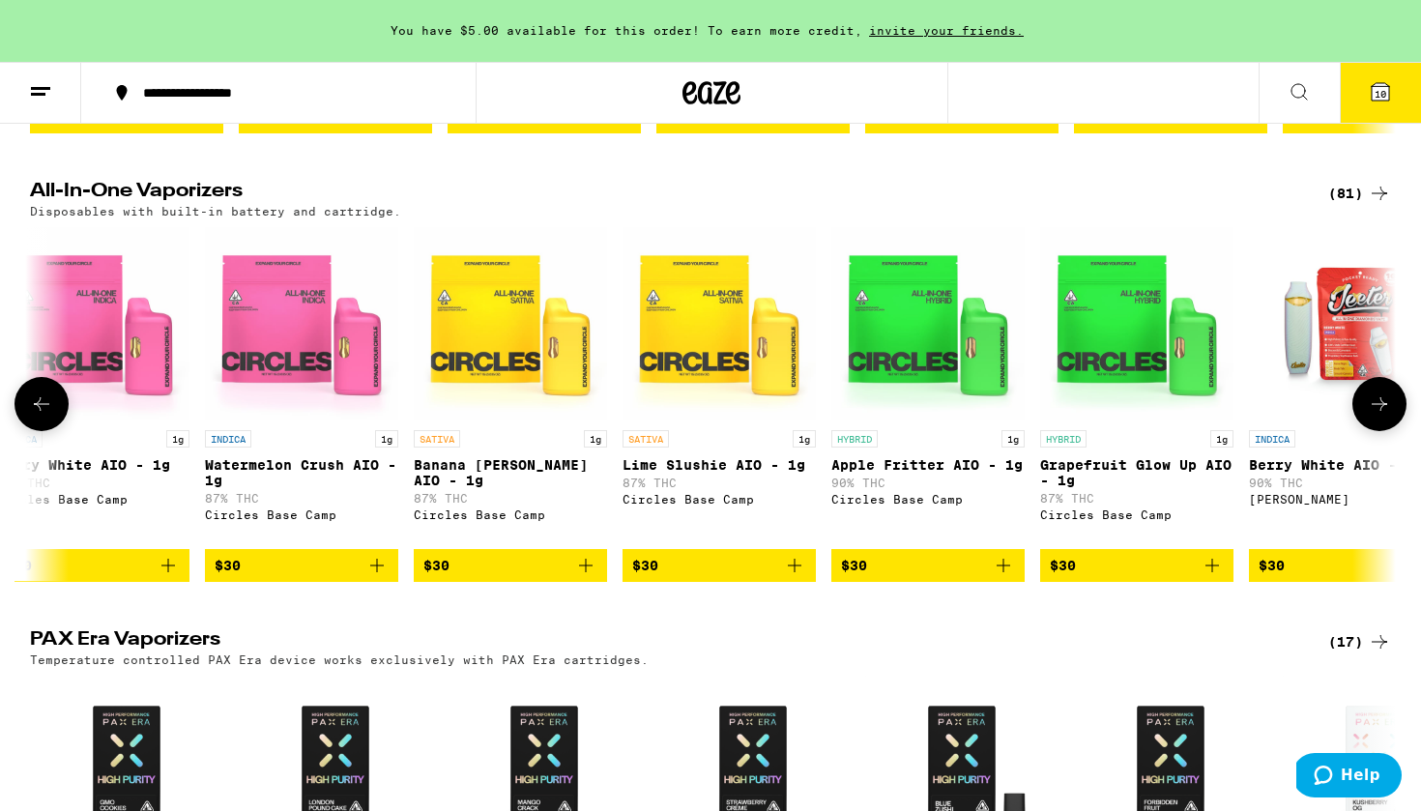
scroll to position [0, 5207]
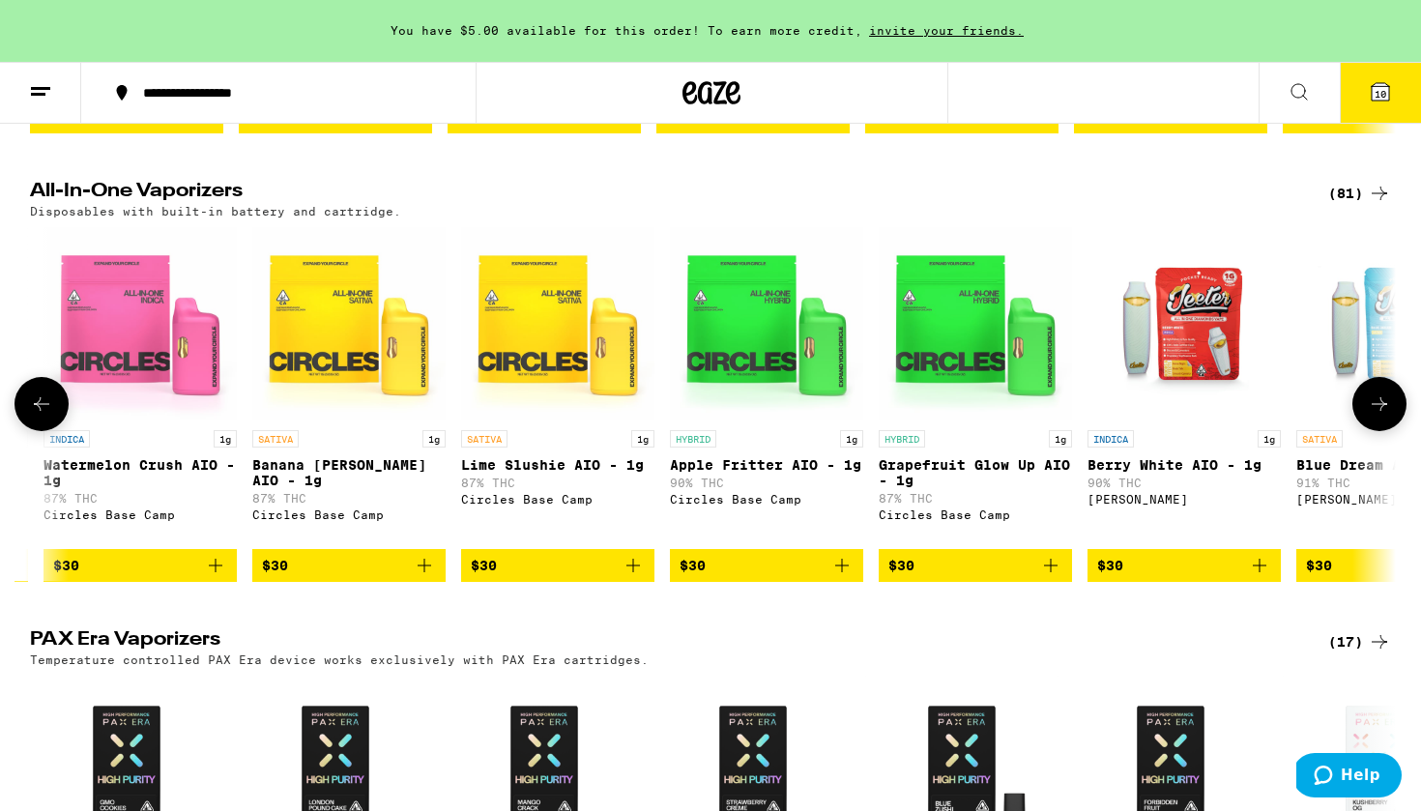
click at [755, 400] on img "Open page for Apple Fritter AIO - 1g from Circles Base Camp" at bounding box center [766, 323] width 193 height 193
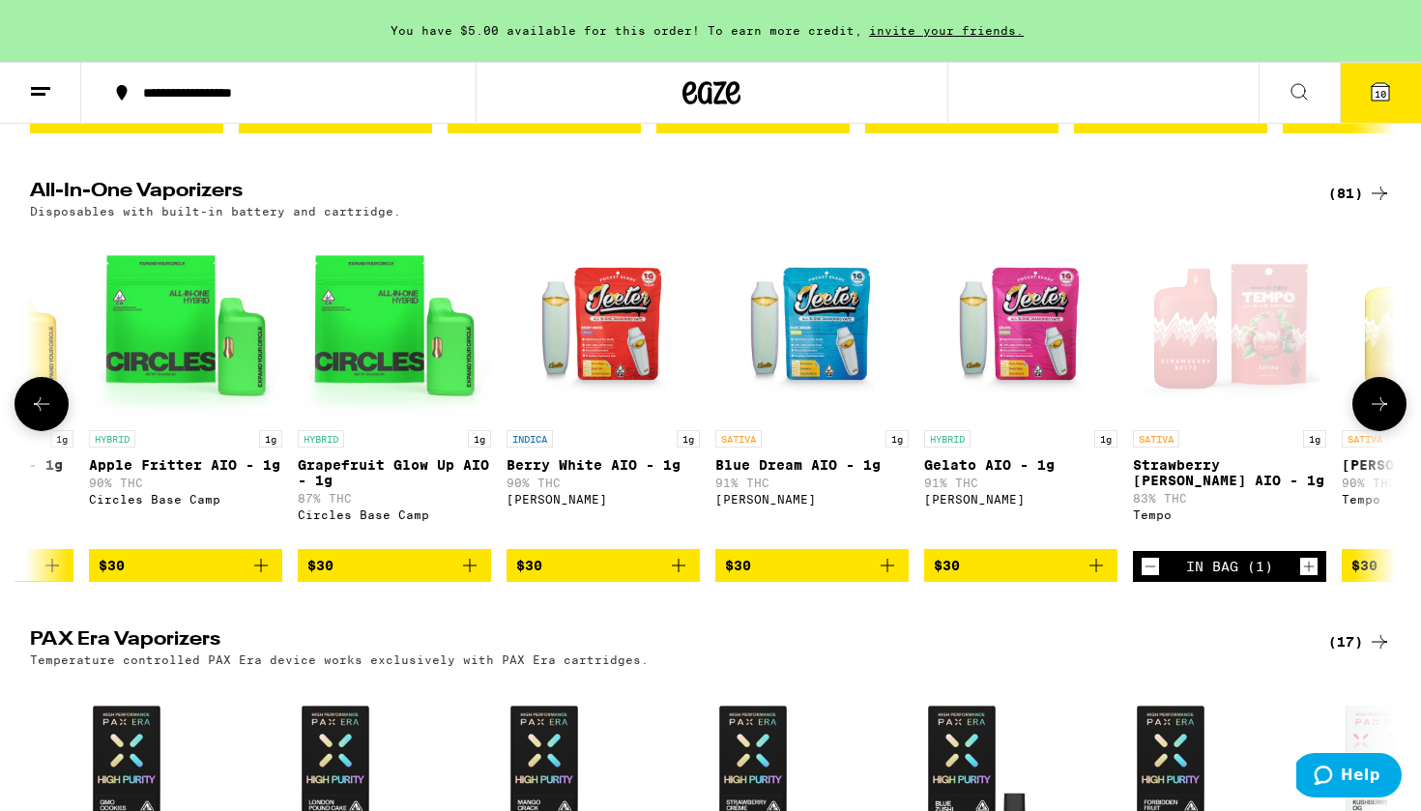
scroll to position [0, 5791]
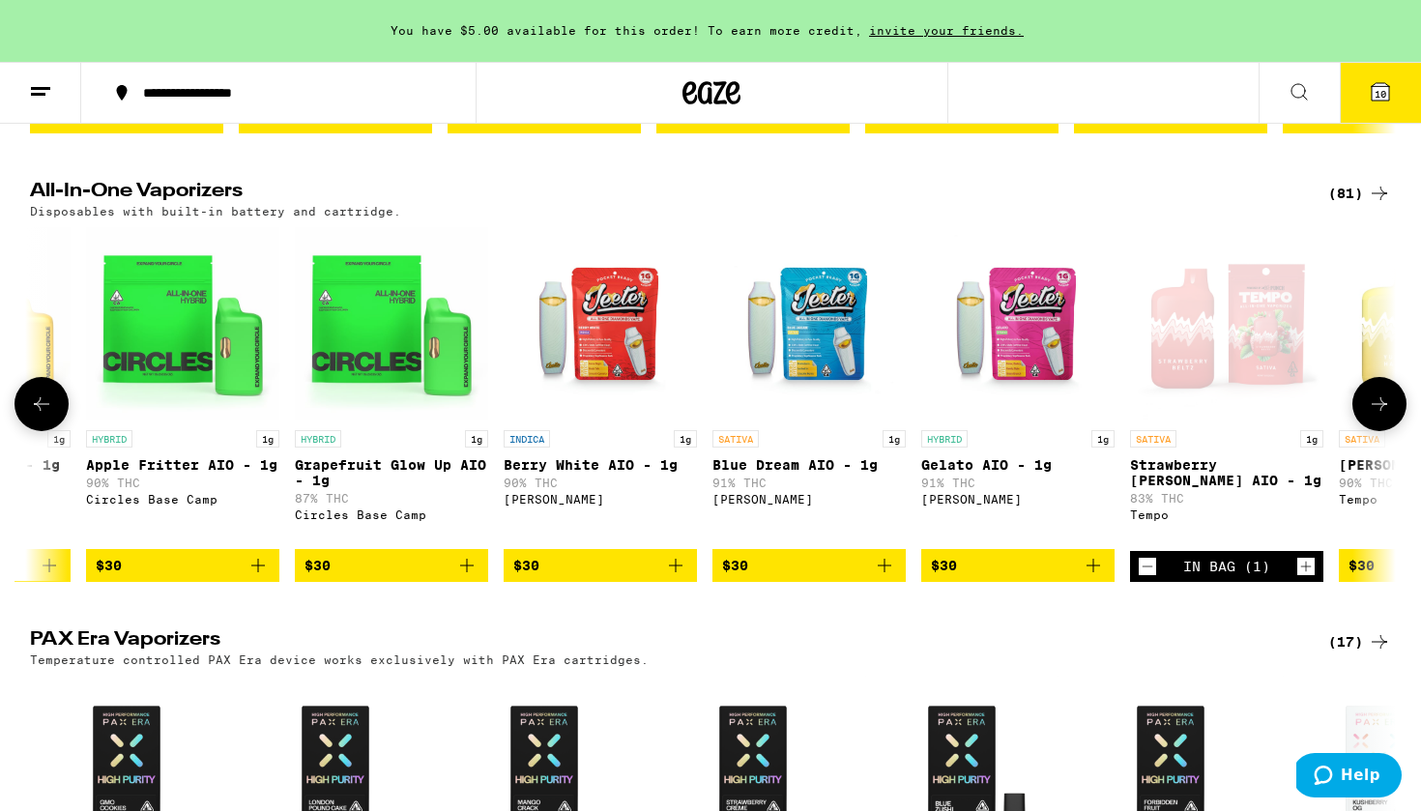
click at [802, 396] on img "Open page for Blue Dream AIO - 1g from Jeeter" at bounding box center [809, 323] width 193 height 193
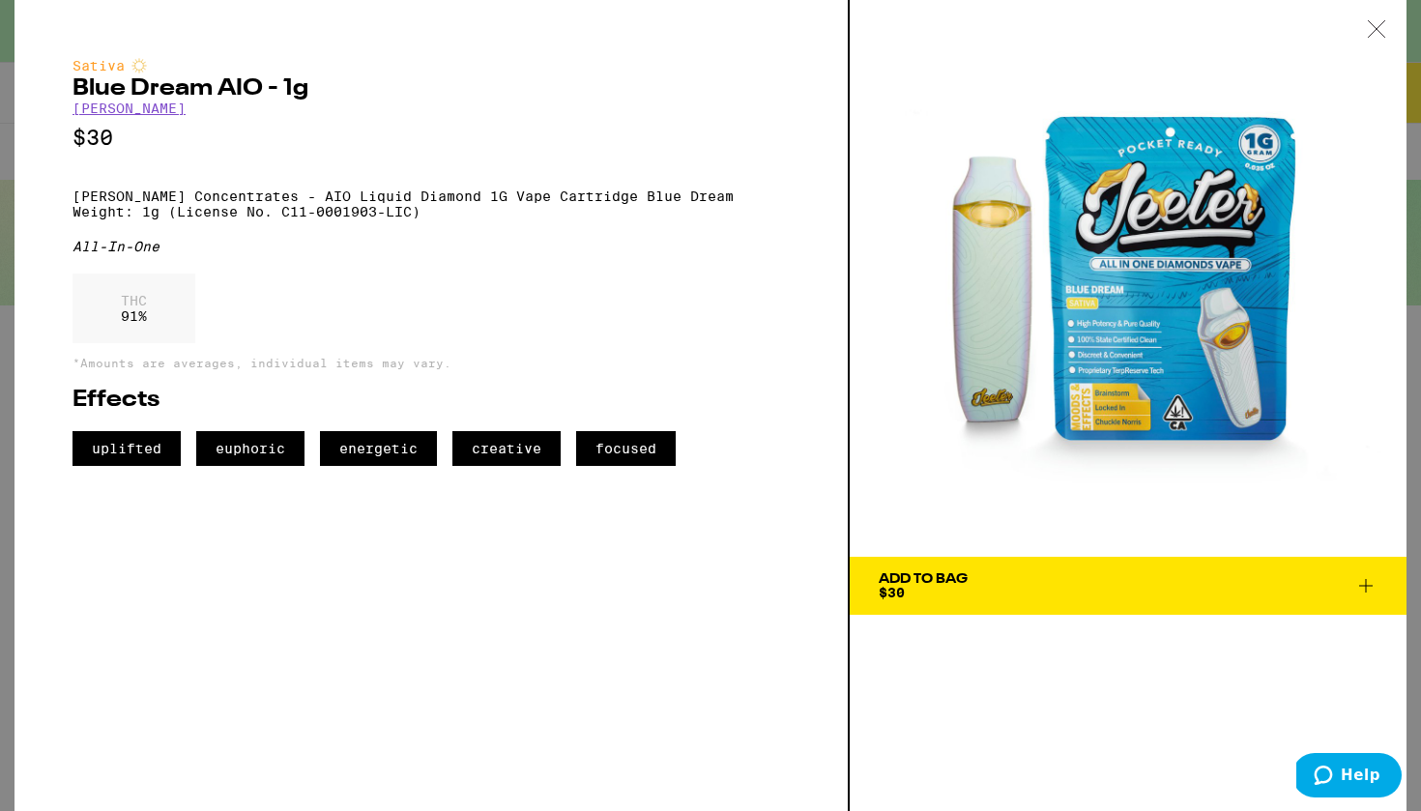
scroll to position [0, 100]
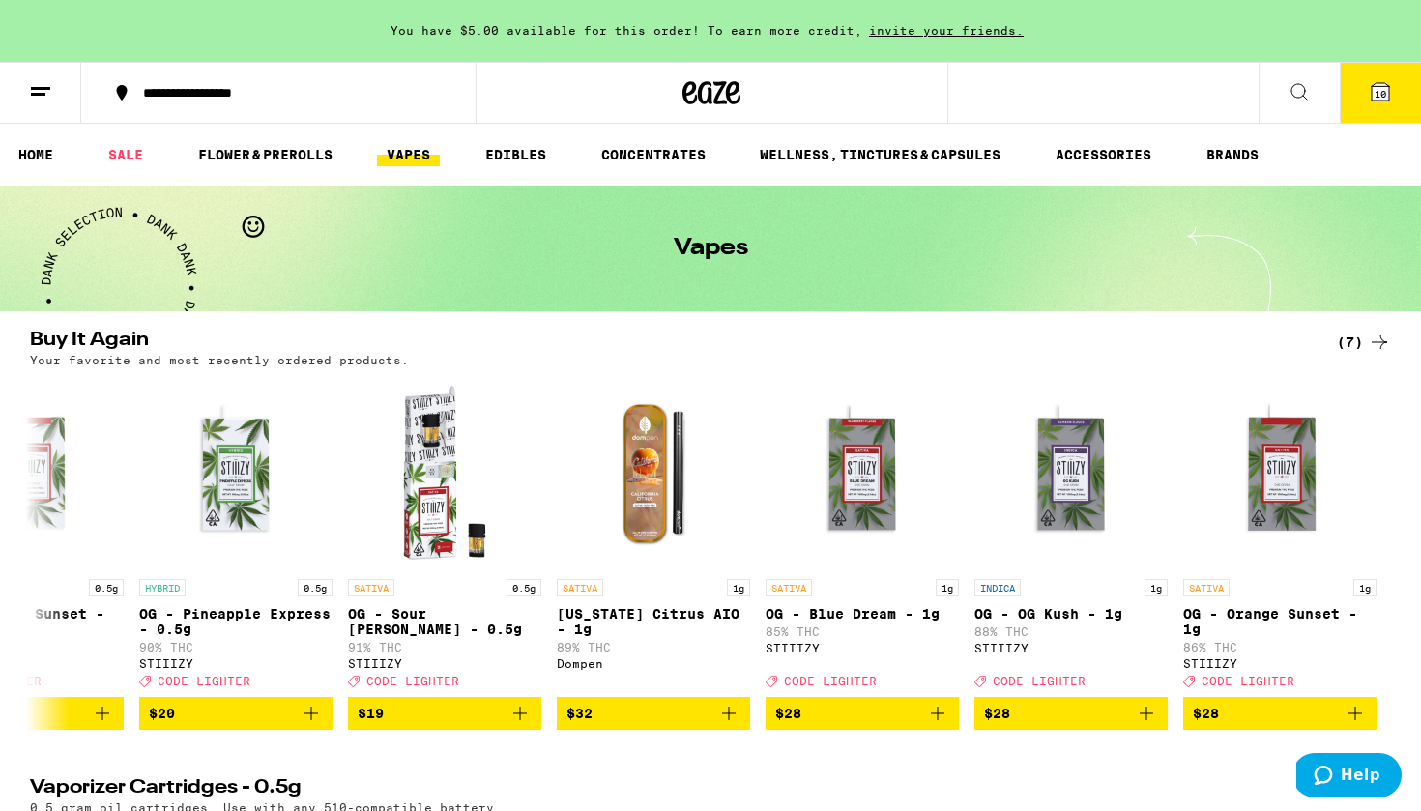
click at [1384, 102] on icon at bounding box center [1380, 91] width 23 height 23
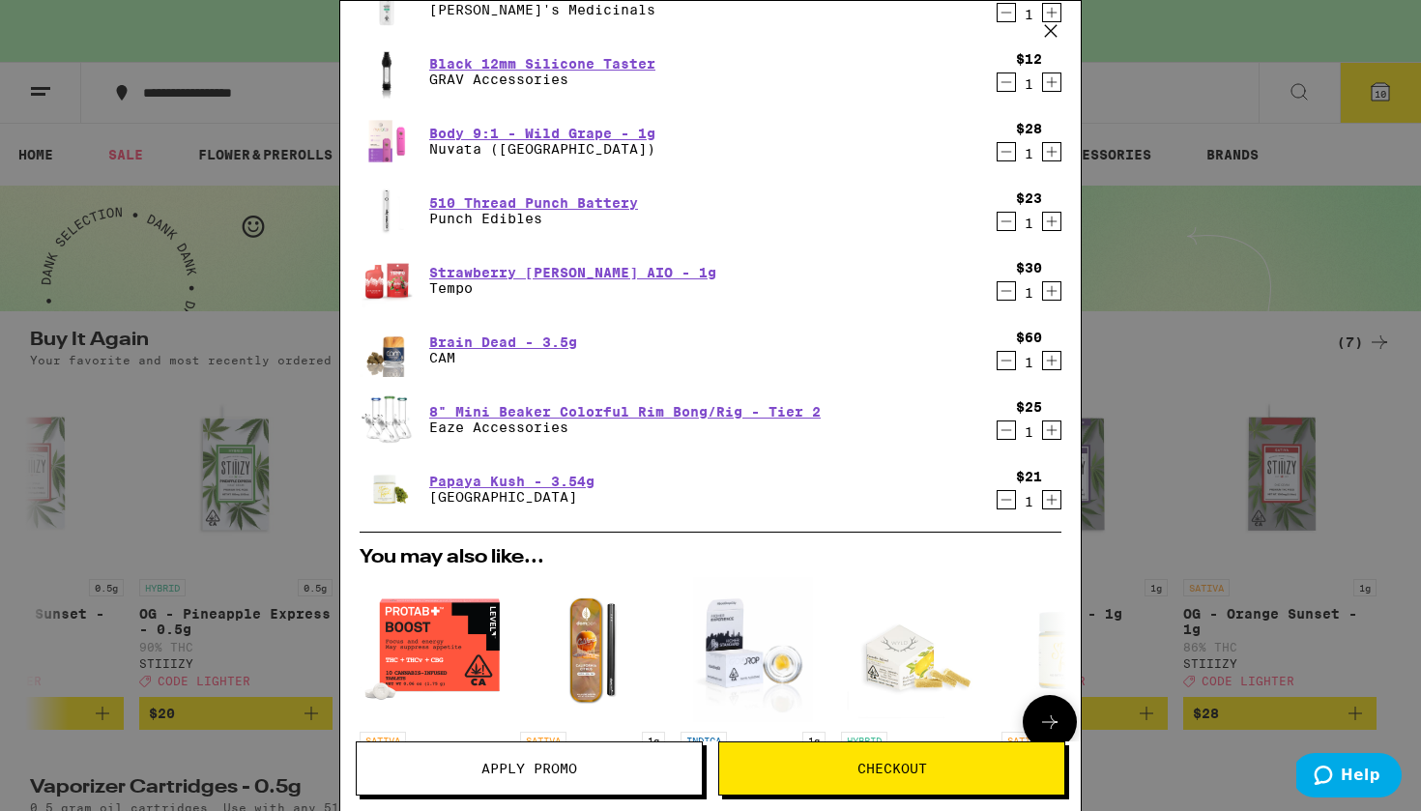
scroll to position [298, 0]
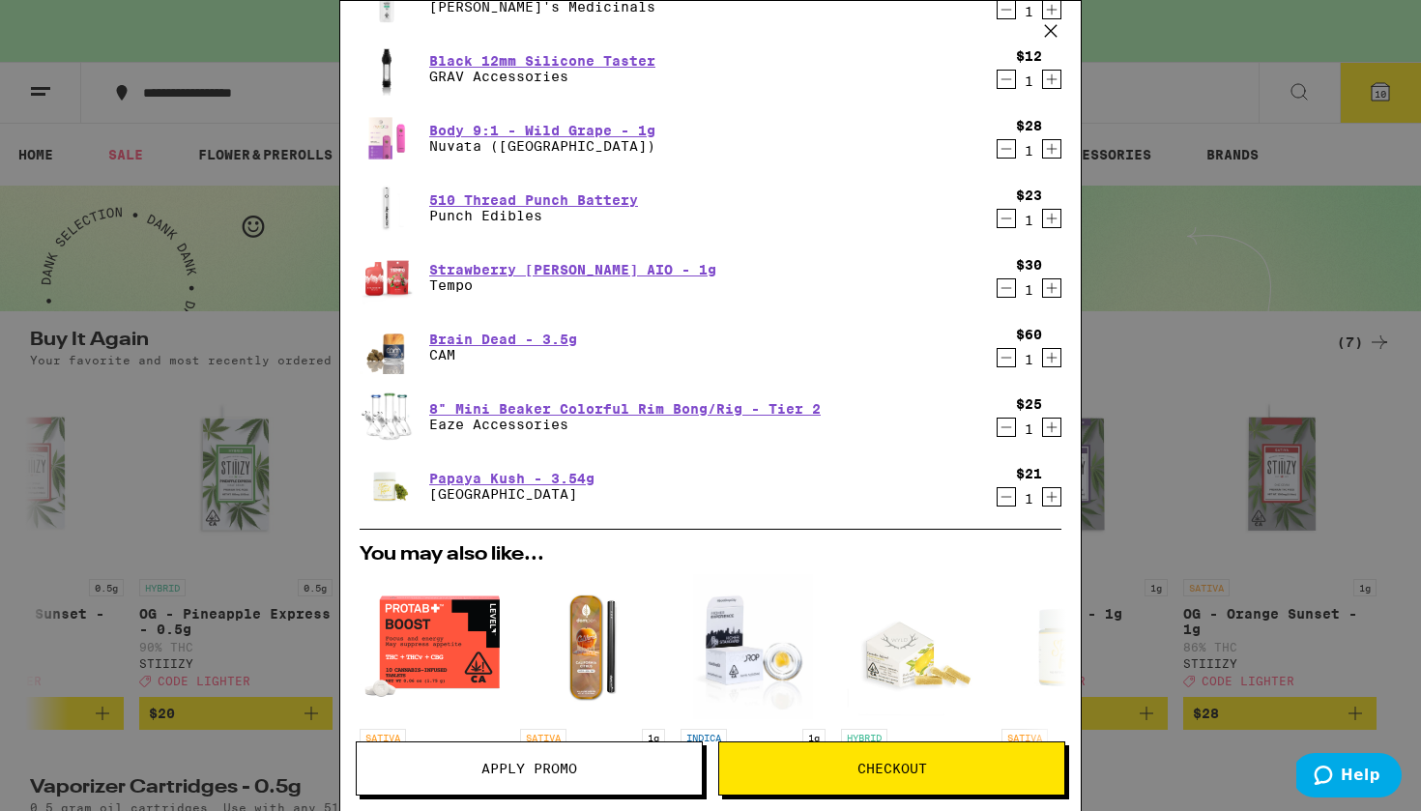
click at [1002, 362] on icon "Decrement" at bounding box center [1006, 357] width 17 height 23
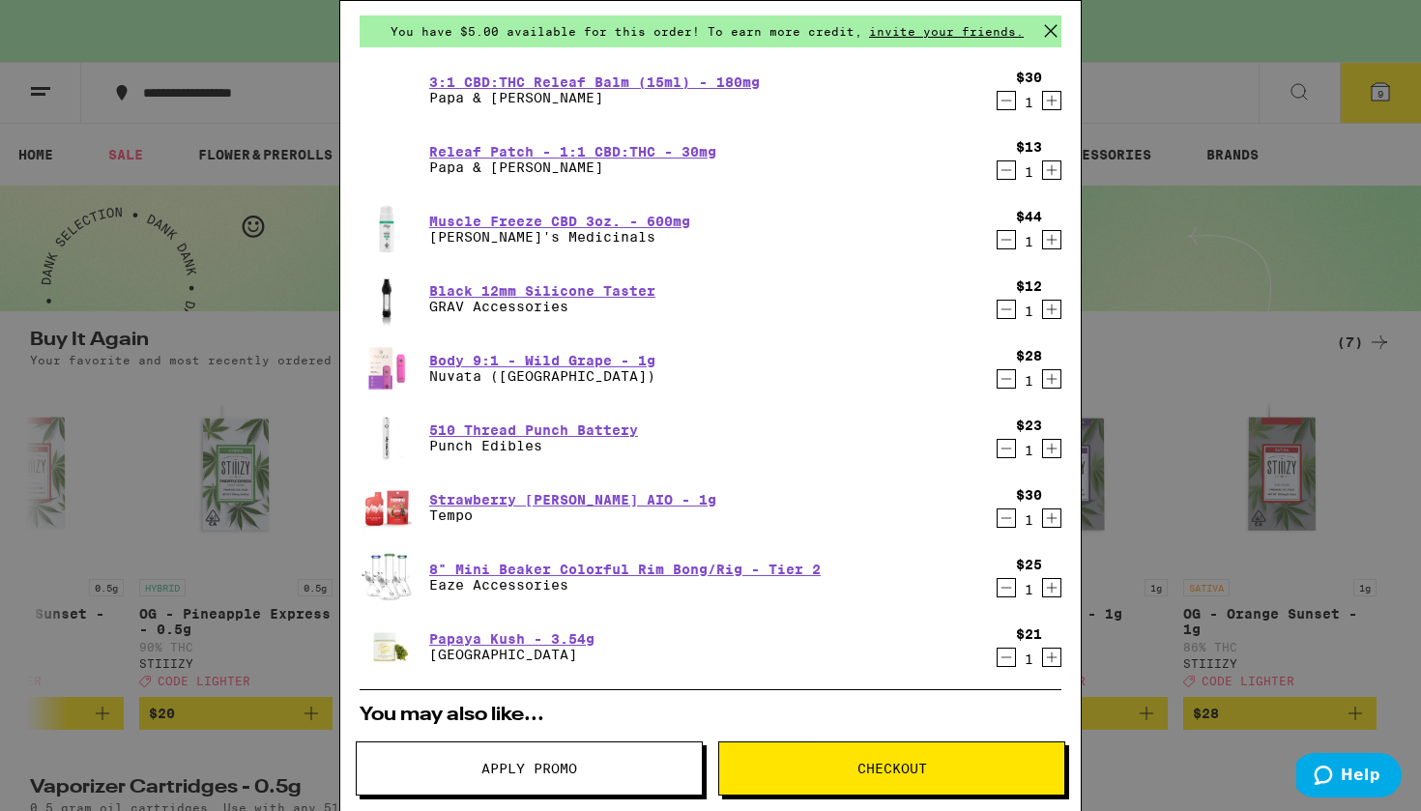
scroll to position [66, 0]
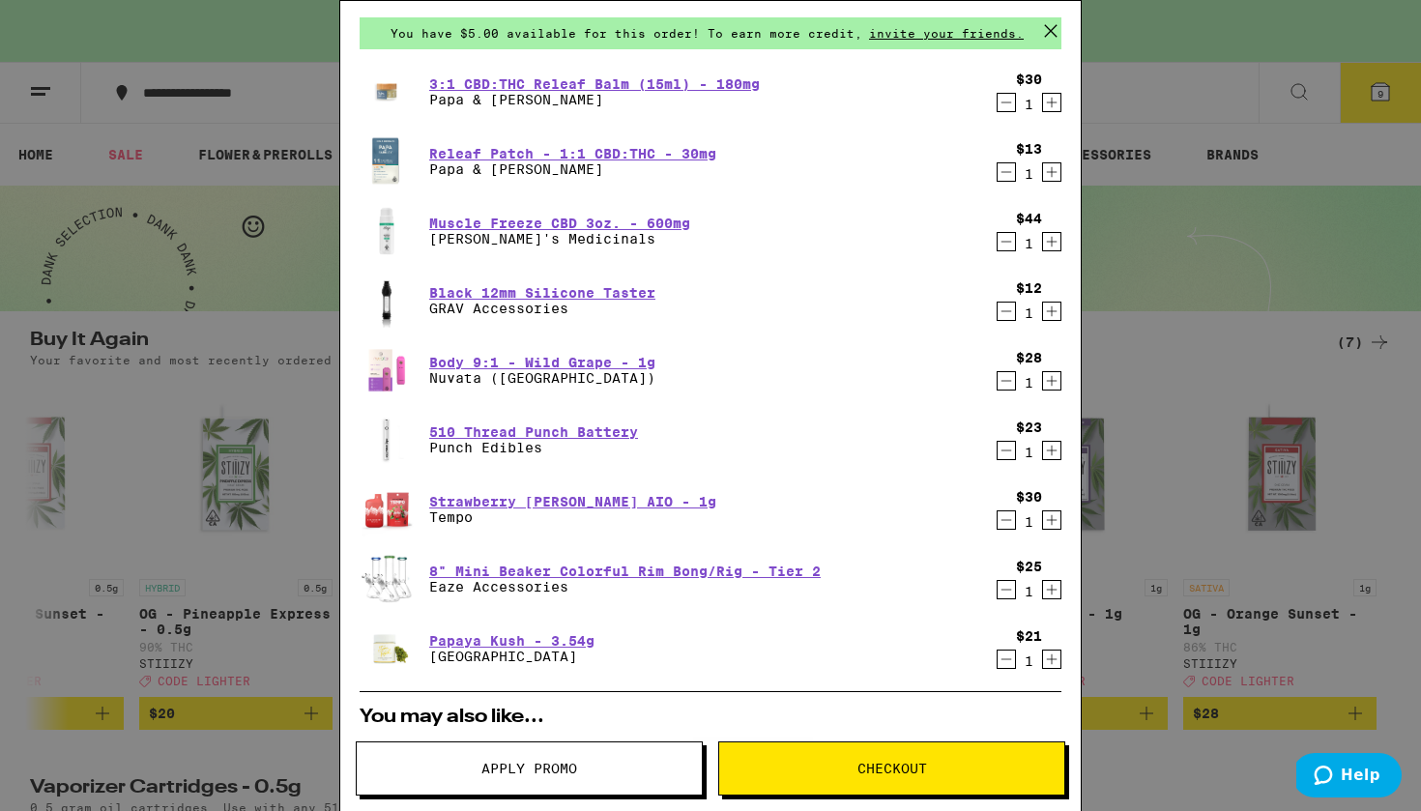
click at [1012, 310] on icon "Decrement" at bounding box center [1006, 311] width 17 height 23
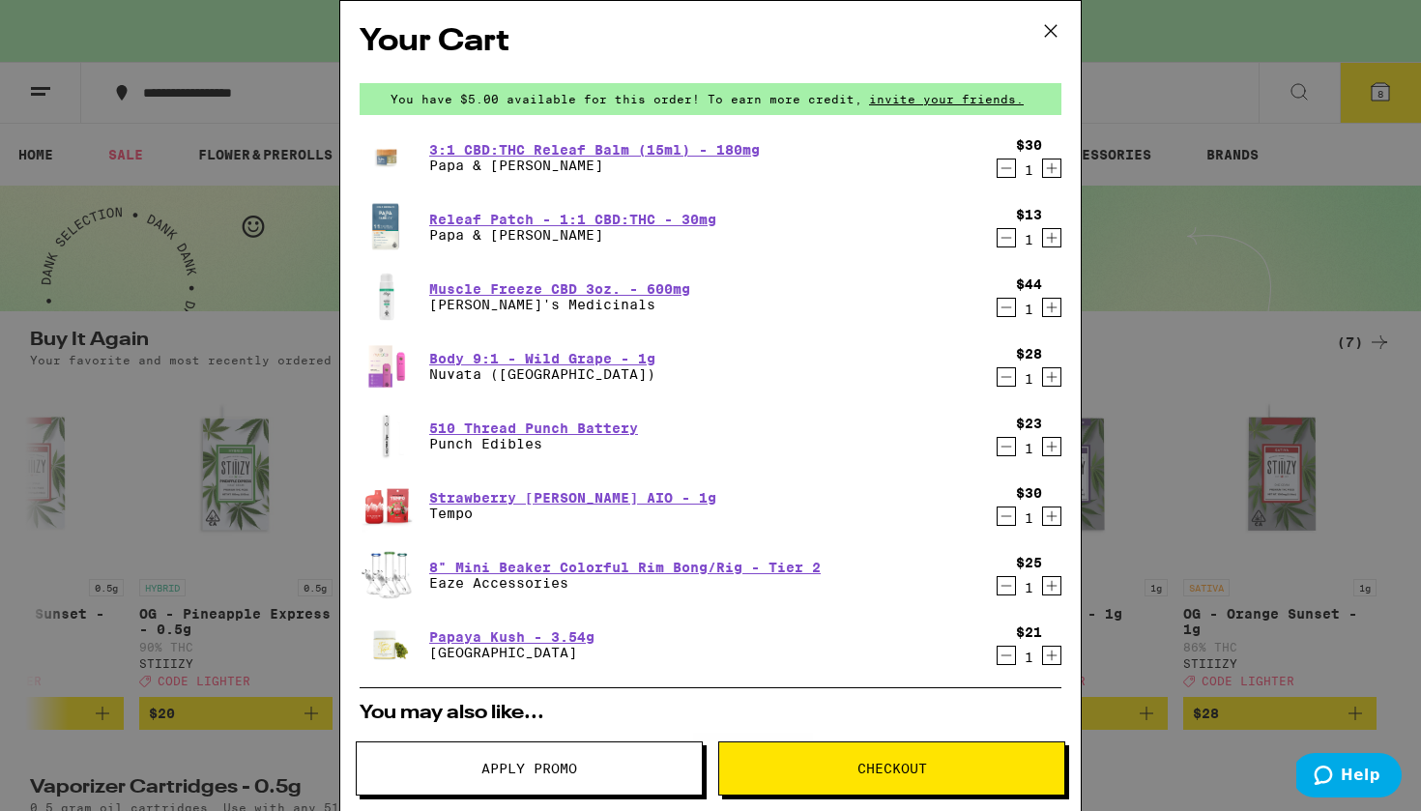
scroll to position [0, 0]
click at [1010, 243] on icon "Decrement" at bounding box center [1006, 237] width 17 height 23
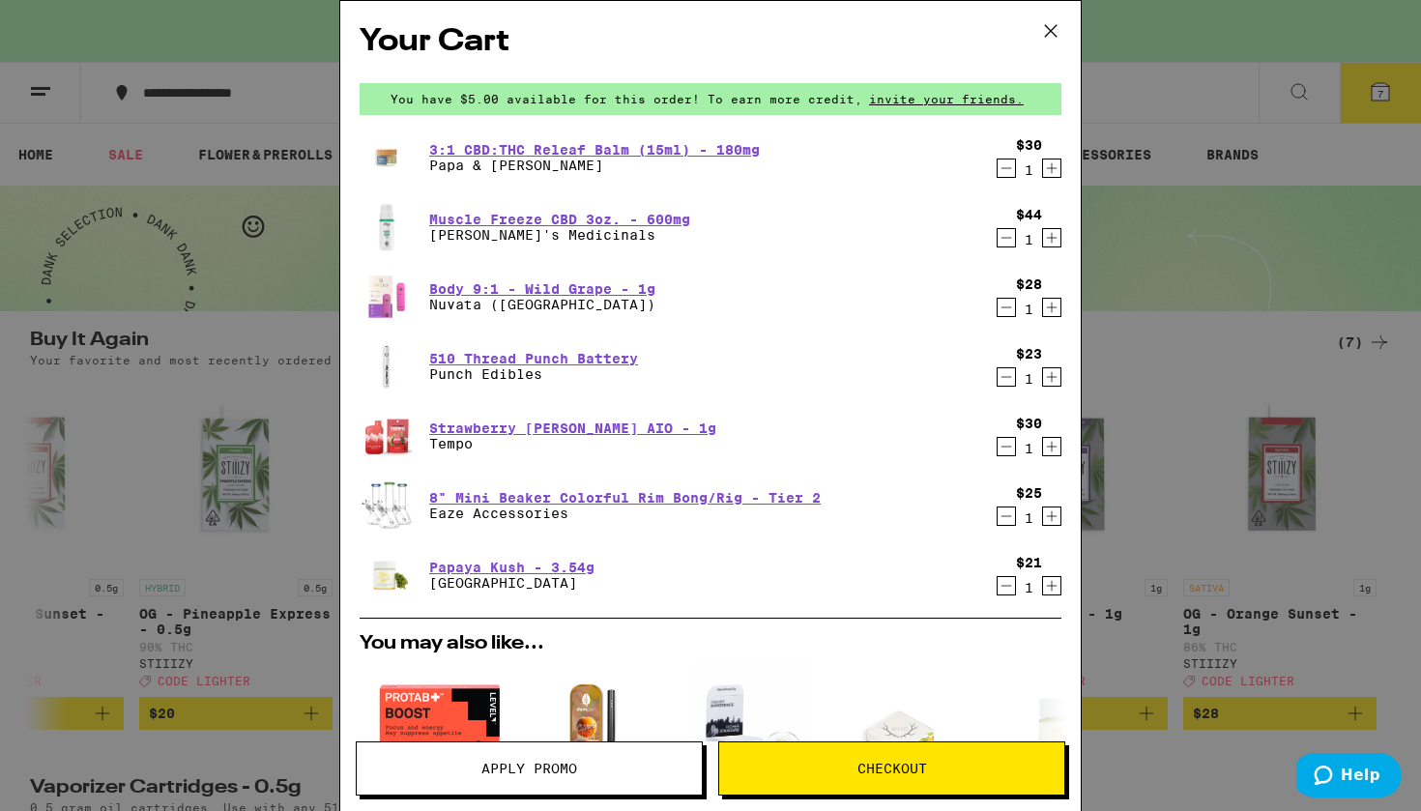
click at [1004, 168] on icon "Decrement" at bounding box center [1007, 168] width 11 height 0
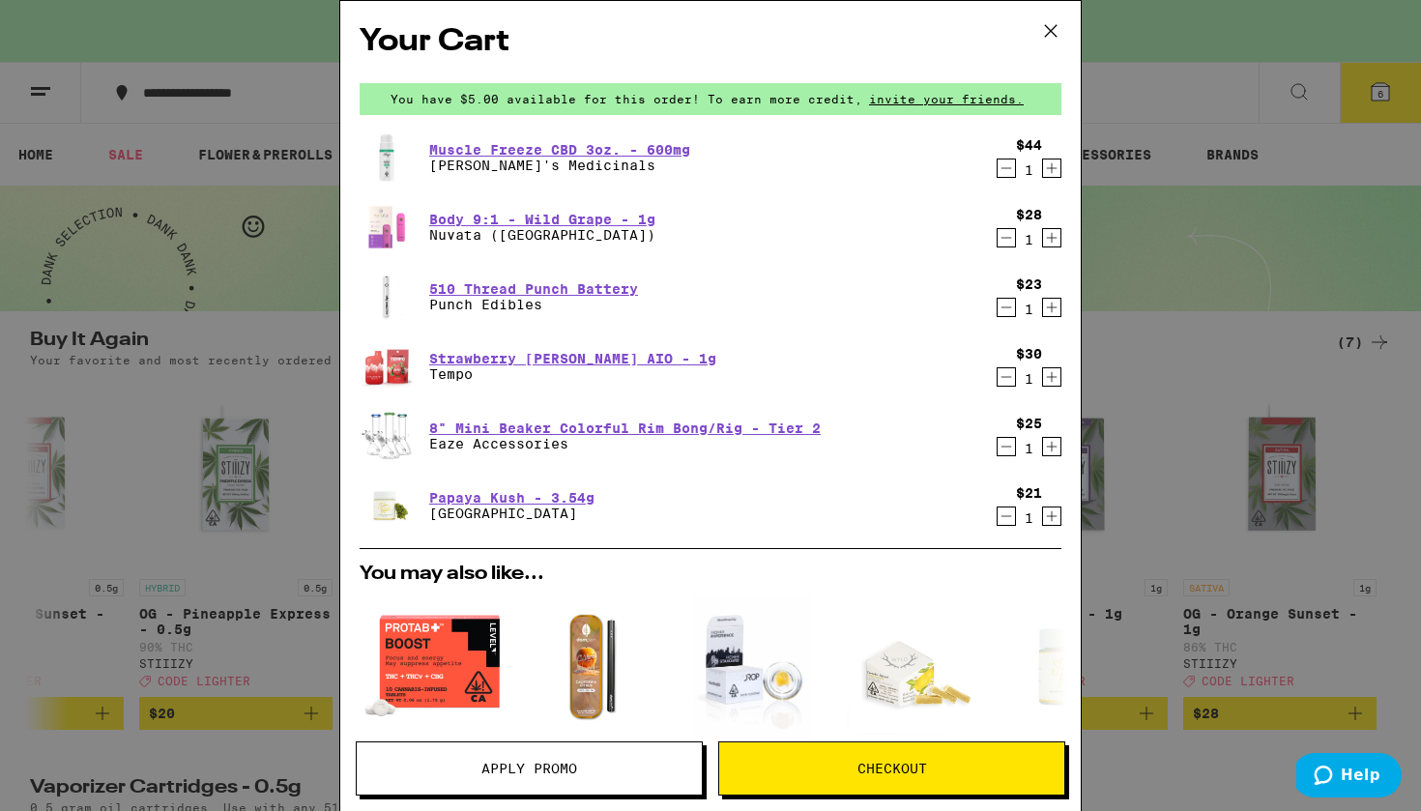
click at [998, 312] on icon "Decrement" at bounding box center [1006, 307] width 17 height 23
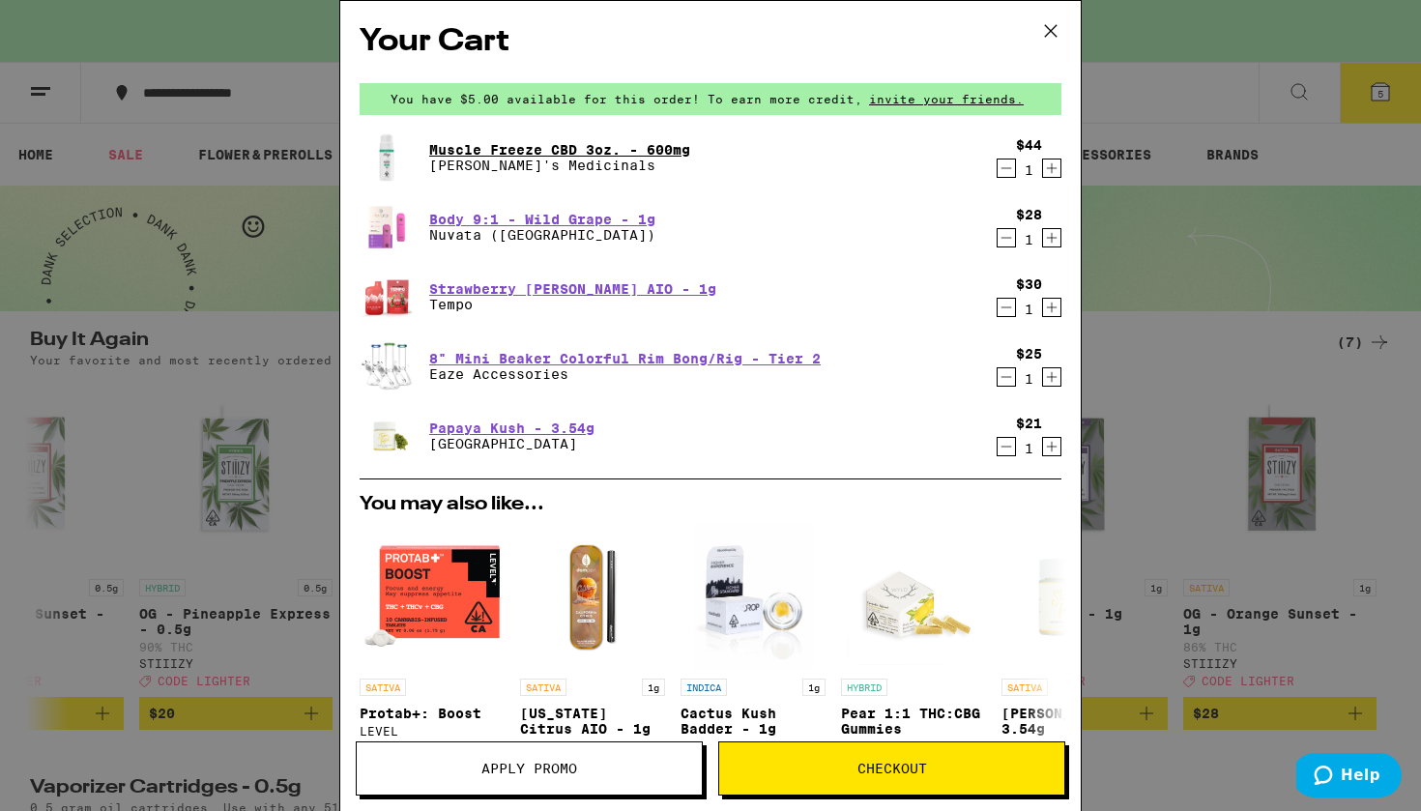
click at [532, 143] on link "Muscle Freeze CBD 3oz. - 600mg" at bounding box center [559, 149] width 261 height 15
click at [247, 153] on div "Your Cart You have $5.00 available for this order! To earn more credit, invite …" at bounding box center [710, 405] width 1421 height 811
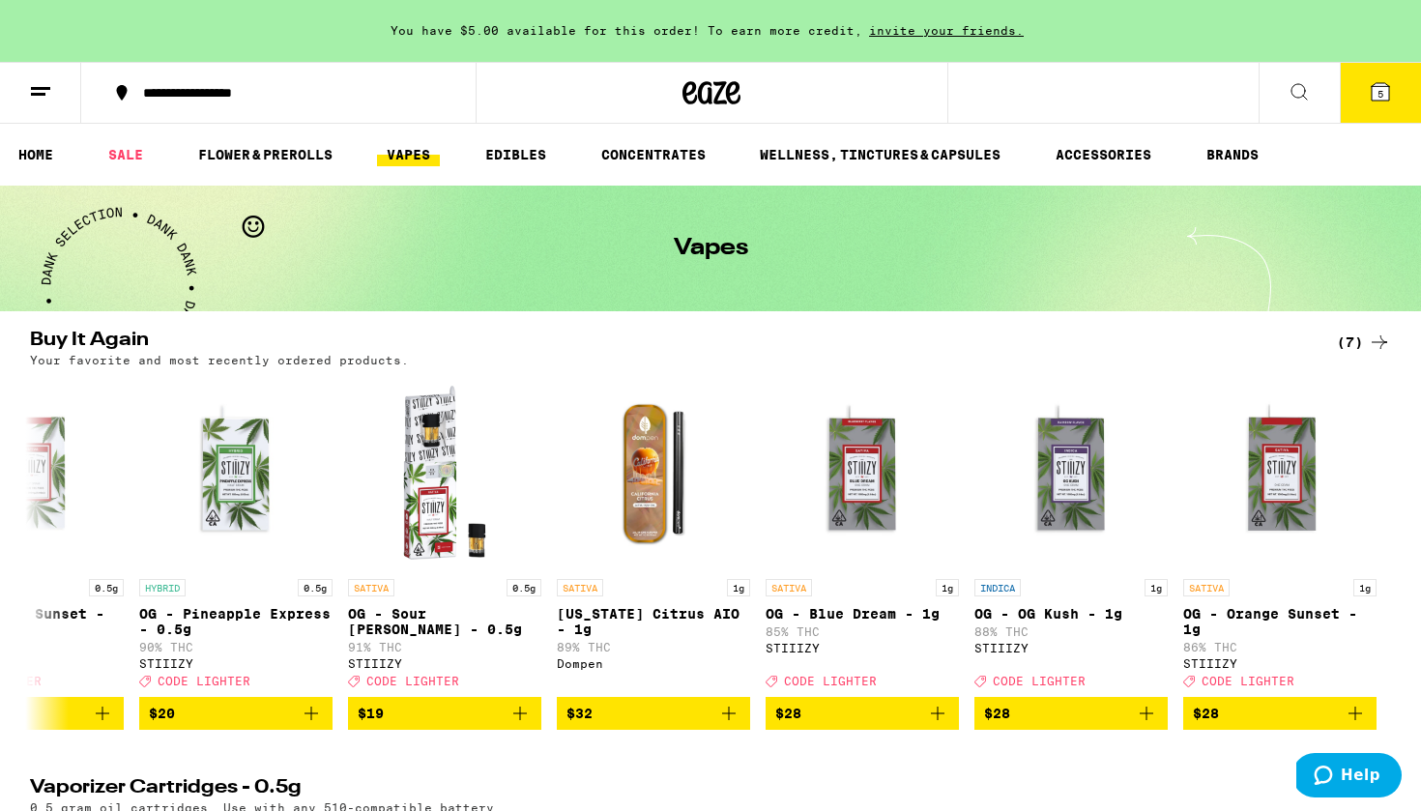
click at [59, 73] on button at bounding box center [40, 93] width 81 height 61
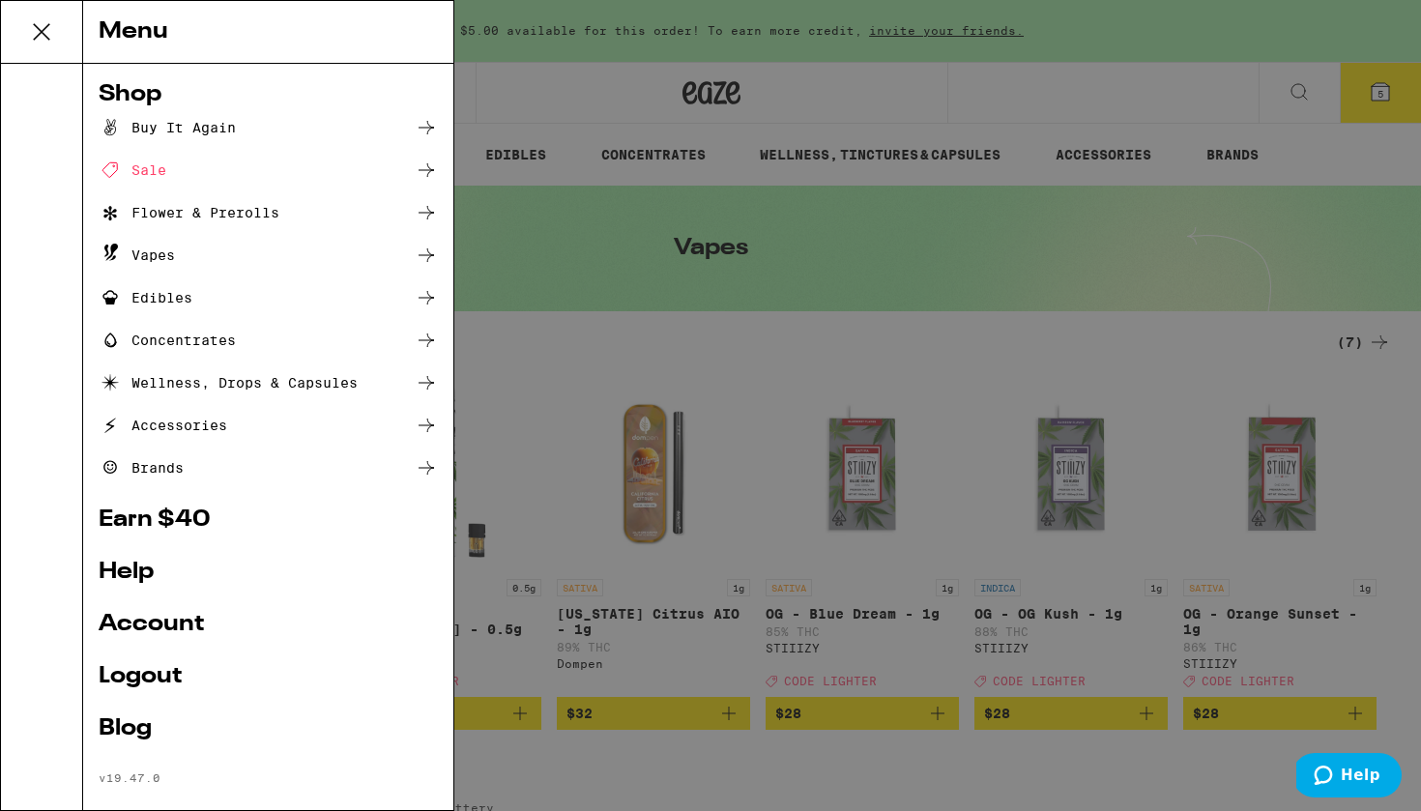
click at [271, 387] on div "Wellness, Drops & Capsules" at bounding box center [228, 382] width 259 height 23
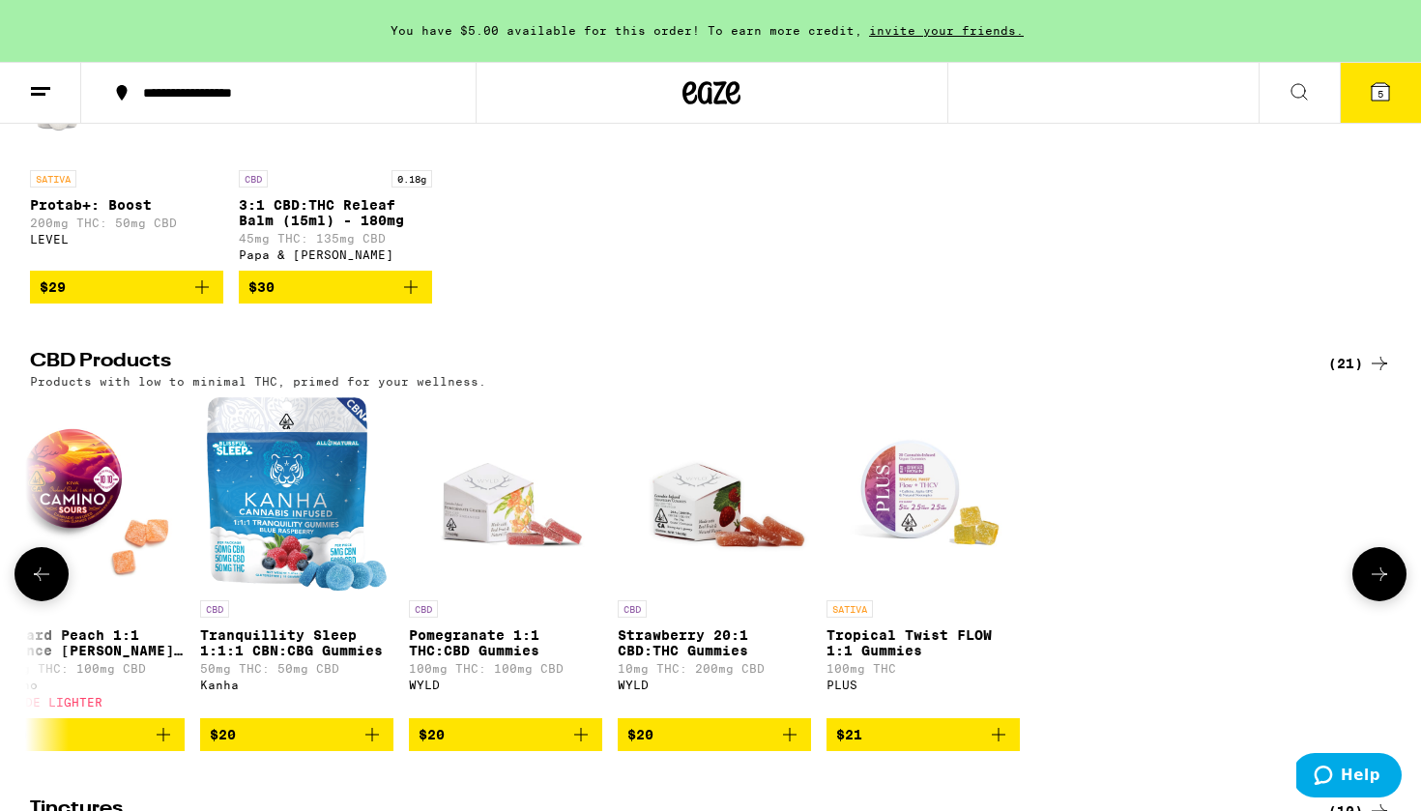
scroll to position [0, 1486]
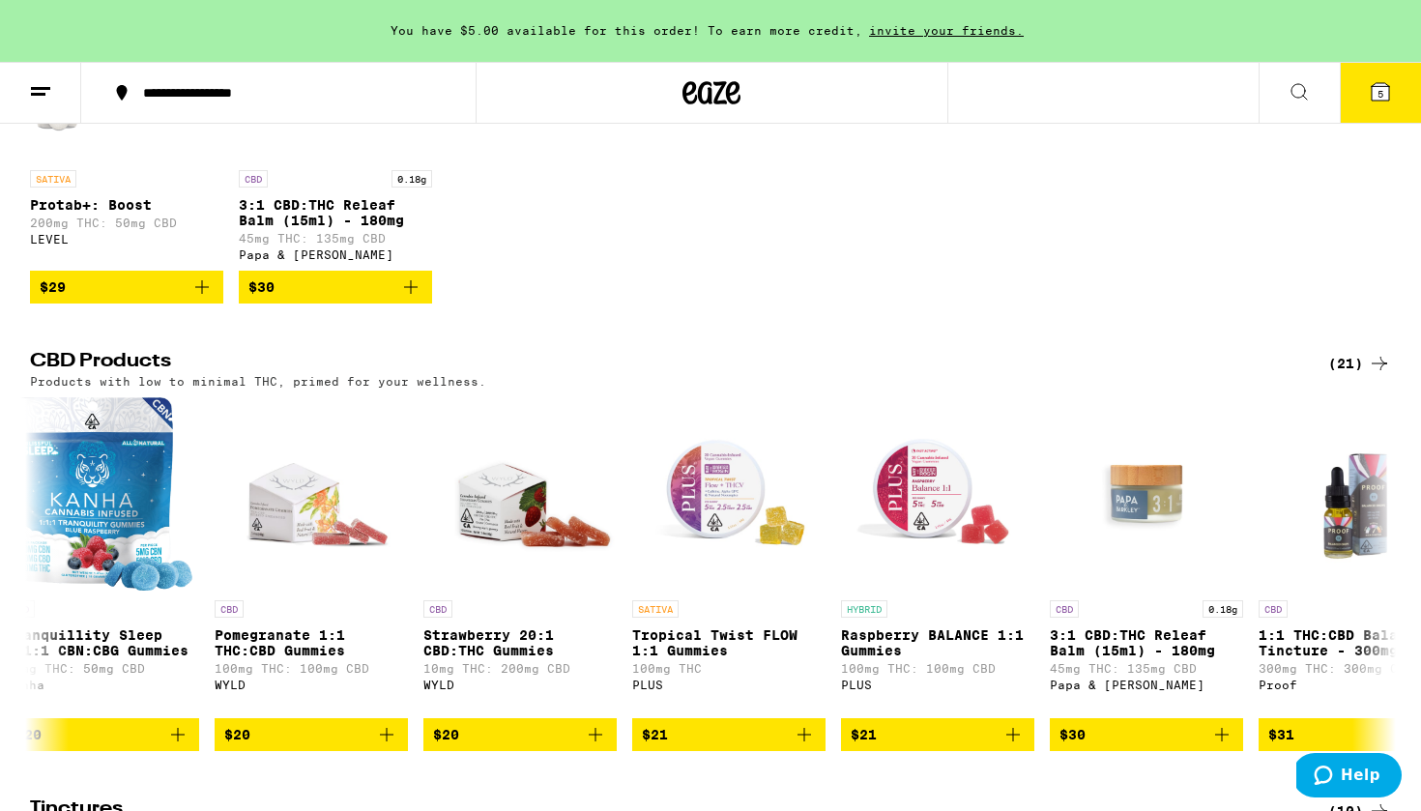
click at [1354, 375] on div "(21)" at bounding box center [1359, 363] width 63 height 23
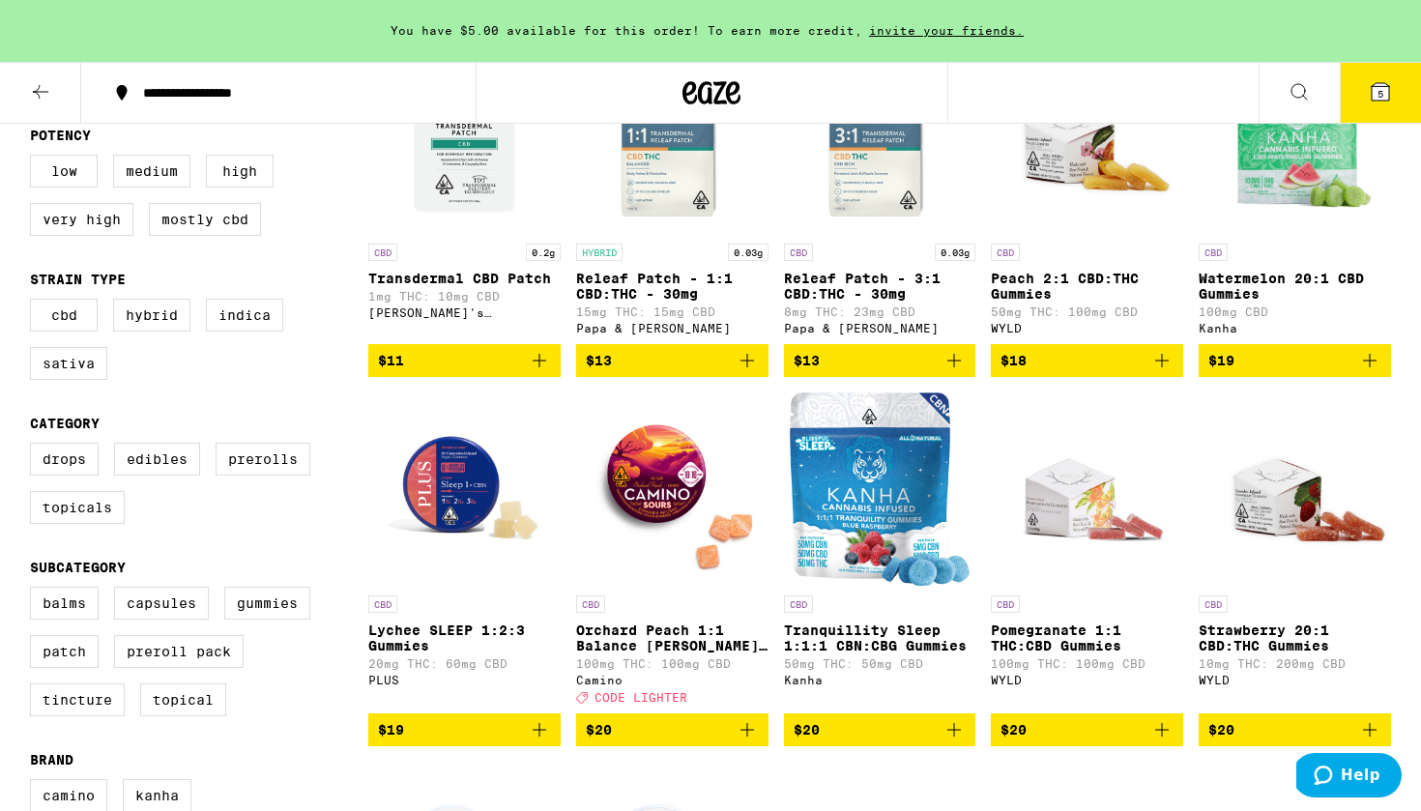
scroll to position [303, 0]
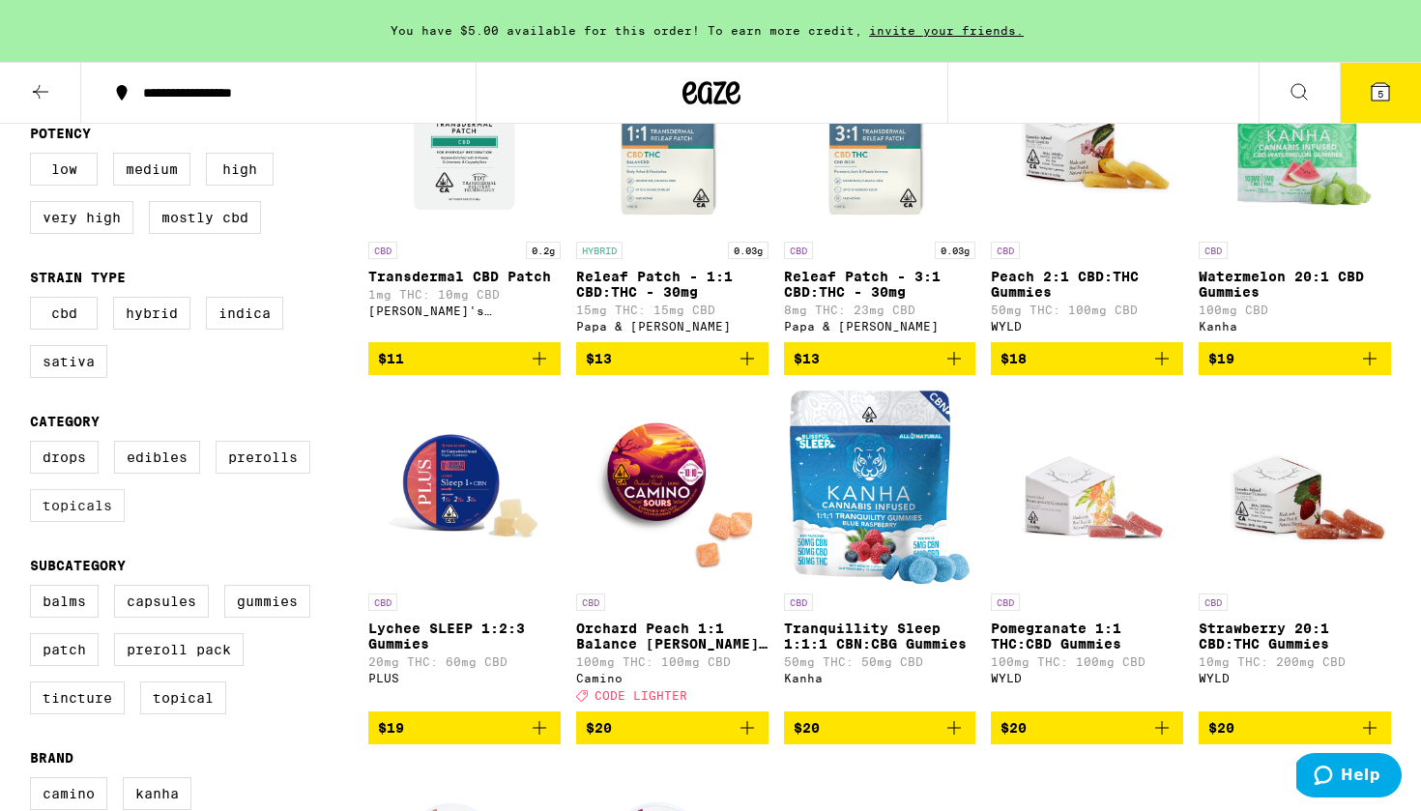
click at [79, 522] on label "Topicals" at bounding box center [77, 505] width 95 height 33
click at [35, 445] on input "Topicals" at bounding box center [34, 444] width 1 height 1
checkbox input "true"
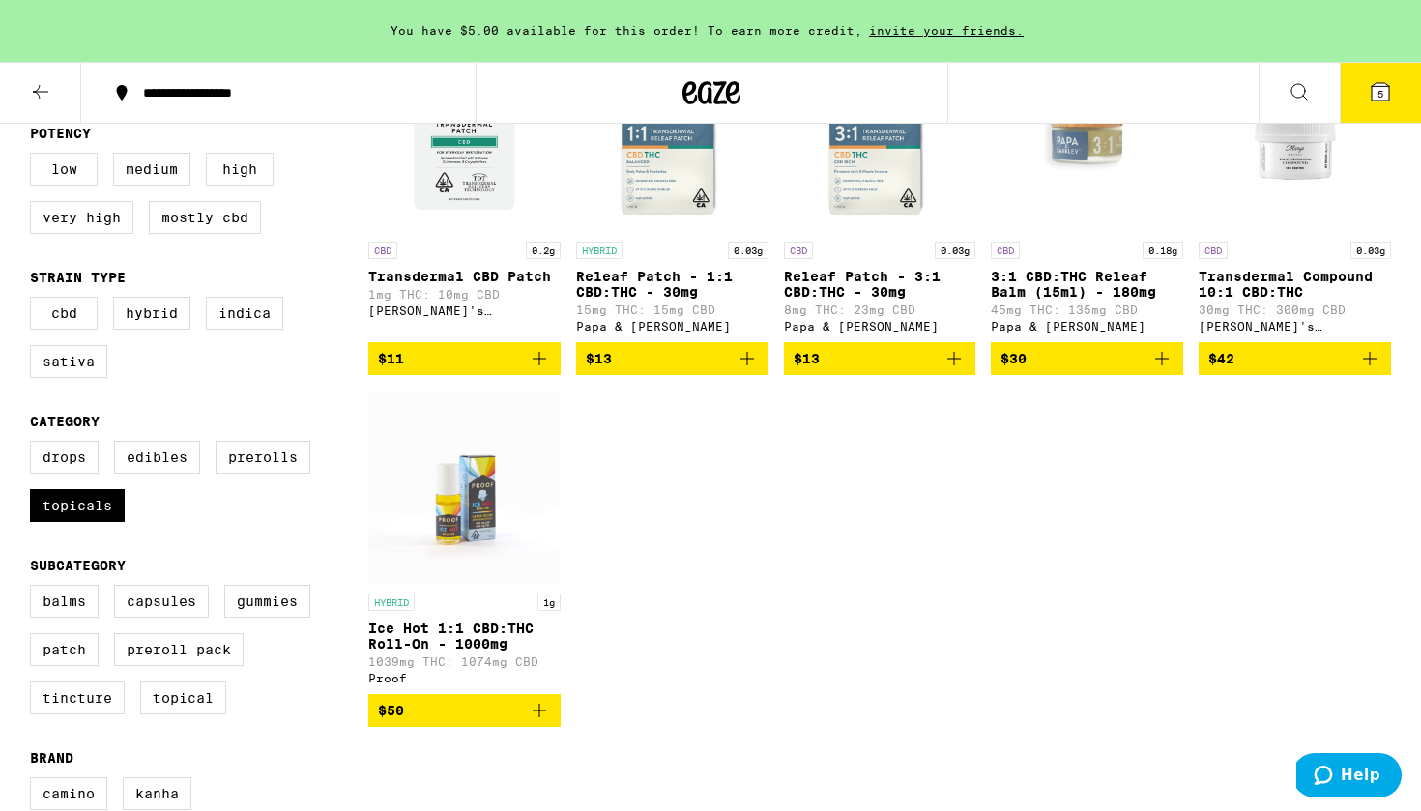
click at [1074, 165] on img "Open page for 3:1 CBD:THC Releaf Balm (15ml) - 180mg from Papa & Barkley" at bounding box center [1087, 135] width 192 height 193
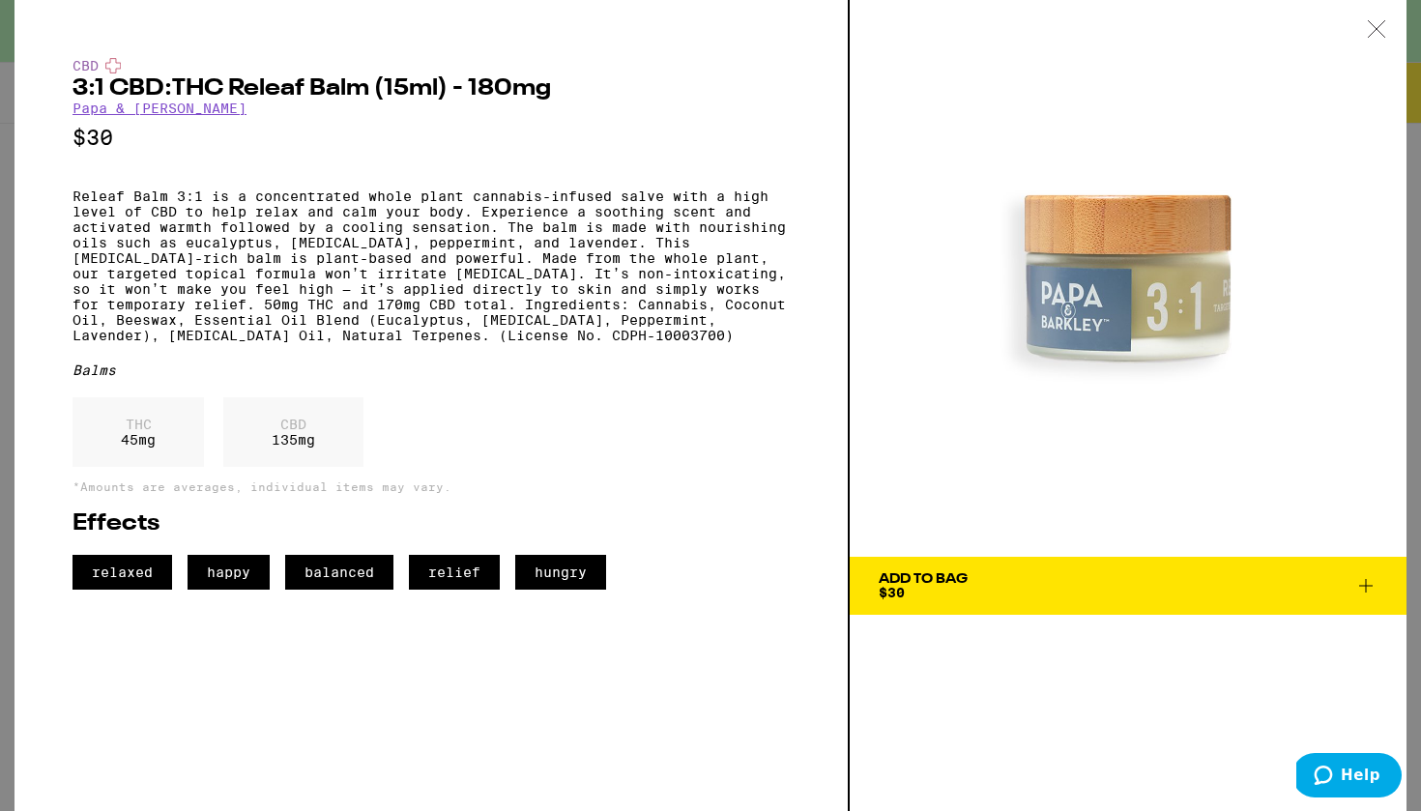
click at [991, 580] on span "Add To Bag $30" at bounding box center [1128, 585] width 499 height 27
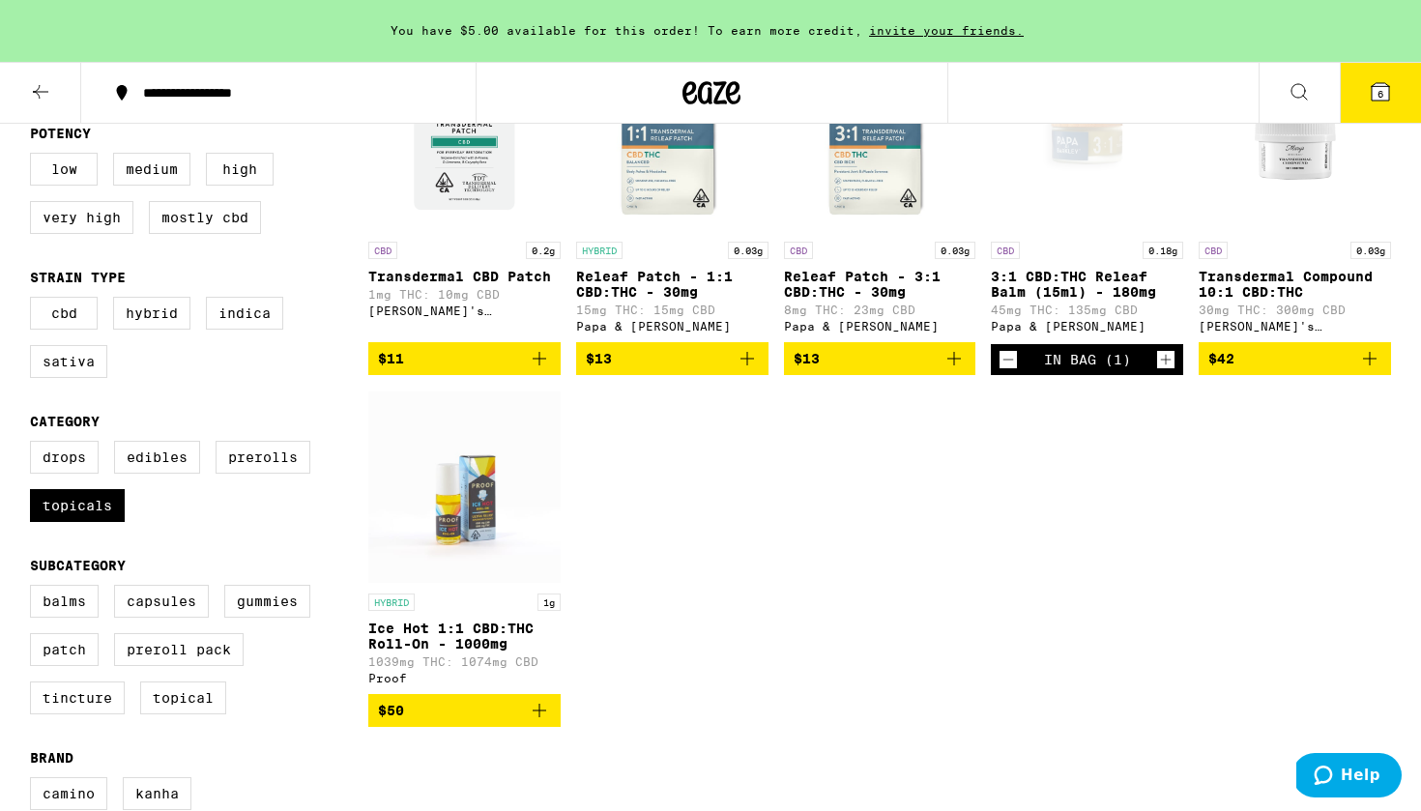
click at [1343, 97] on button "6" at bounding box center [1380, 93] width 81 height 60
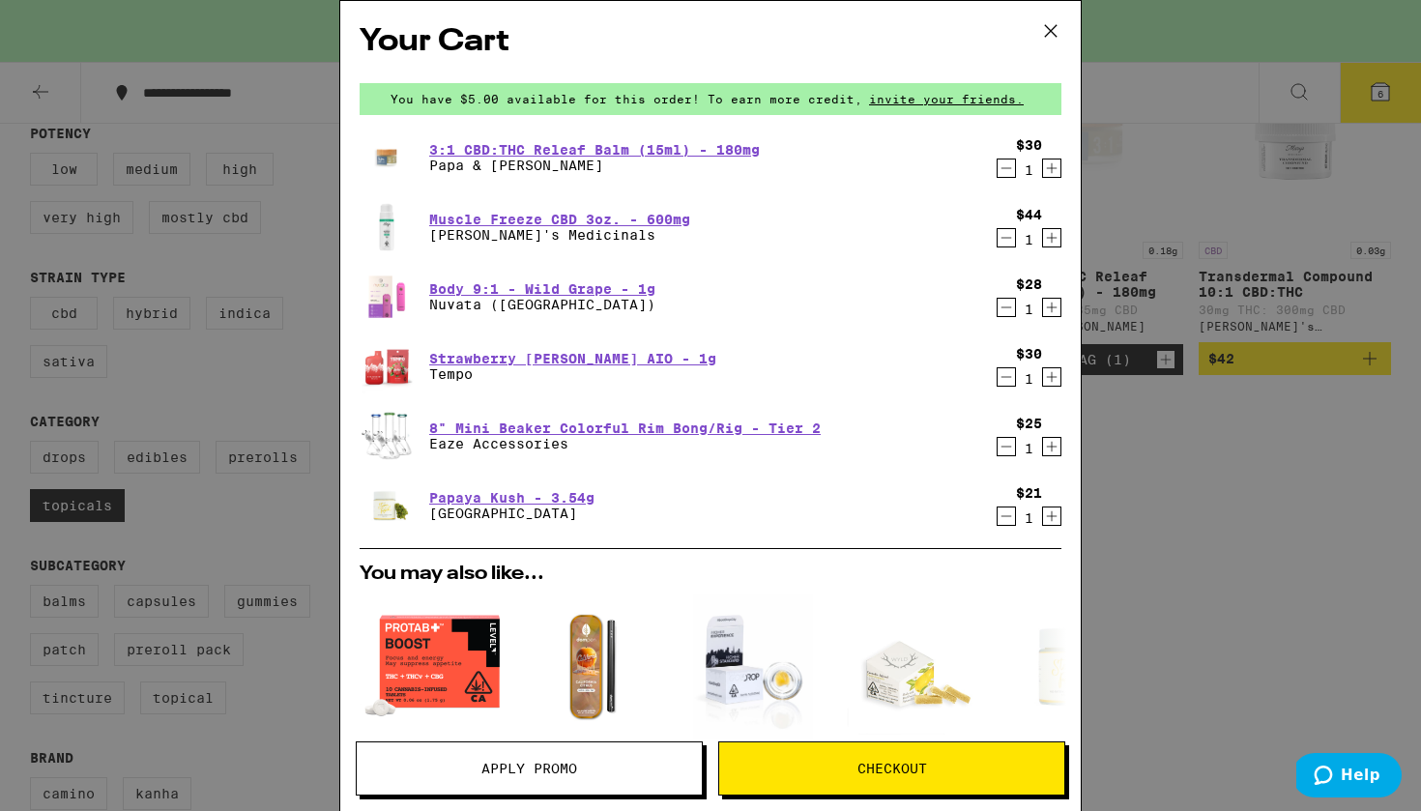
click at [1009, 244] on icon "Decrement" at bounding box center [1006, 237] width 17 height 23
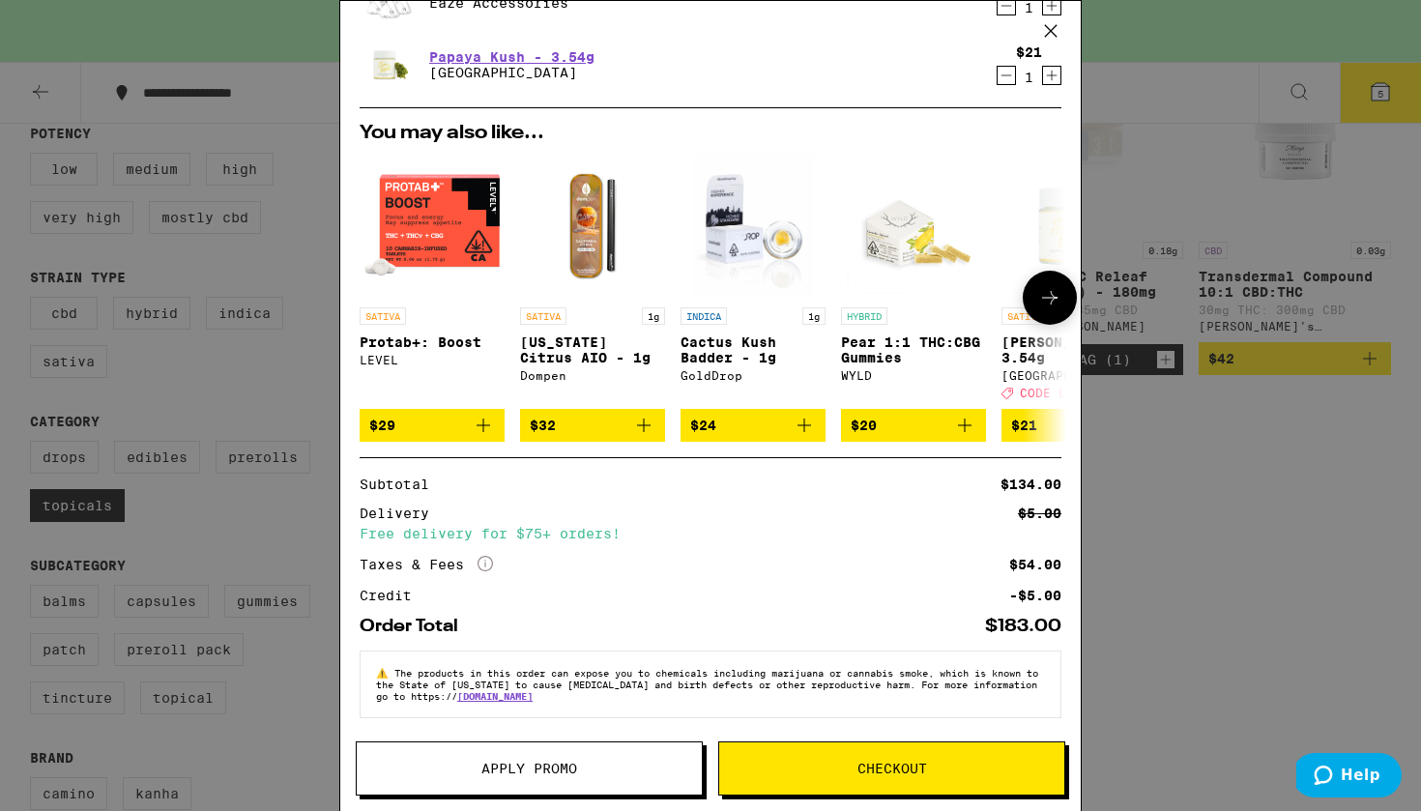
scroll to position [0, 1]
click at [890, 769] on span "Checkout" at bounding box center [893, 769] width 70 height 14
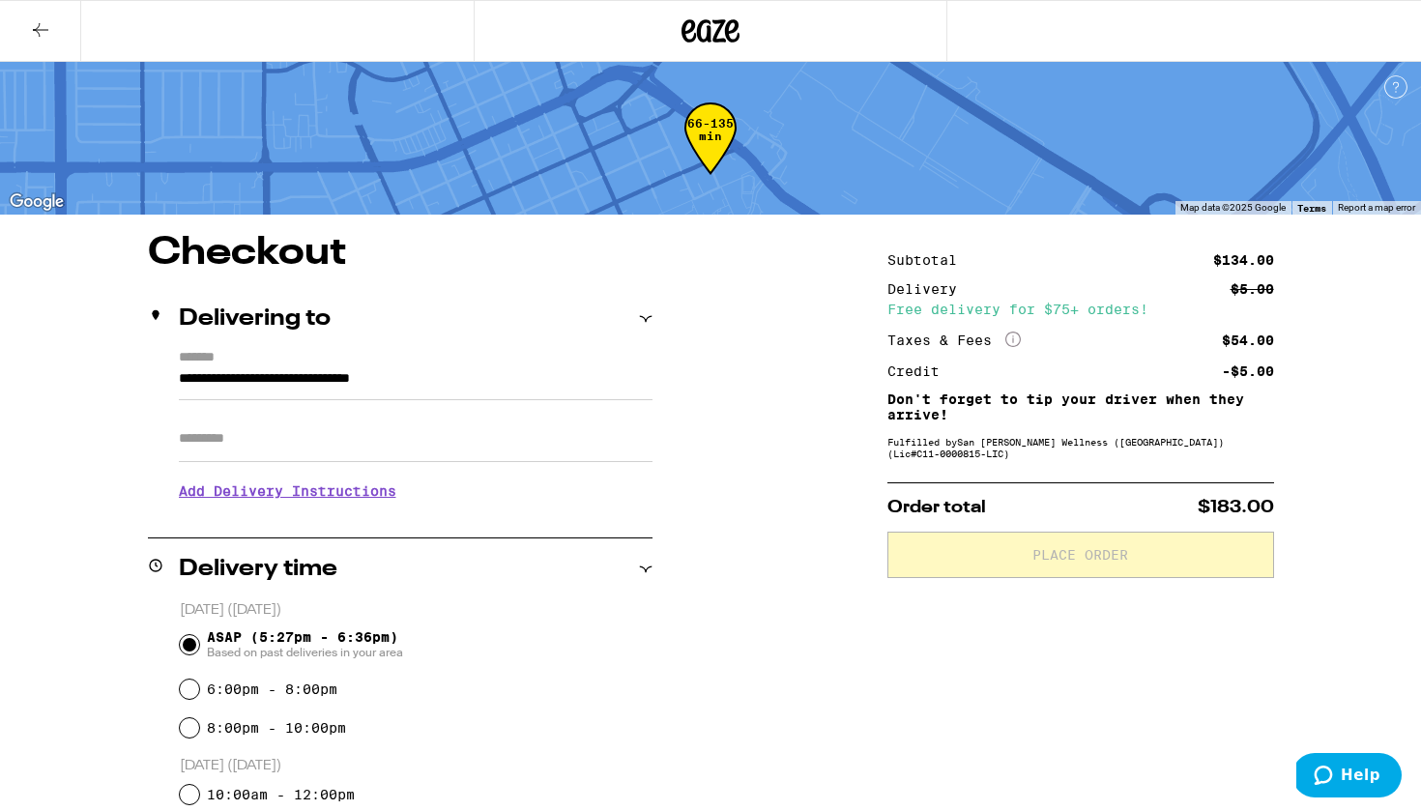
click at [328, 460] on input "Apt/Suite" at bounding box center [416, 439] width 474 height 46
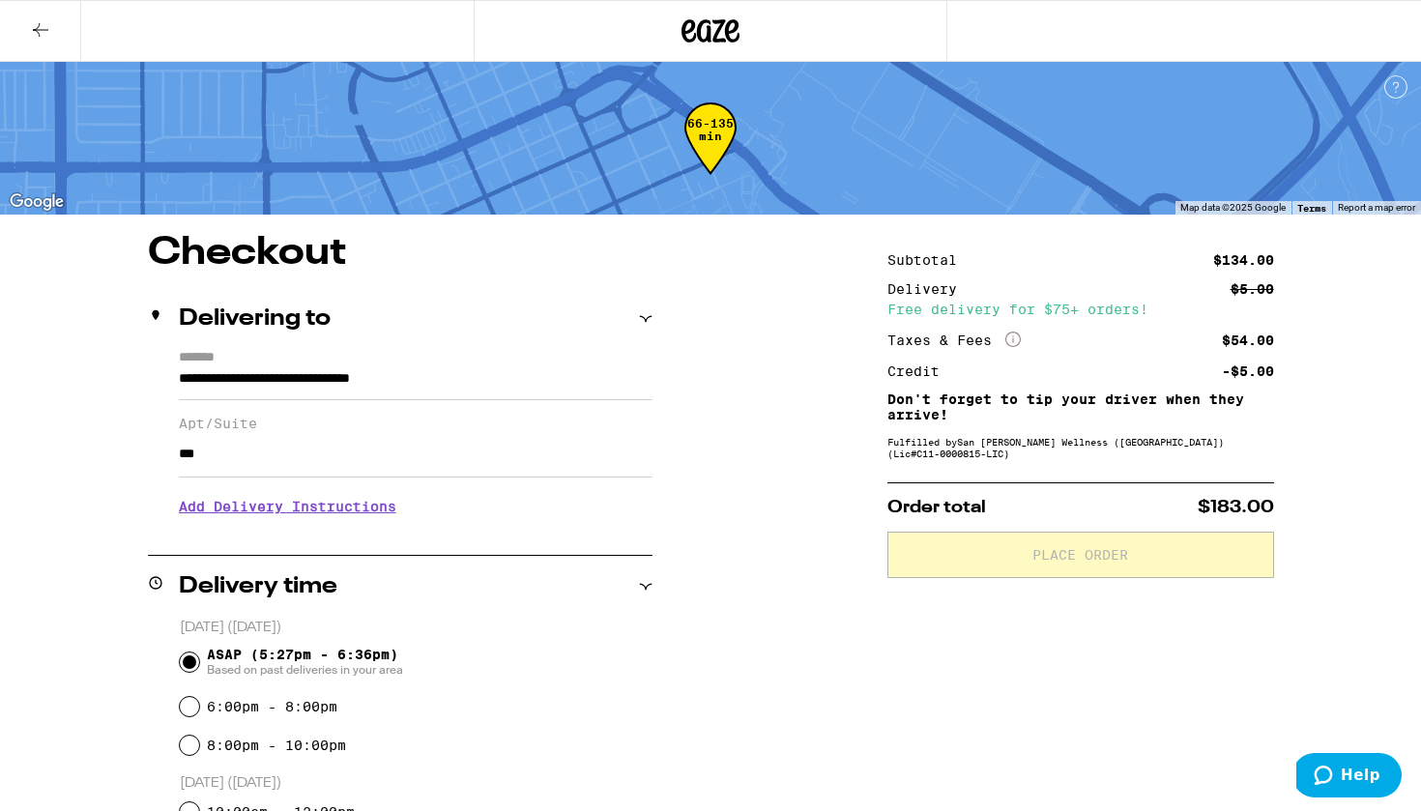
type input "***"
click at [340, 511] on h3 "Add Delivery Instructions" at bounding box center [416, 506] width 474 height 44
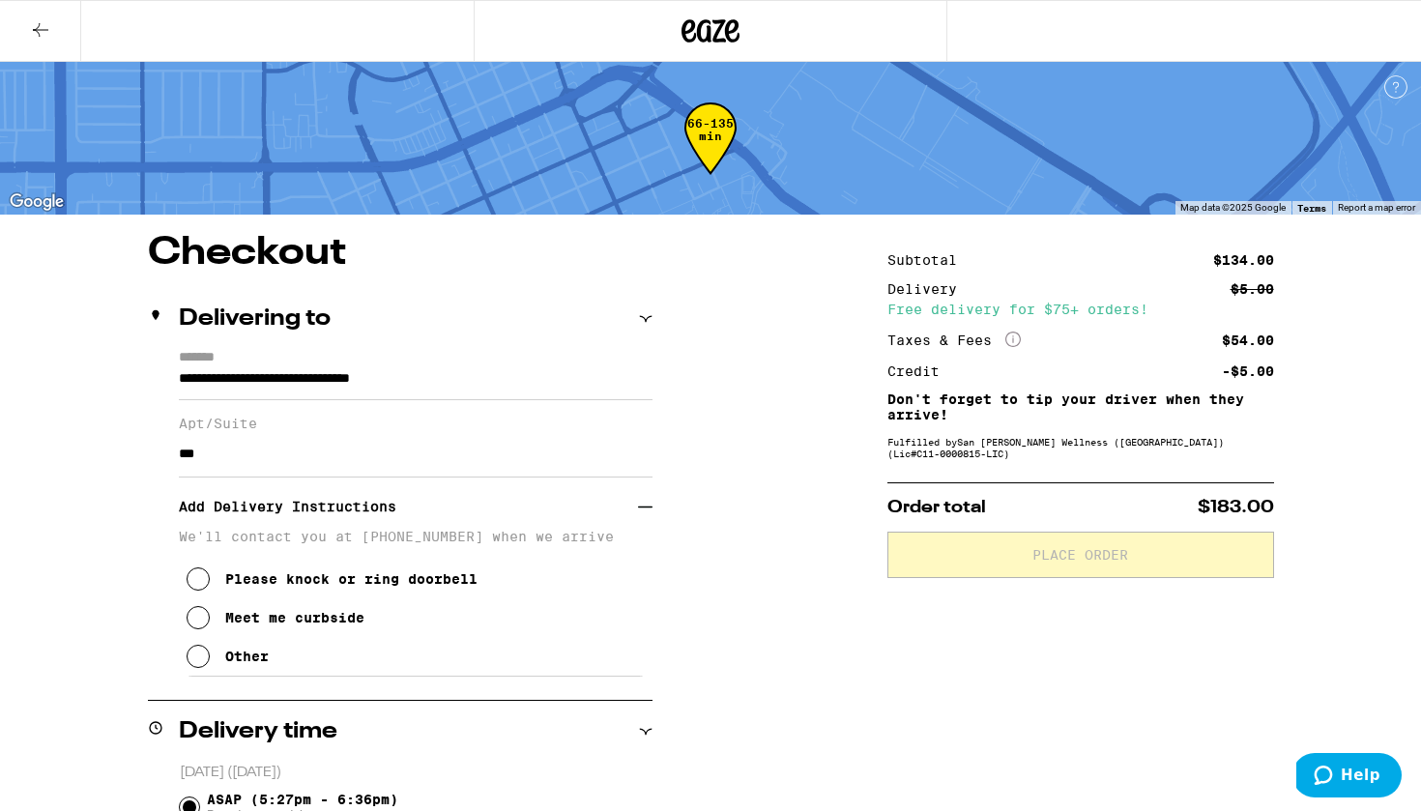
click at [225, 662] on div "Other" at bounding box center [247, 656] width 44 height 15
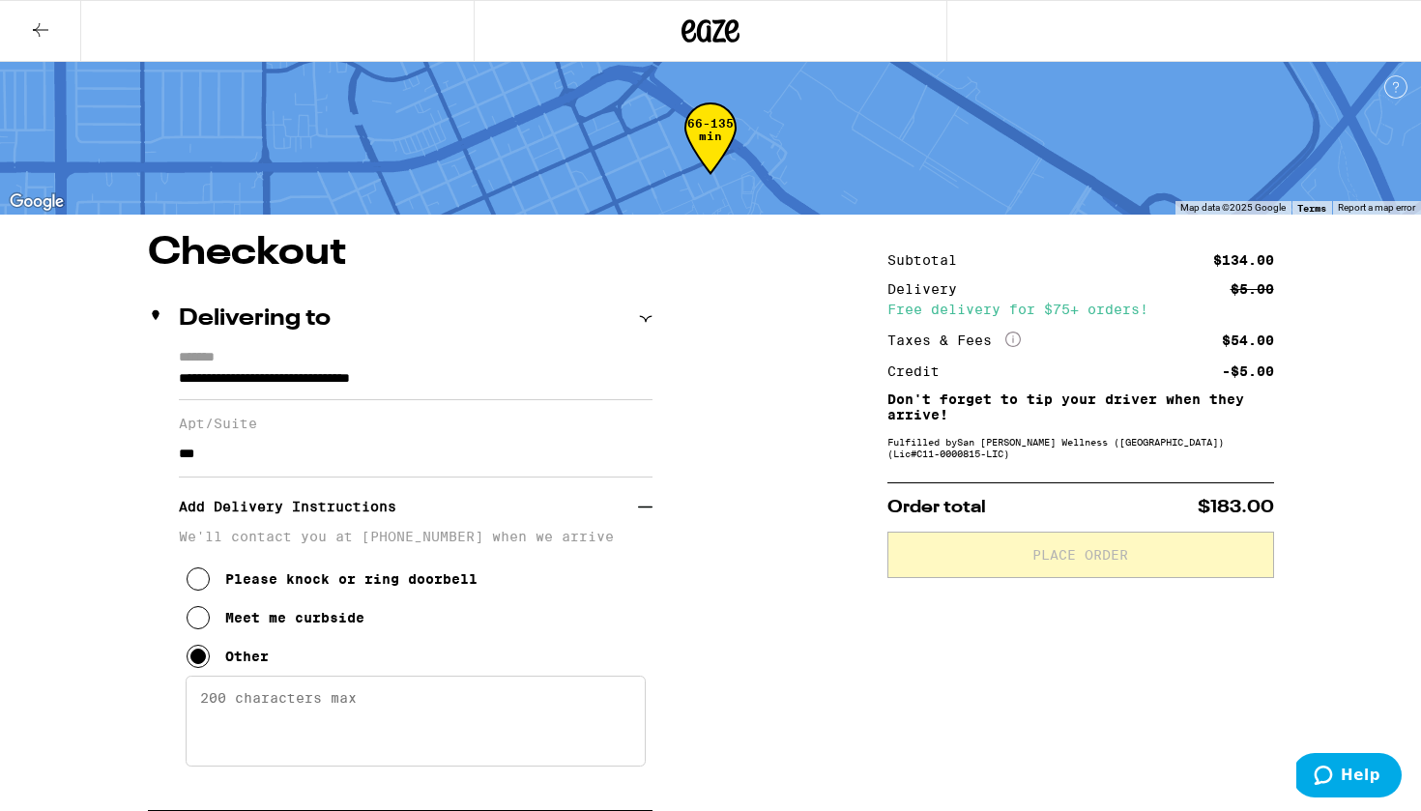
click at [283, 719] on textarea "Enter any other delivery instructions you want driver to know" at bounding box center [416, 721] width 460 height 91
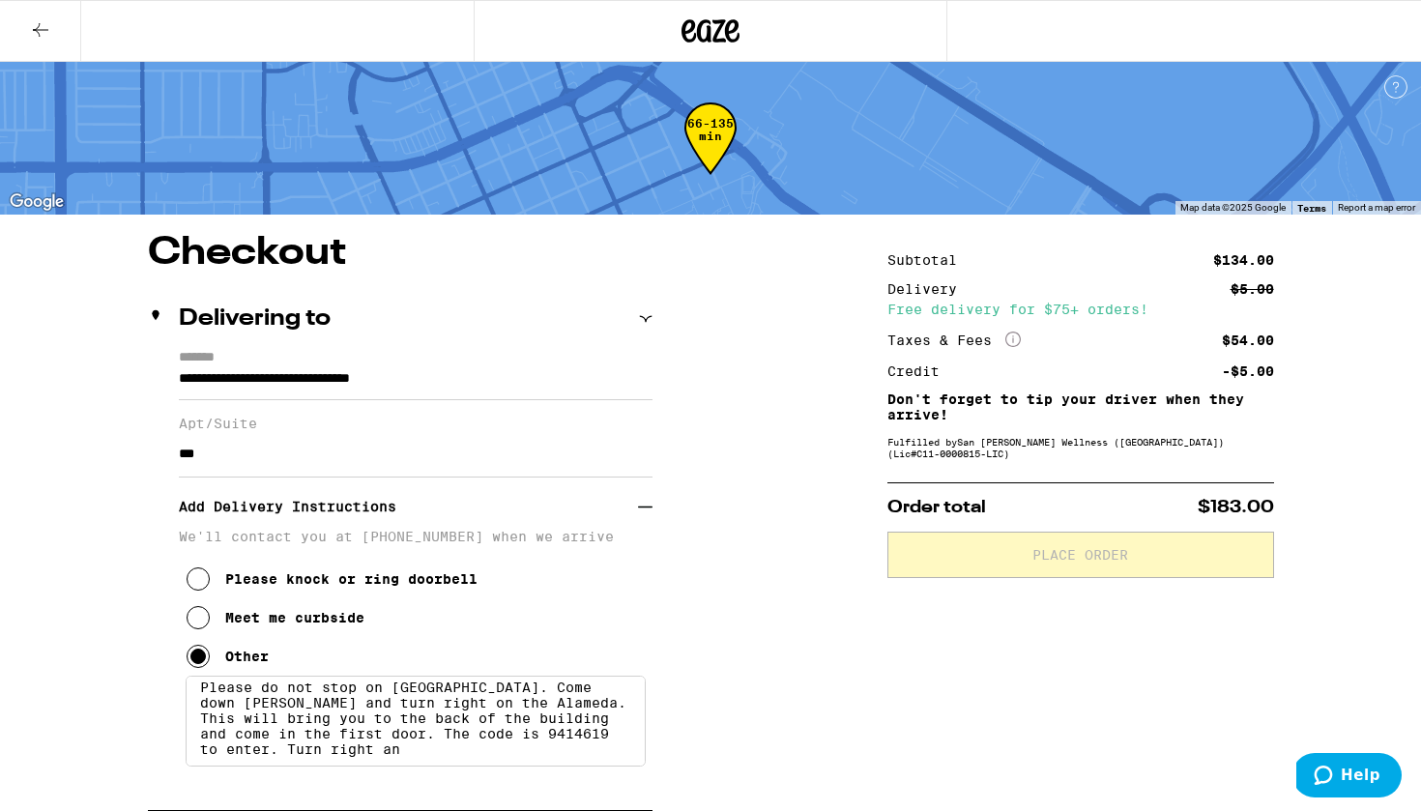
scroll to position [17, 0]
drag, startPoint x: 307, startPoint y: 773, endPoint x: 251, endPoint y: 763, distance: 57.1
click at [251, 763] on textarea "Please do not stop on [GEOGRAPHIC_DATA]. Come down [PERSON_NAME] and turn right…" at bounding box center [416, 721] width 460 height 91
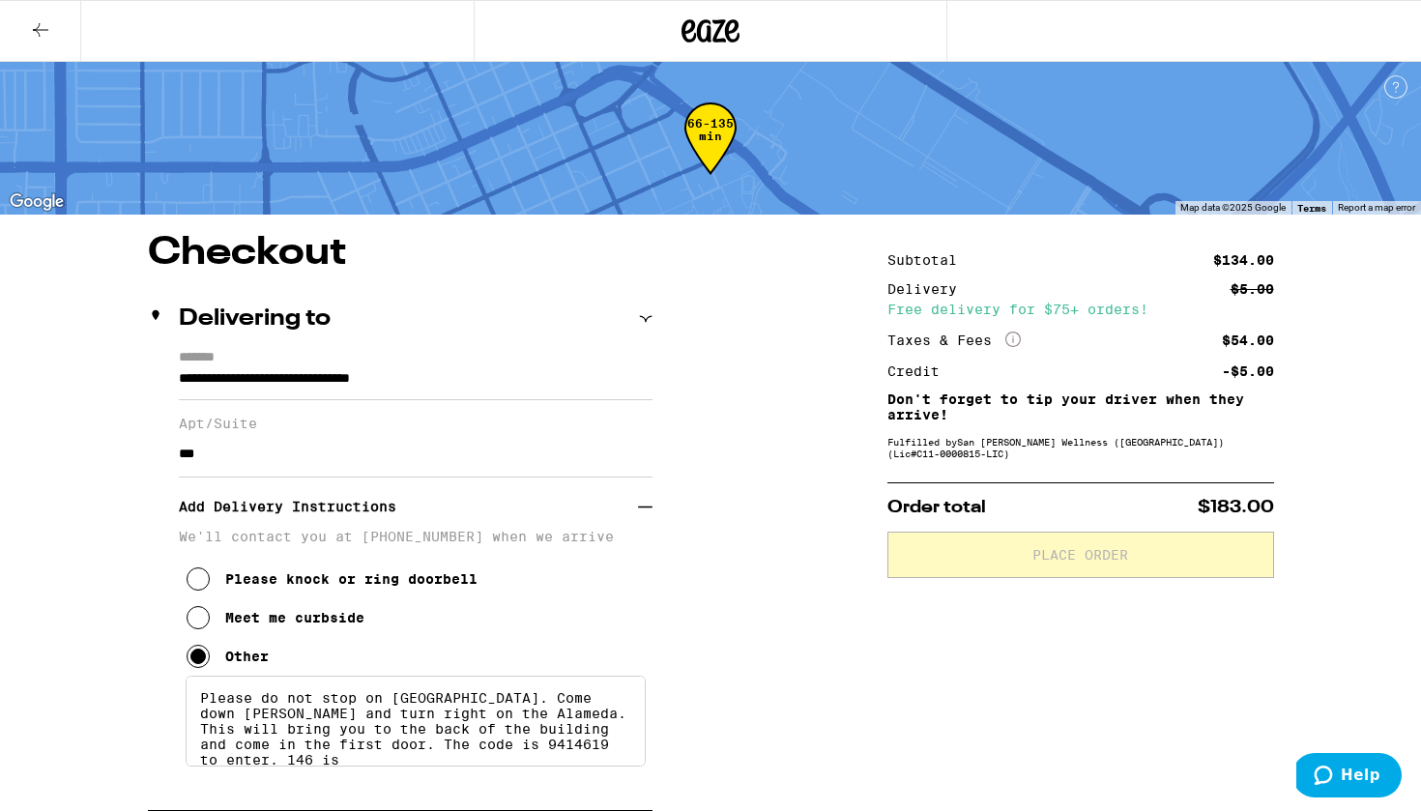
click at [345, 765] on textarea "Please do not stop on [GEOGRAPHIC_DATA]. Come down [PERSON_NAME] and turn right…" at bounding box center [416, 721] width 460 height 91
drag, startPoint x: 251, startPoint y: 745, endPoint x: 473, endPoint y: 730, distance: 221.9
click at [473, 730] on textarea "Please do not stop on [GEOGRAPHIC_DATA]. Come down [PERSON_NAME] and turn right…" at bounding box center [416, 721] width 460 height 91
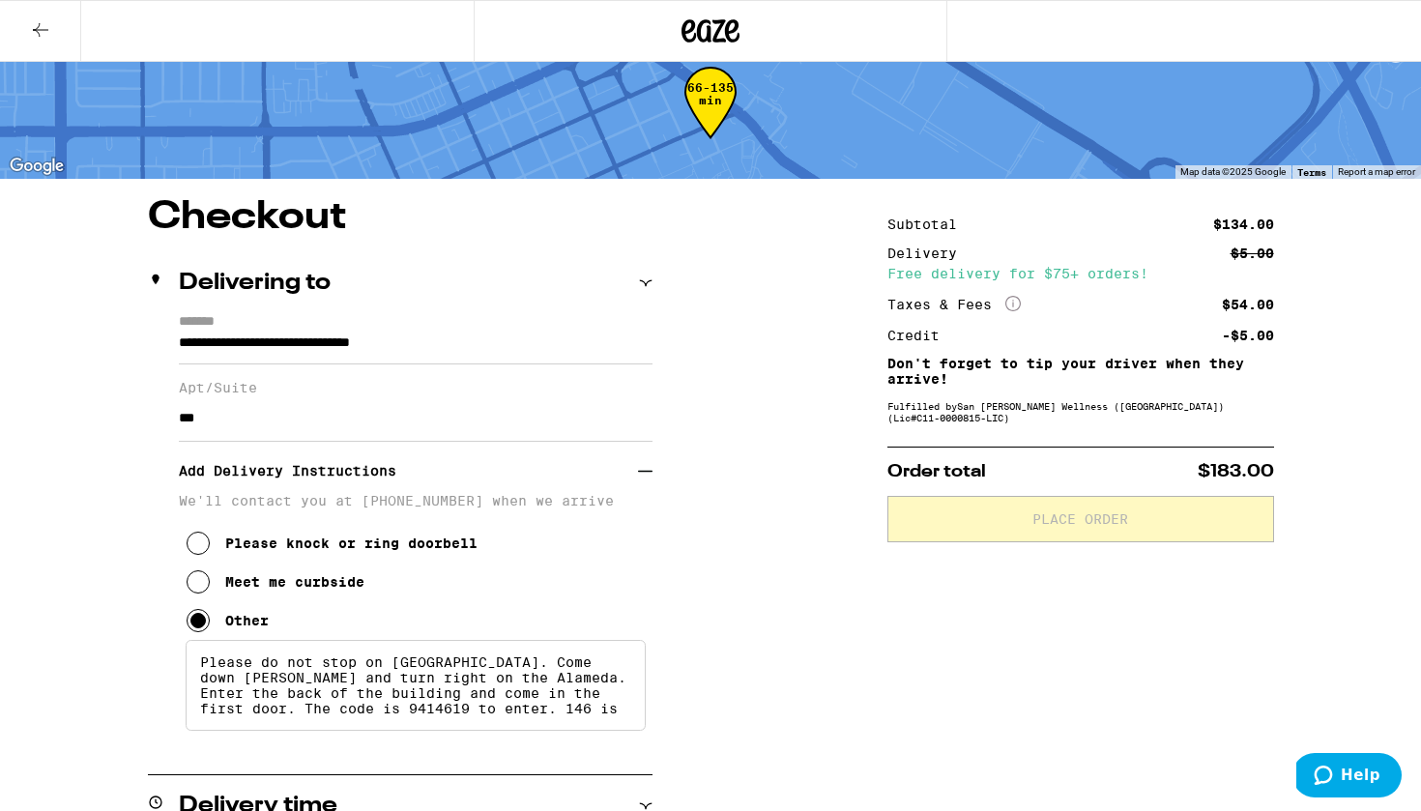
scroll to position [40, 0]
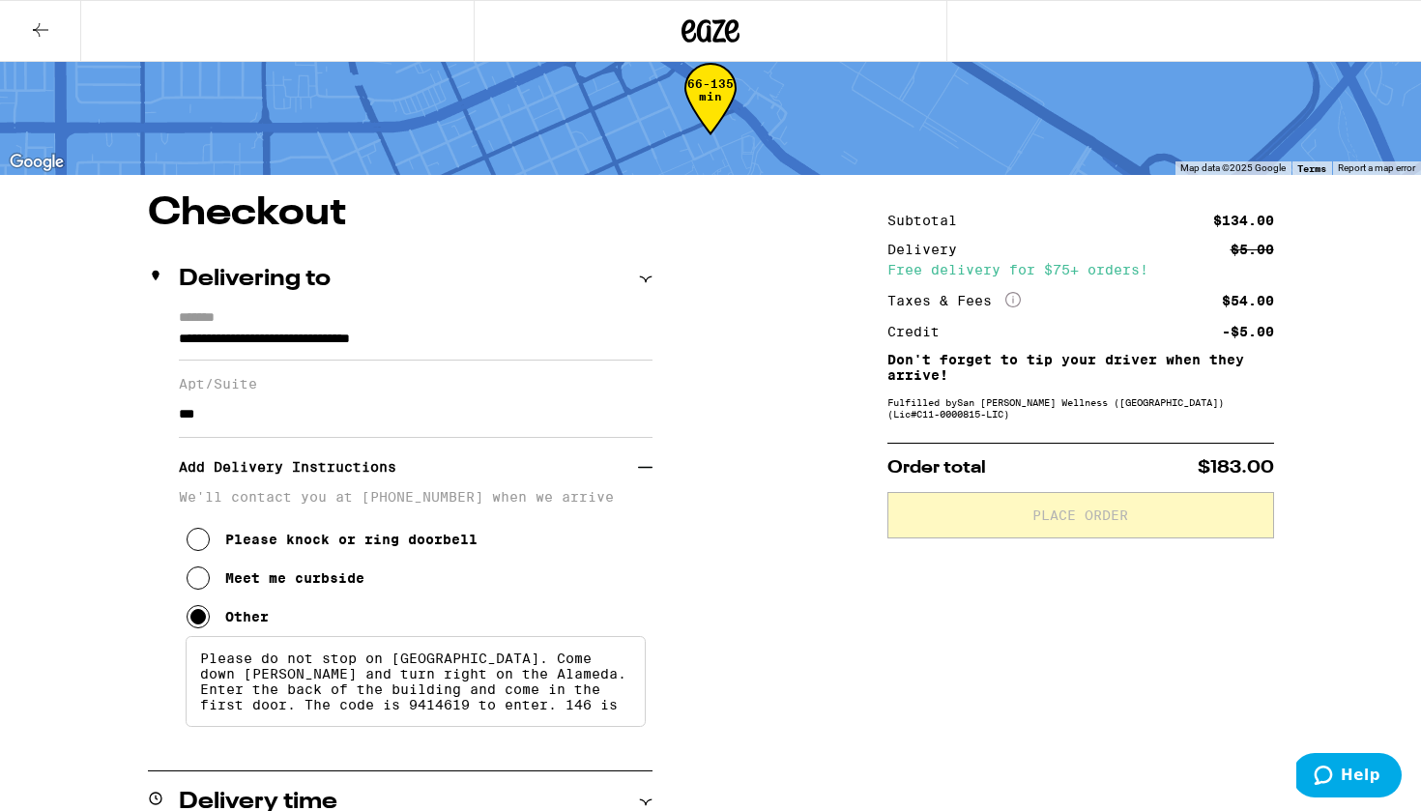
drag, startPoint x: 602, startPoint y: 719, endPoint x: 215, endPoint y: 720, distance: 387.7
click at [215, 720] on textarea "Please do not stop on [GEOGRAPHIC_DATA]. Come down [PERSON_NAME] and turn right…" at bounding box center [416, 681] width 460 height 91
click at [448, 710] on textarea "Please do not stop on [GEOGRAPHIC_DATA]. Come down [PERSON_NAME] and turn right…" at bounding box center [416, 681] width 460 height 91
click at [462, 704] on textarea "Please do not stop on [GEOGRAPHIC_DATA]. Come down [PERSON_NAME] and turn right…" at bounding box center [416, 681] width 460 height 91
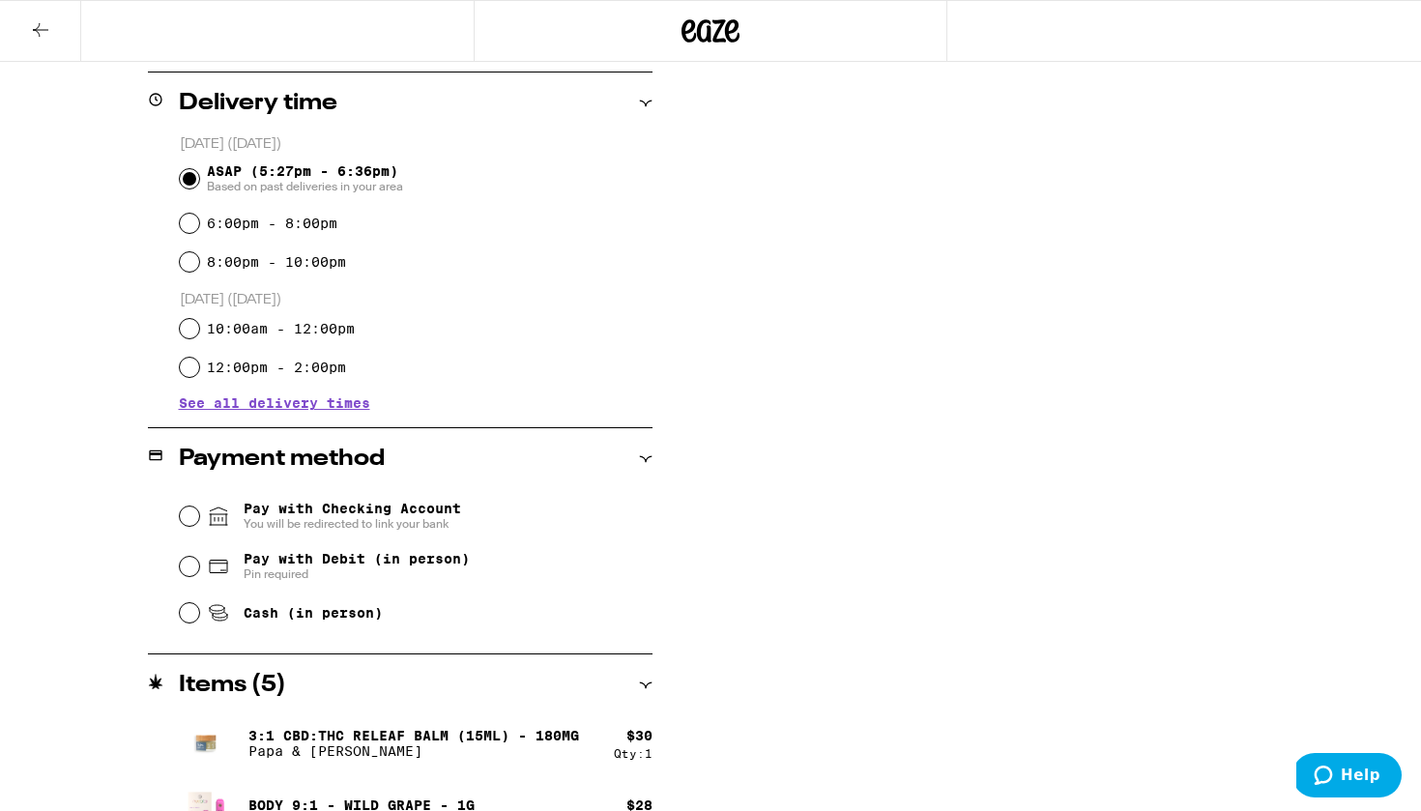
scroll to position [739, 0]
type textarea "Please do not stop on [GEOGRAPHIC_DATA]. Come down [PERSON_NAME] and turn right…"
click at [276, 560] on span "Pay with Debit (in person)" at bounding box center [357, 558] width 226 height 15
click at [199, 560] on input "Pay with Debit (in person) Pin required" at bounding box center [189, 566] width 19 height 19
radio input "true"
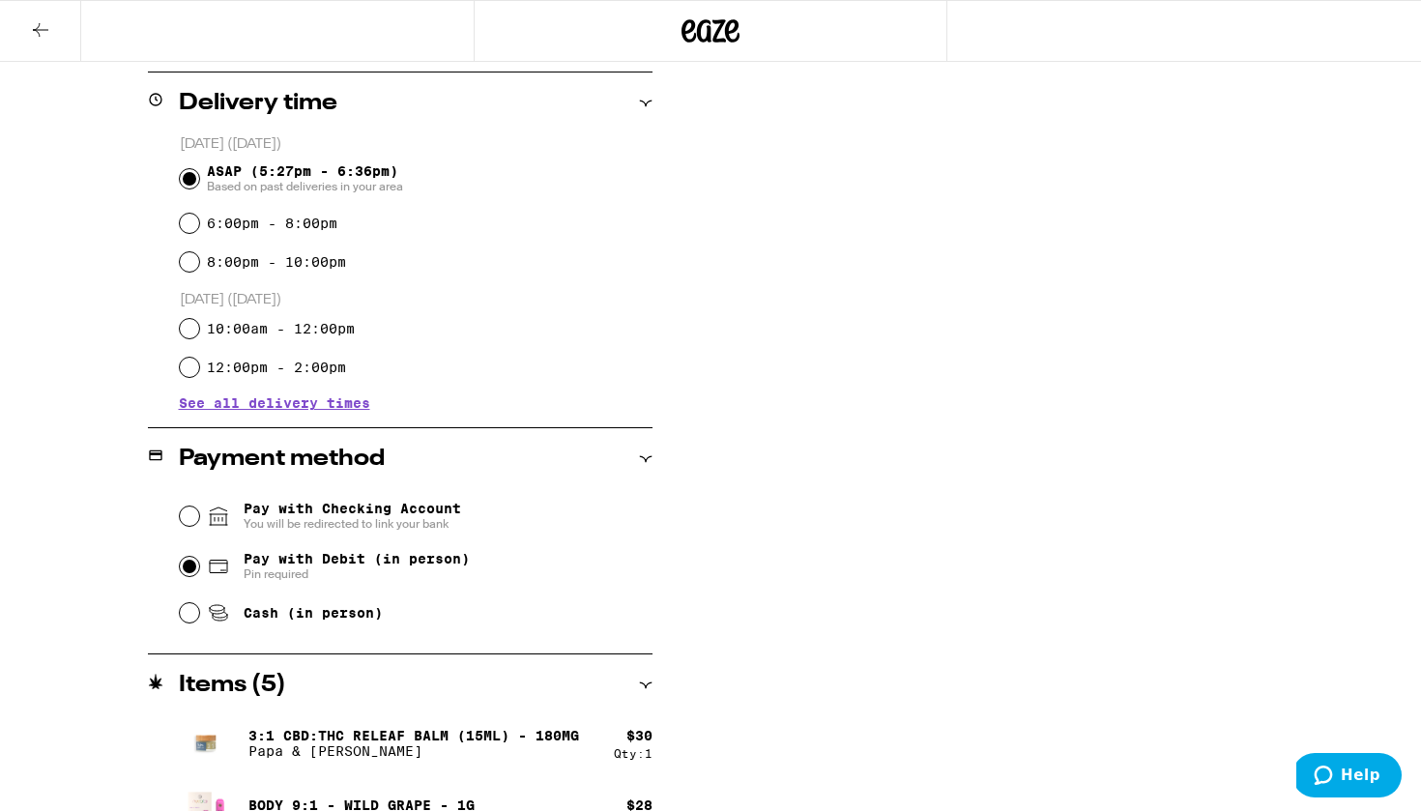
click at [277, 570] on span "Pin required" at bounding box center [357, 574] width 226 height 15
click at [199, 570] on input "Pay with Debit (in person) Pin required" at bounding box center [189, 566] width 19 height 19
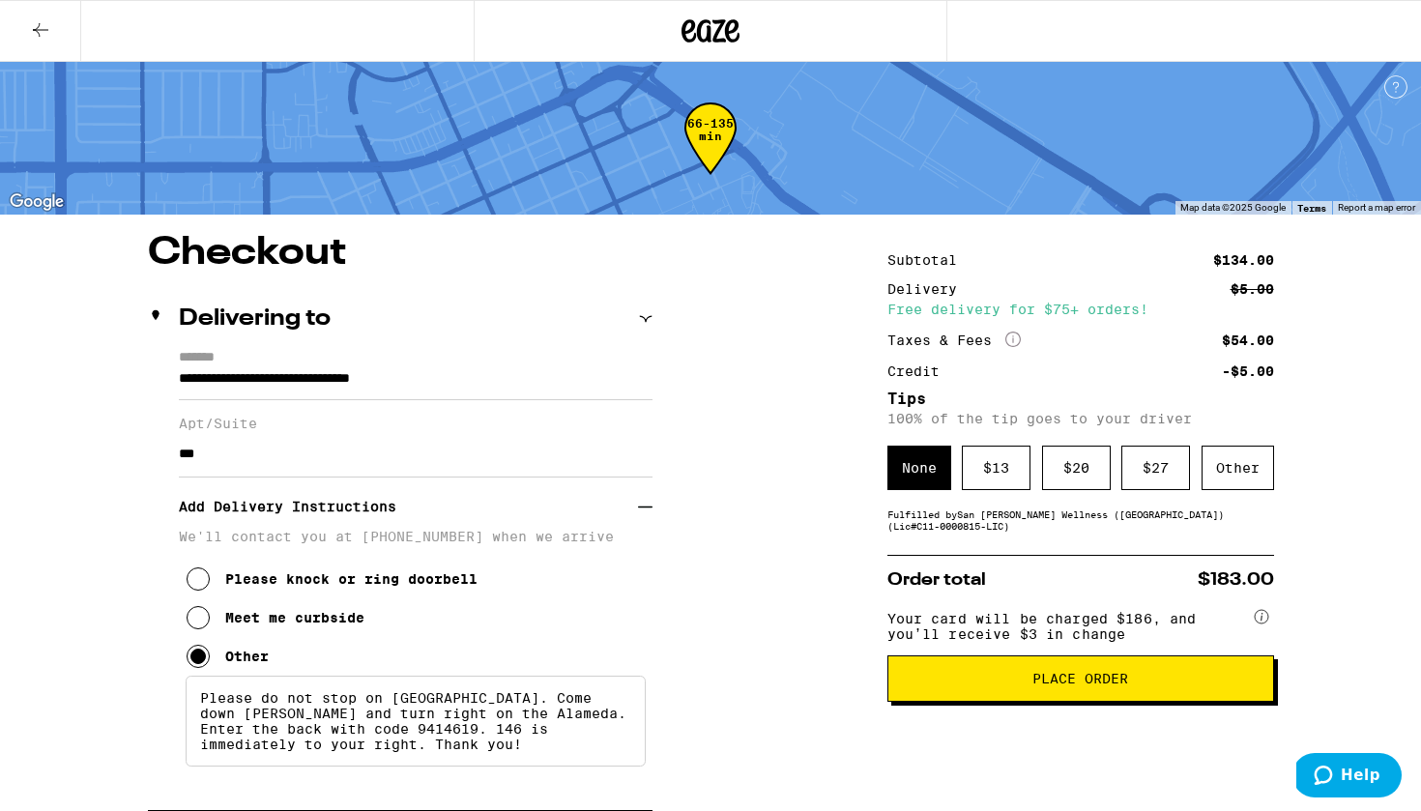
scroll to position [0, 0]
click at [1225, 469] on div "Other" at bounding box center [1238, 468] width 73 height 44
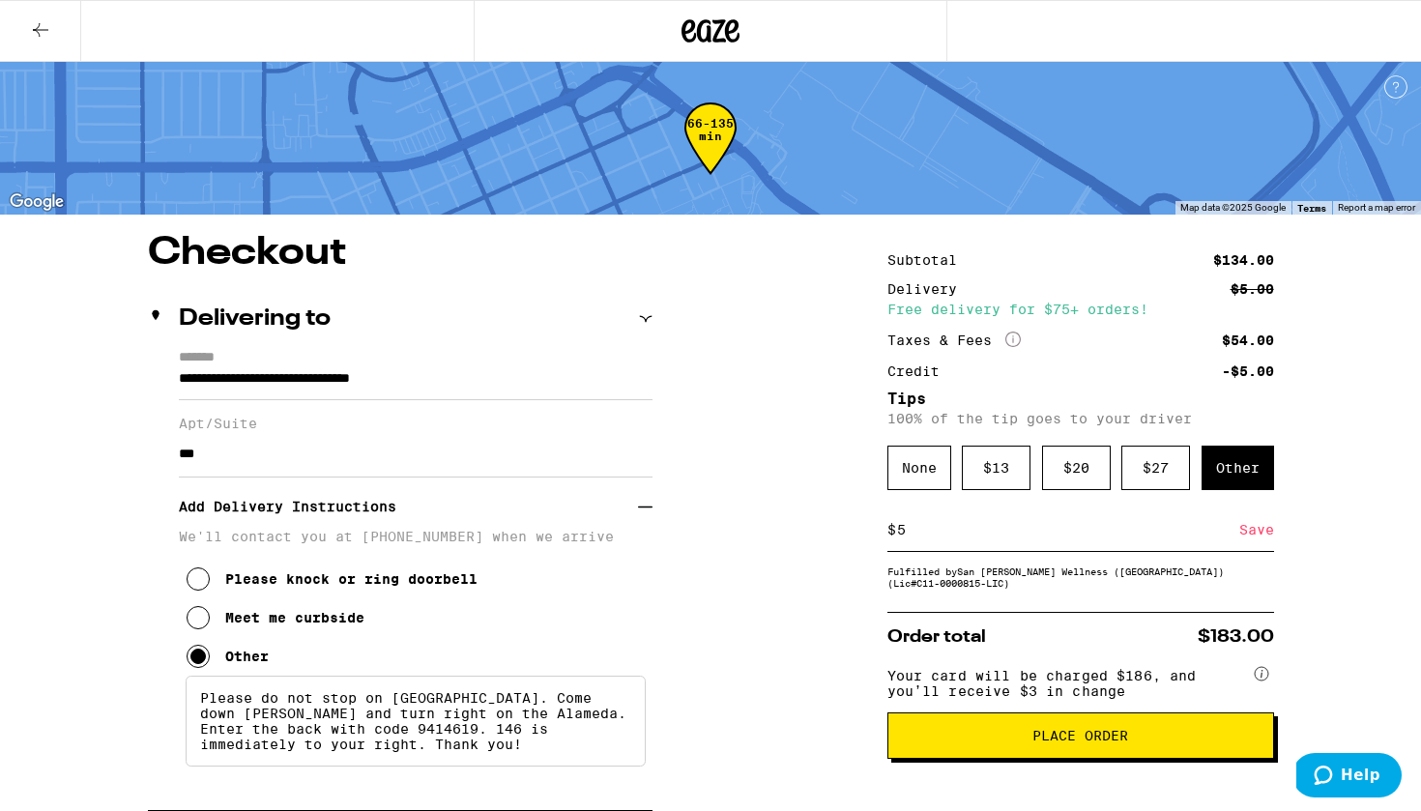
type input "5"
click at [1265, 535] on div "Save" at bounding box center [1256, 530] width 35 height 43
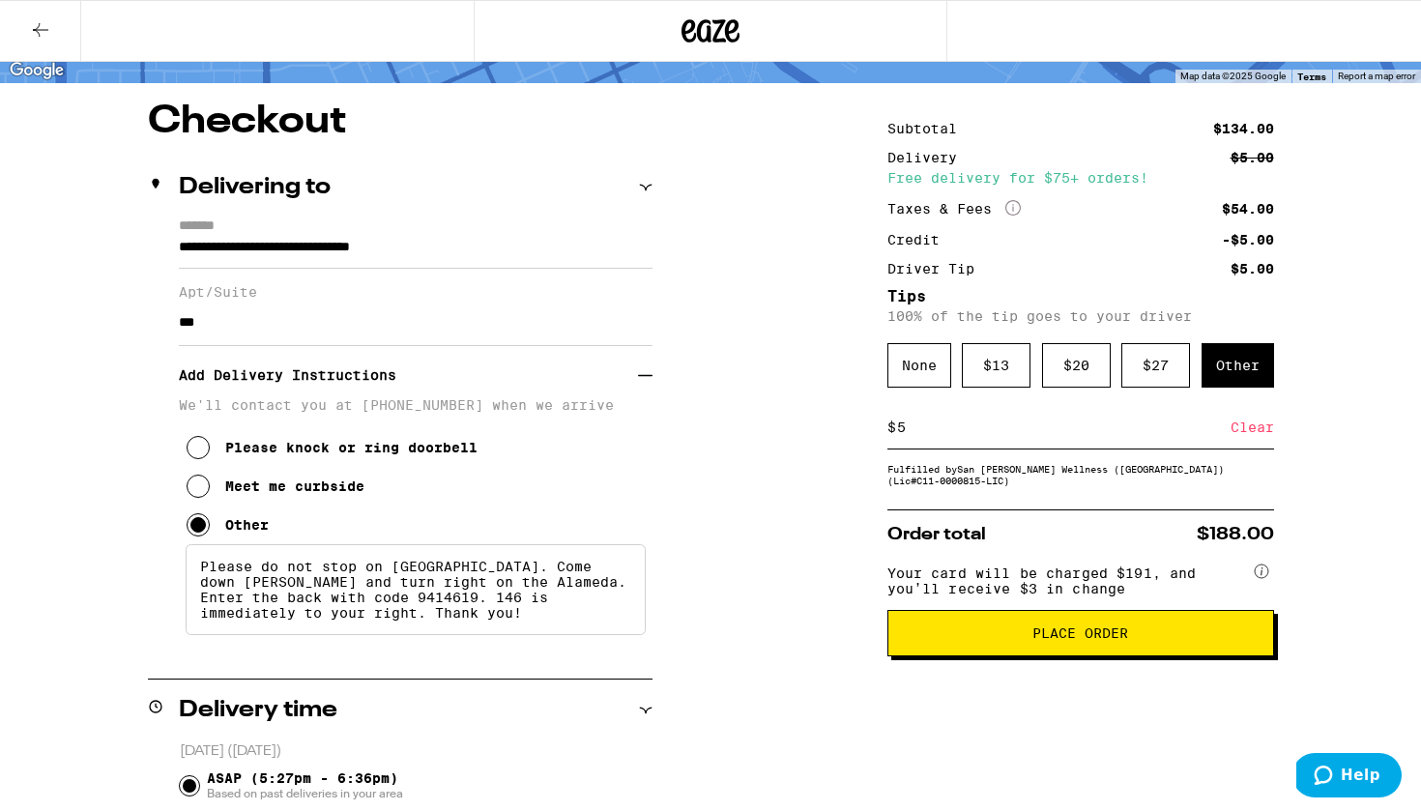
scroll to position [127, 0]
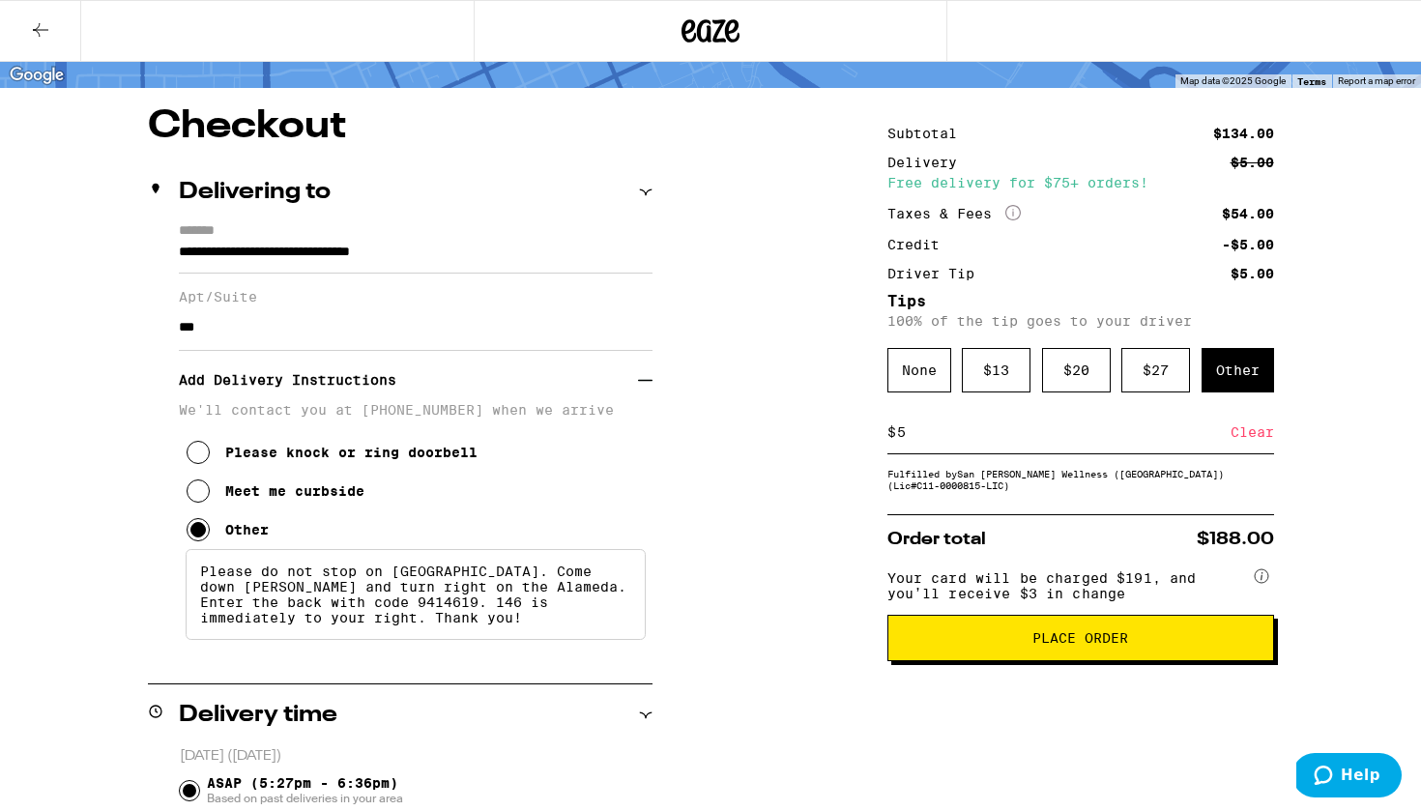
click at [993, 645] on span "Place Order" at bounding box center [1081, 638] width 354 height 14
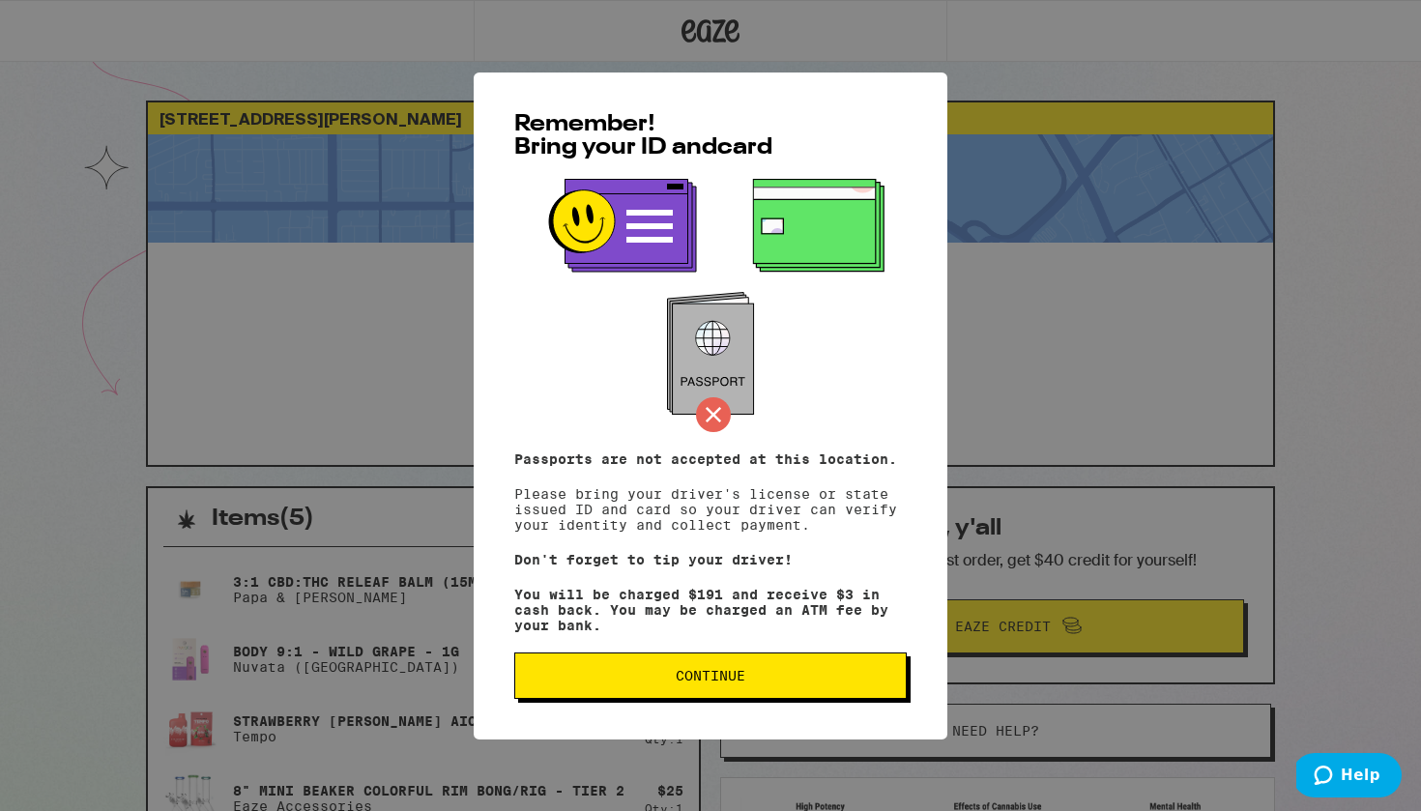
click at [774, 683] on span "Continue" at bounding box center [711, 676] width 360 height 14
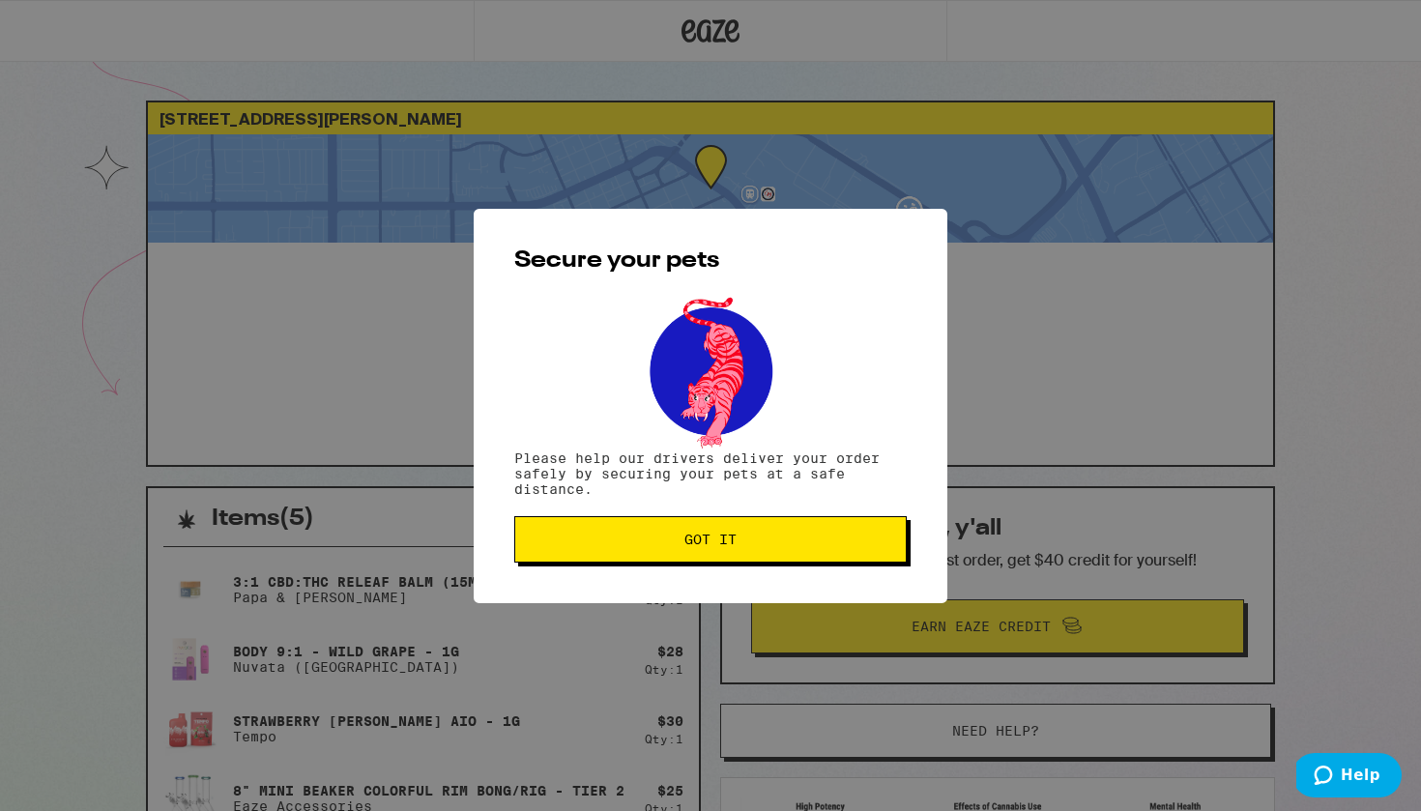
click at [742, 541] on span "Got it" at bounding box center [711, 540] width 360 height 14
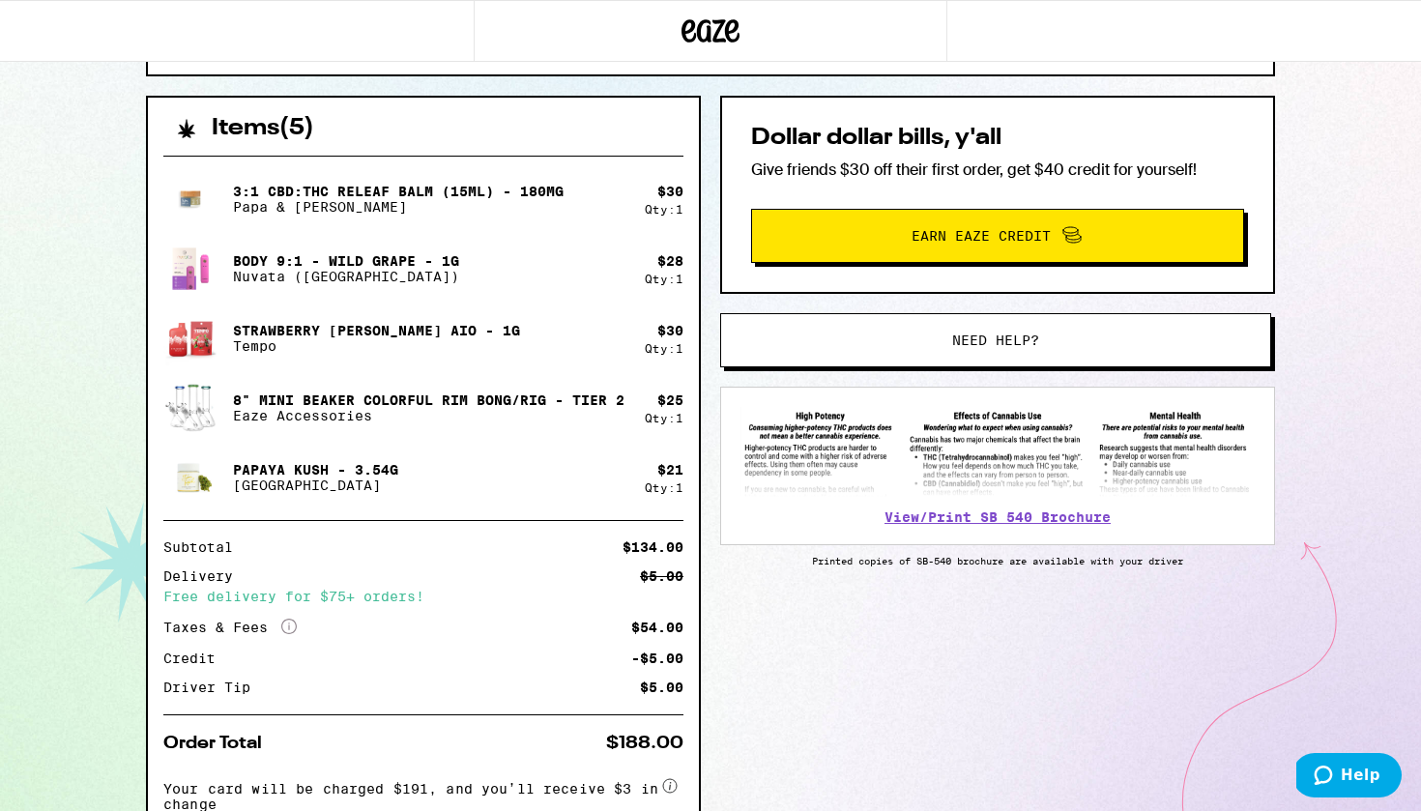
scroll to position [405, 0]
